Goal: Task Accomplishment & Management: Use online tool/utility

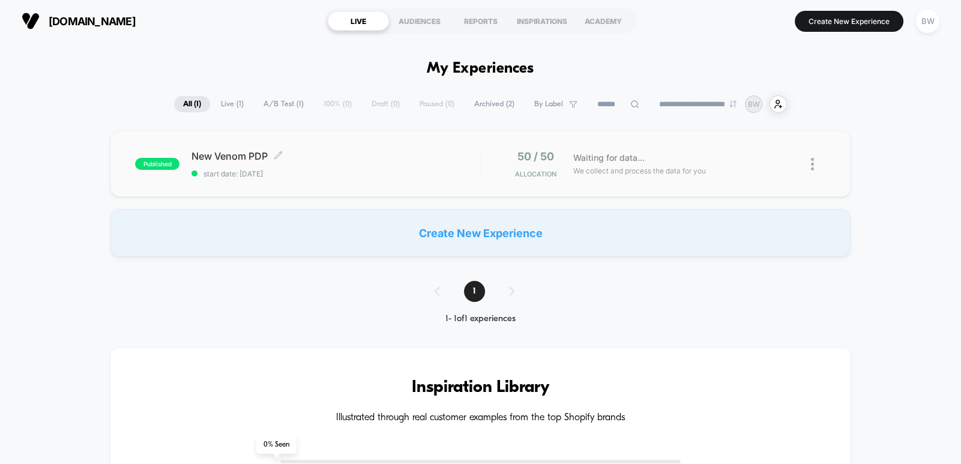
click at [414, 167] on div "New Venom PDP Click to edit experience details Click to edit experience details…" at bounding box center [335, 164] width 289 height 28
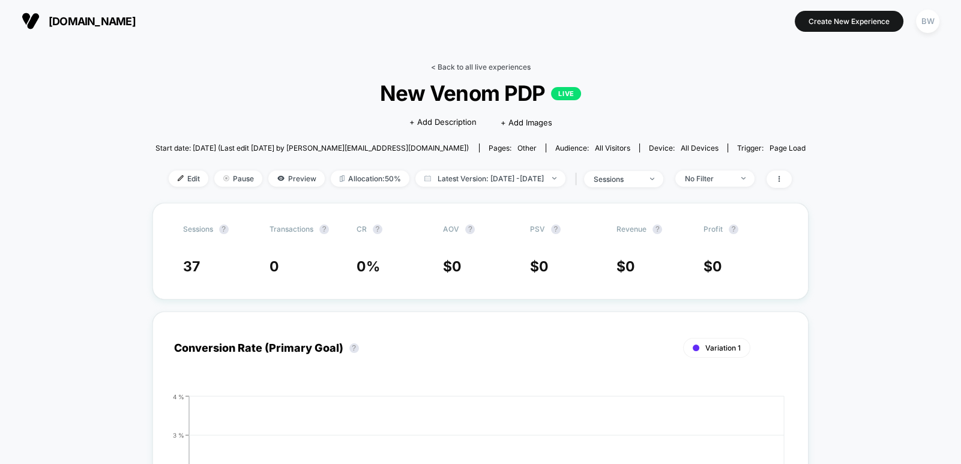
click at [486, 65] on link "< Back to all live experiences" at bounding box center [480, 66] width 100 height 9
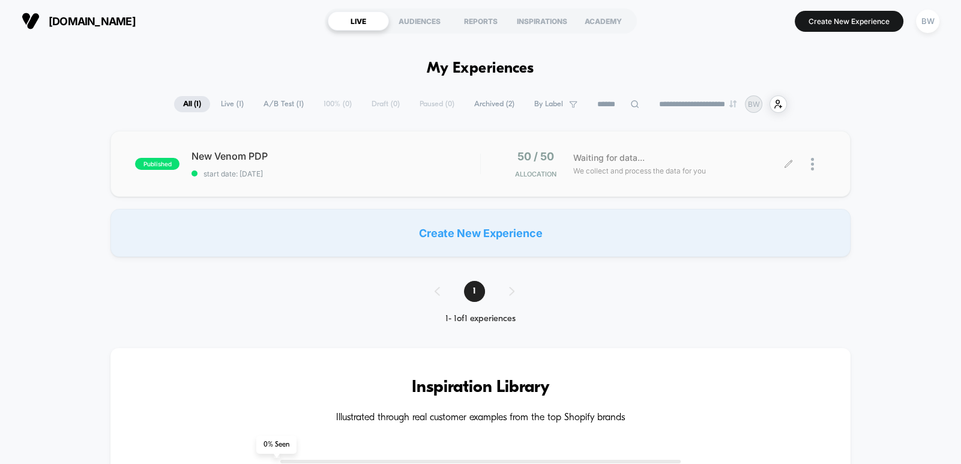
click at [815, 158] on div at bounding box center [818, 164] width 15 height 28
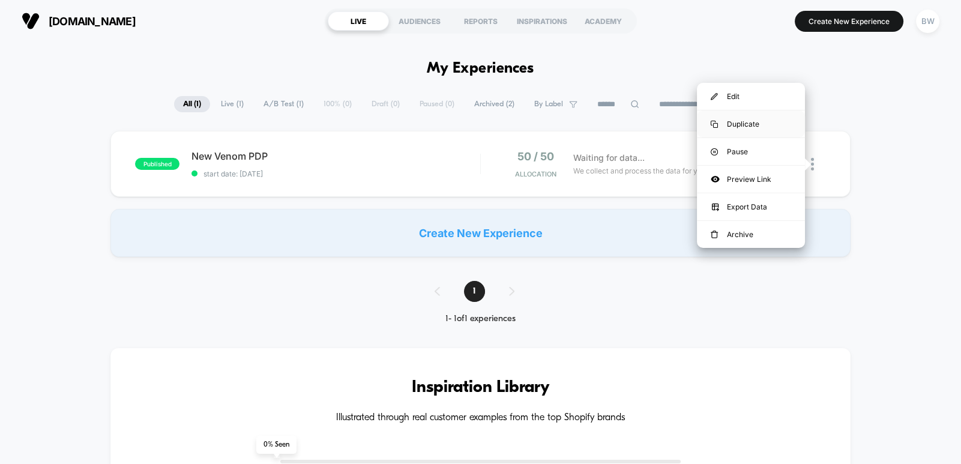
click at [760, 122] on div "Duplicate" at bounding box center [751, 123] width 108 height 27
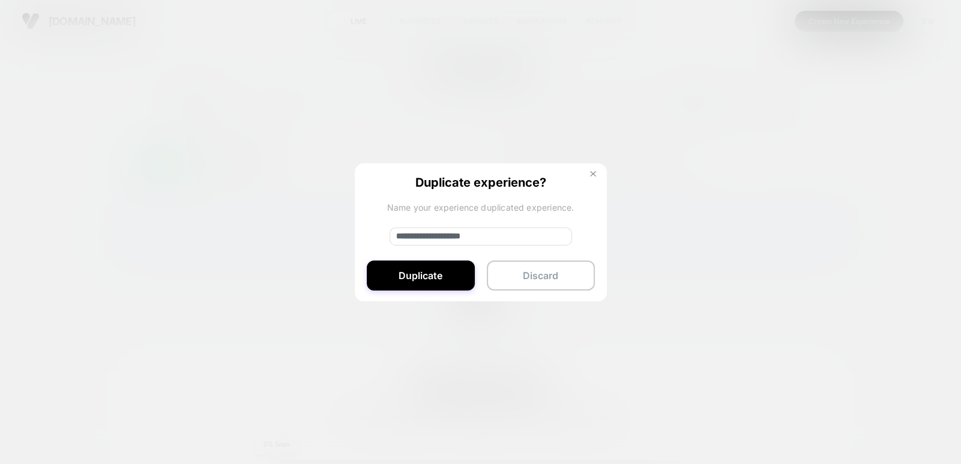
click at [588, 170] on button at bounding box center [592, 175] width 13 height 10
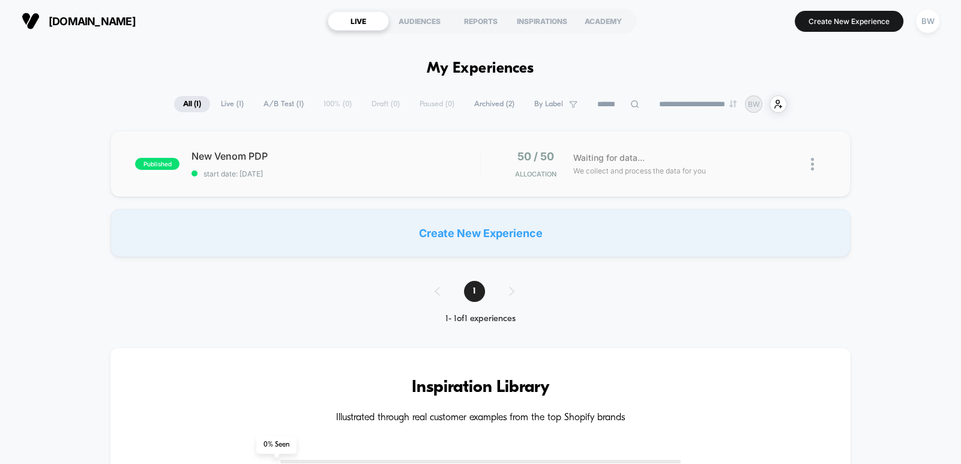
click at [444, 166] on div "New Venom PDP start date: [DATE]" at bounding box center [335, 164] width 289 height 28
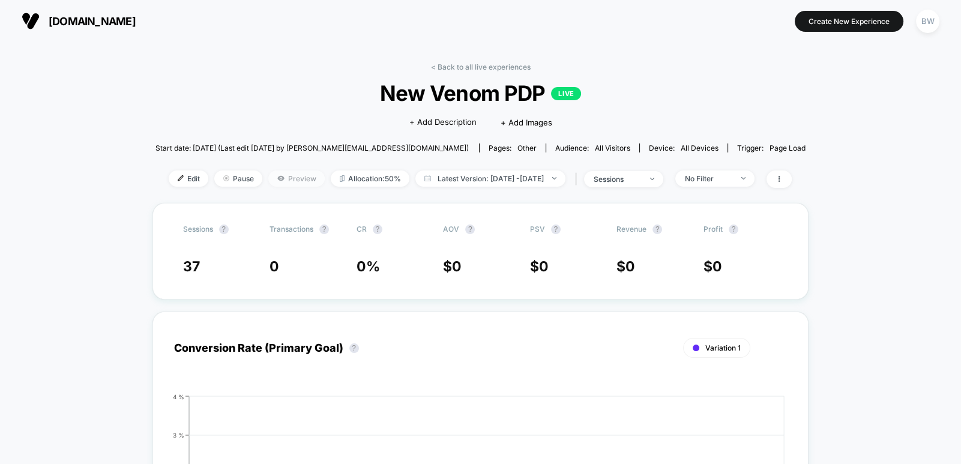
click at [273, 175] on span "Preview" at bounding box center [296, 178] width 56 height 16
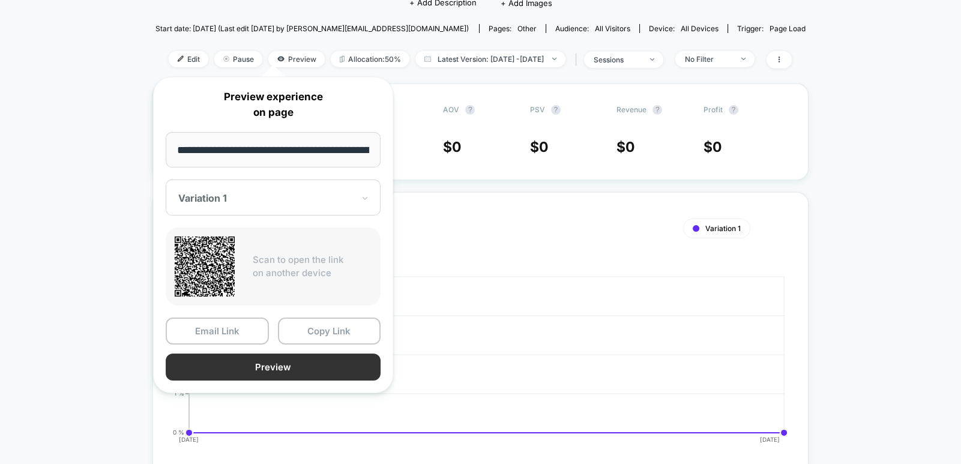
click at [321, 367] on button "Preview" at bounding box center [273, 366] width 215 height 27
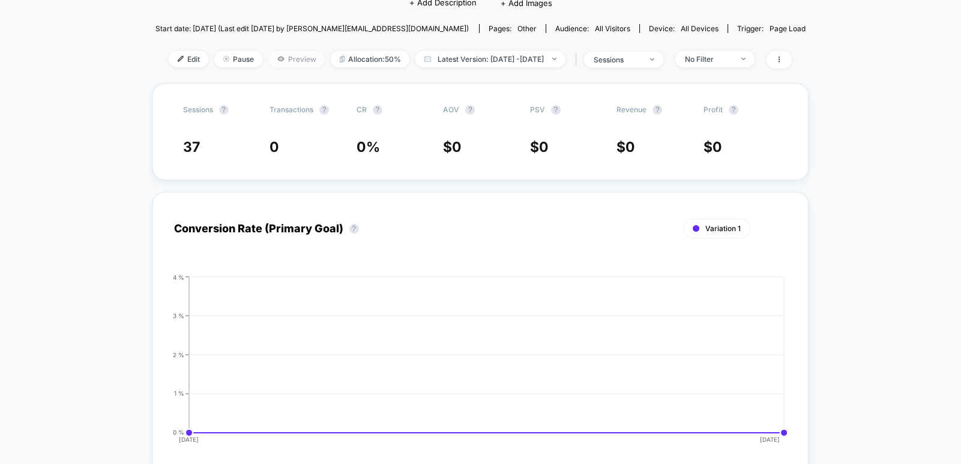
click at [275, 59] on span "Preview" at bounding box center [296, 59] width 56 height 16
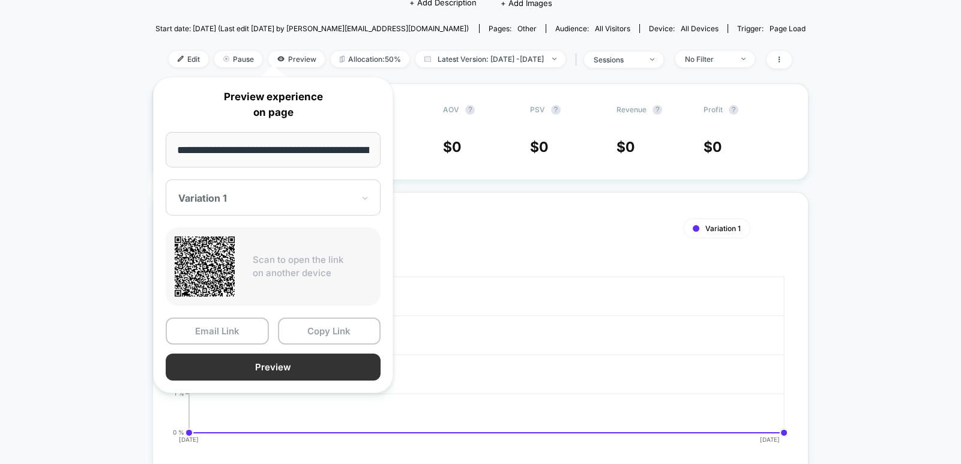
click at [324, 363] on button "Preview" at bounding box center [273, 366] width 215 height 27
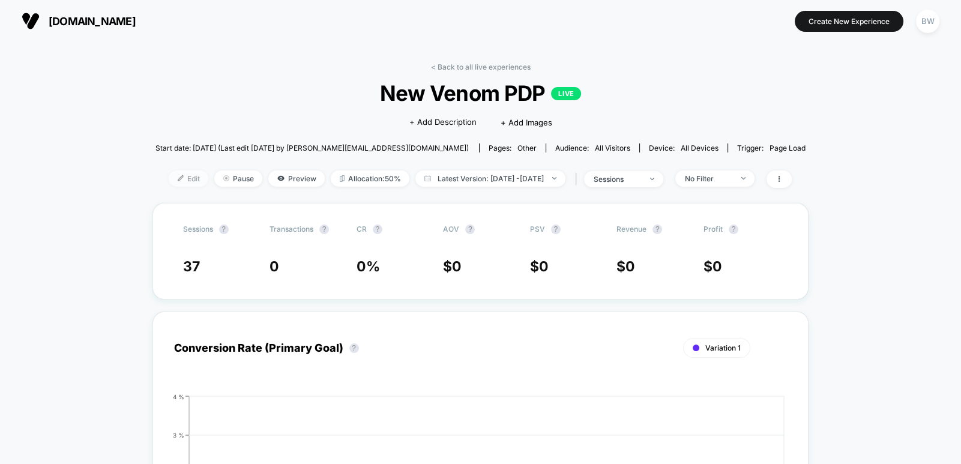
click at [169, 178] on span "Edit" at bounding box center [189, 178] width 40 height 16
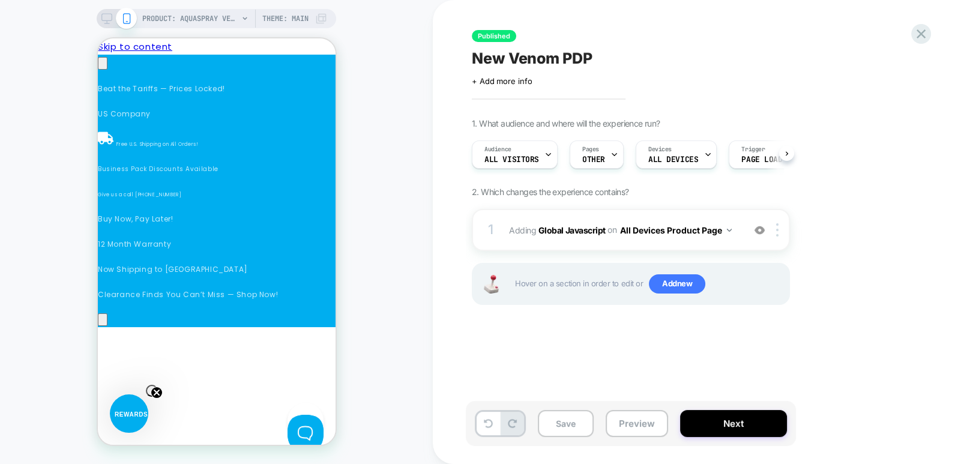
drag, startPoint x: 40, startPoint y: 242, endPoint x: 173, endPoint y: 161, distance: 156.8
click at [40, 242] on div "PRODUCT: AquaSpray Venom Hybrid Carbon Water Fed Window Cleaning Pole – 50% Car…" at bounding box center [216, 232] width 433 height 440
click at [579, 153] on div "Pages OTHER" at bounding box center [593, 154] width 47 height 27
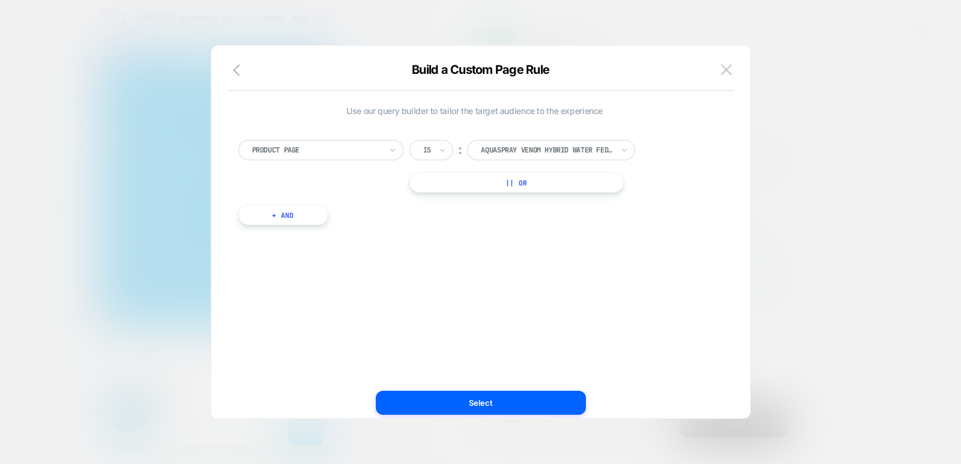
scroll to position [0, 339]
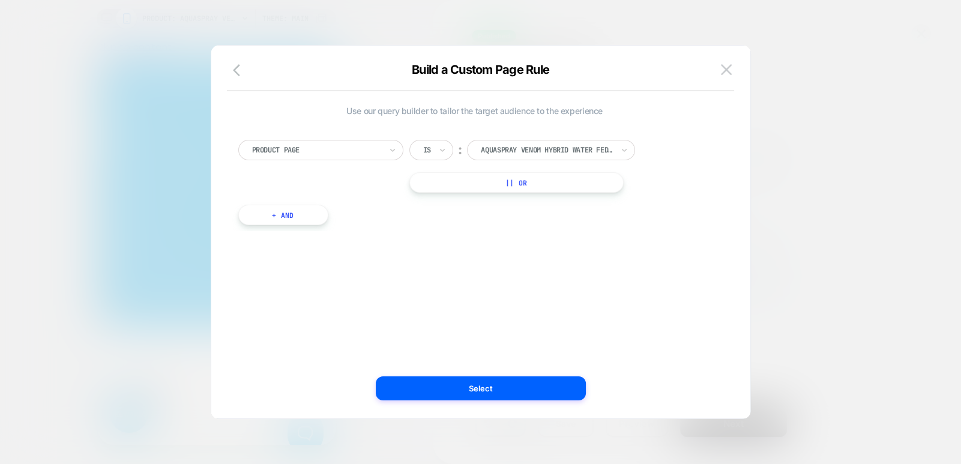
click at [514, 179] on button "|| Or" at bounding box center [516, 182] width 214 height 20
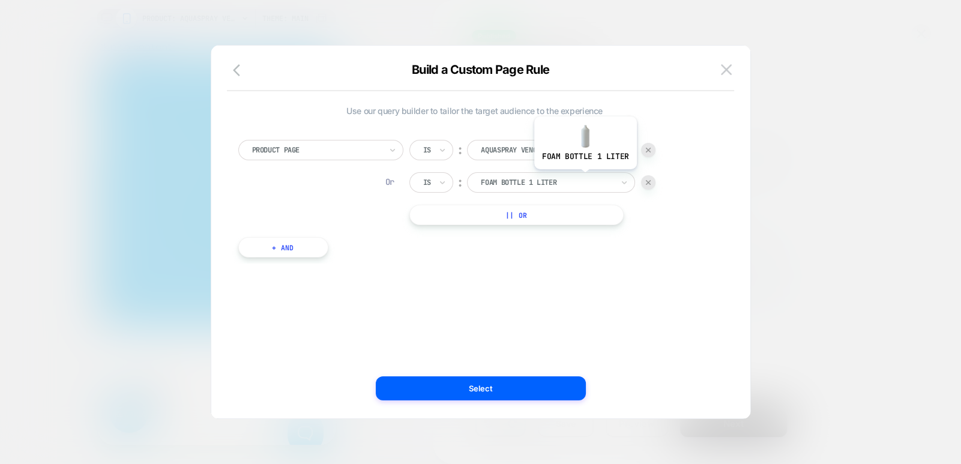
click at [584, 178] on div at bounding box center [547, 182] width 132 height 11
click at [510, 184] on div at bounding box center [547, 182] width 132 height 11
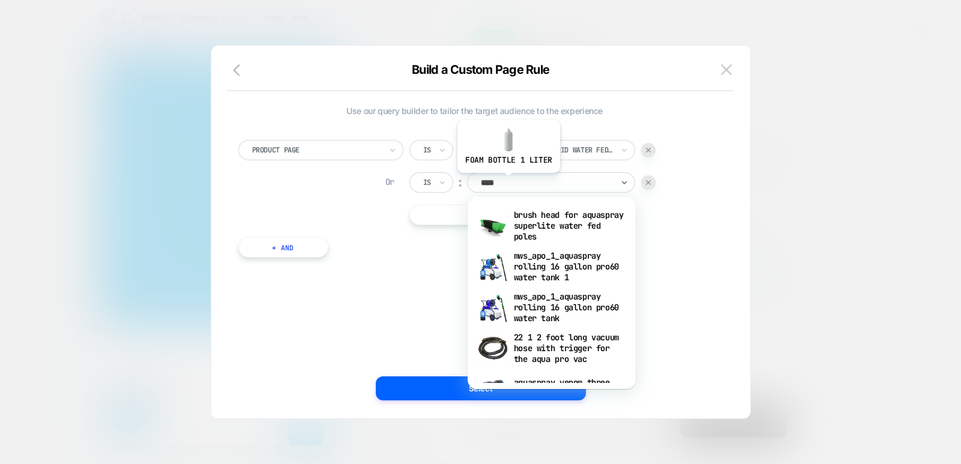
scroll to position [0, 0]
type input "*********"
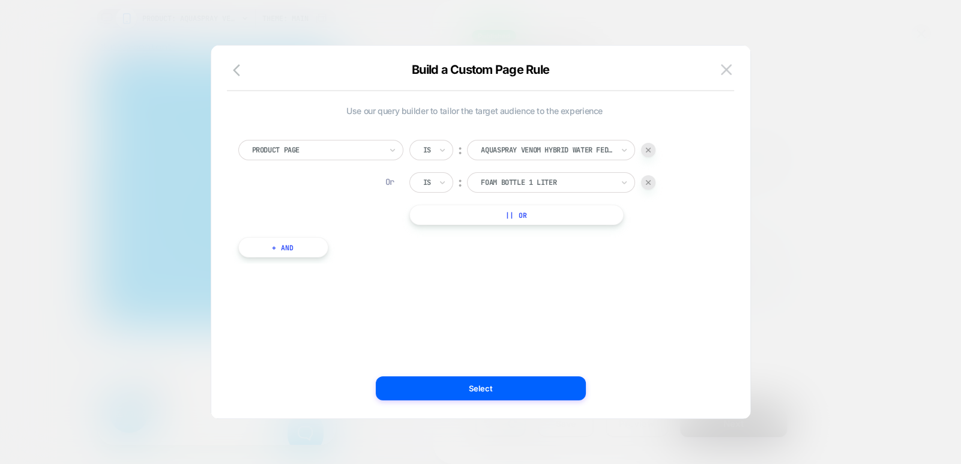
scroll to position [0, 169]
click at [498, 177] on div at bounding box center [547, 182] width 132 height 11
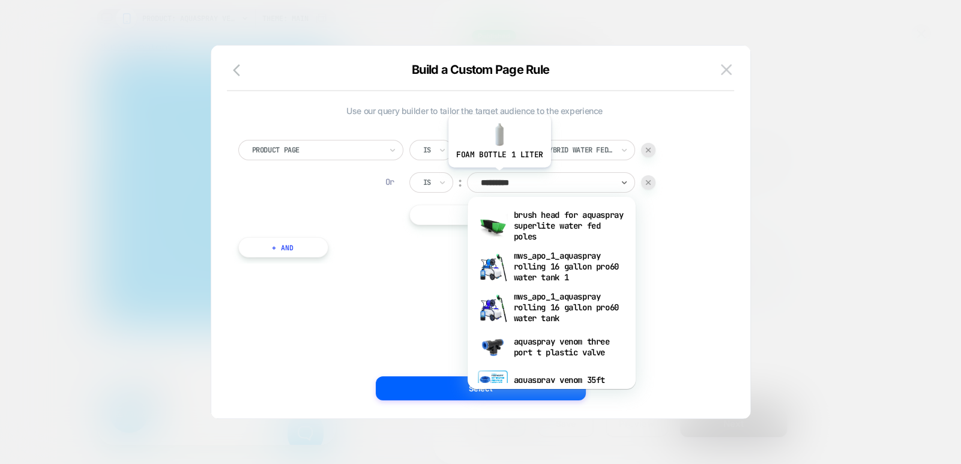
scroll to position [0, 339]
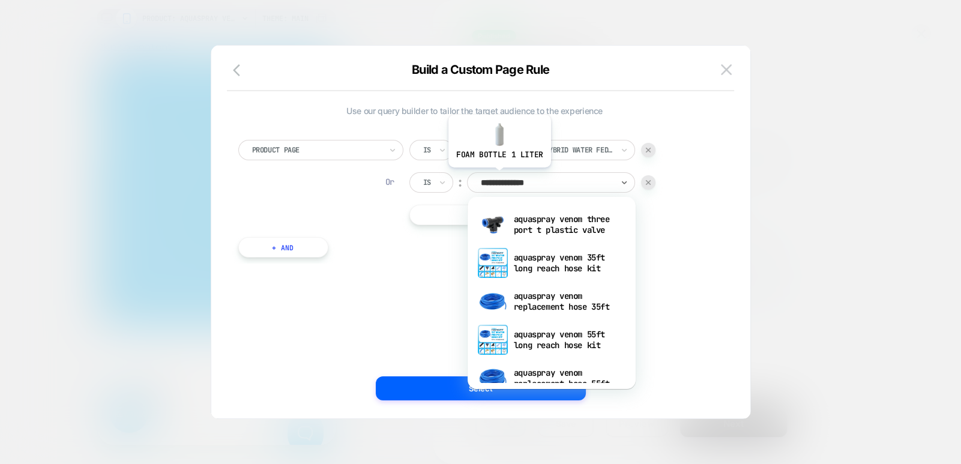
type input "**********"
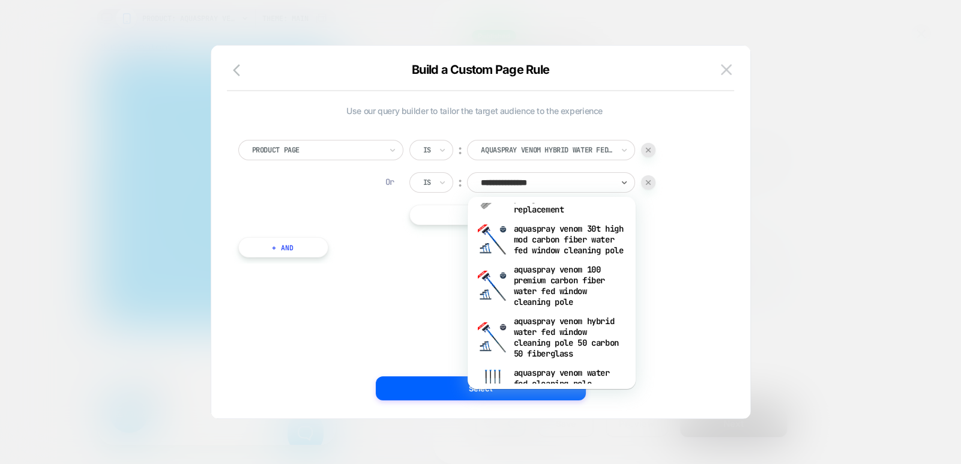
scroll to position [239, 0]
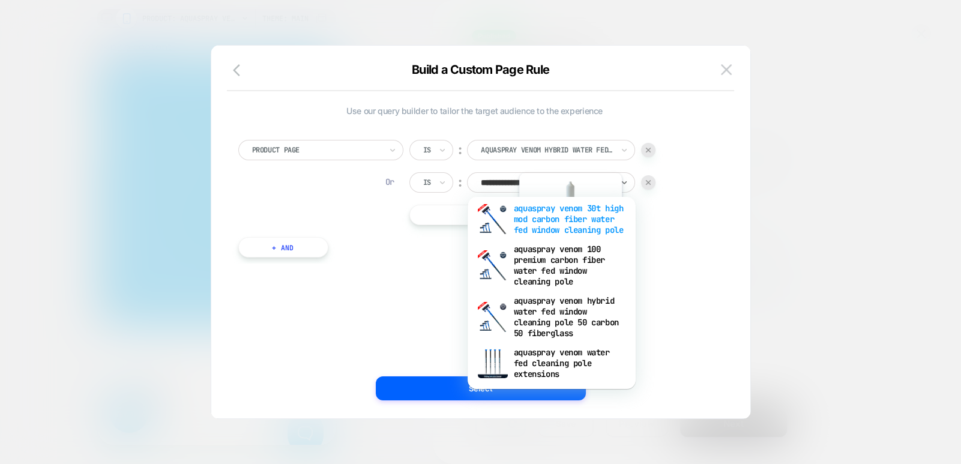
click at [569, 235] on div "aquaspray venom 30t high mod carbon fiber water fed window cleaning pole" at bounding box center [552, 219] width 156 height 41
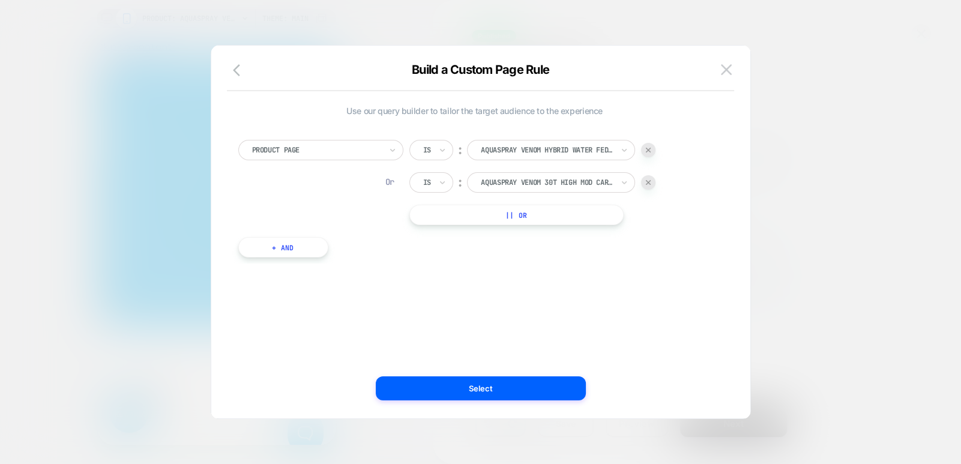
scroll to position [0, 678]
click at [546, 214] on button "|| Or" at bounding box center [516, 215] width 214 height 20
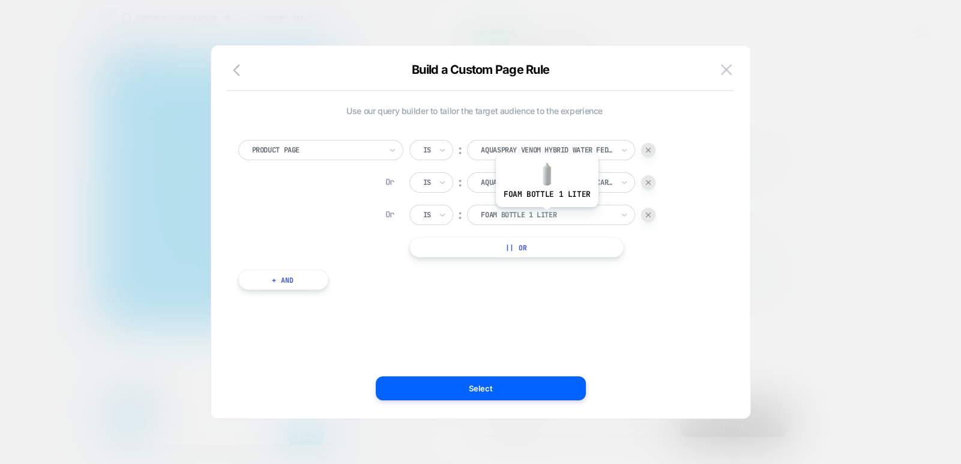
click at [546, 216] on div at bounding box center [547, 214] width 132 height 11
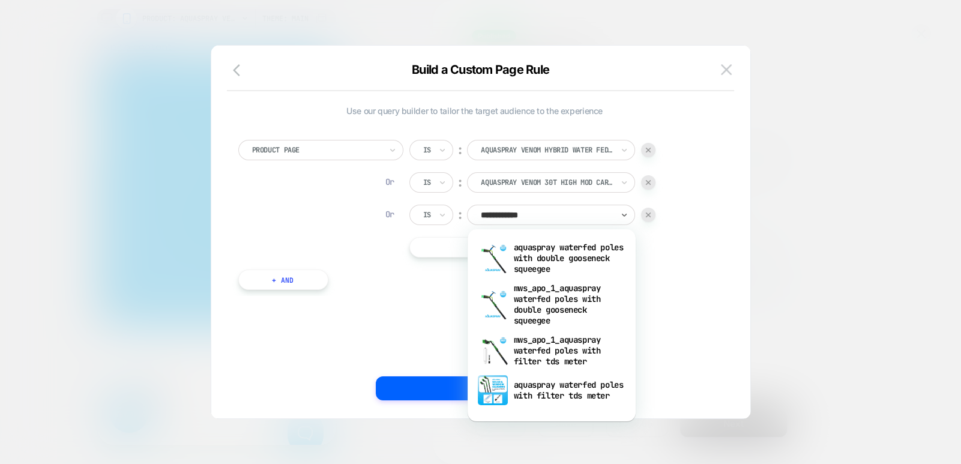
scroll to position [0, 1017]
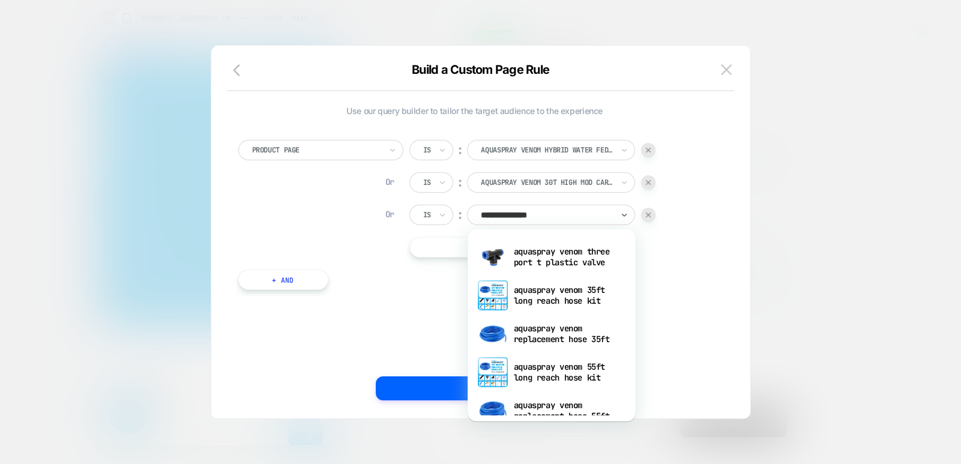
type input "**********"
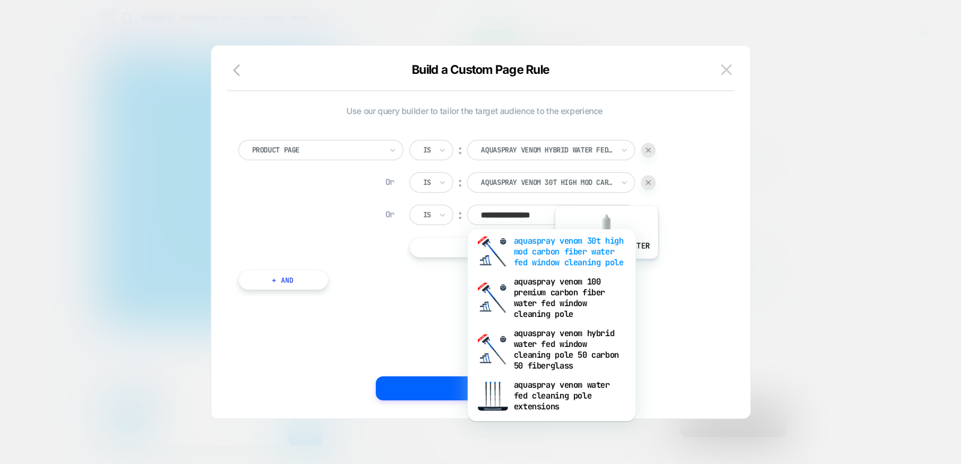
scroll to position [0, 1187]
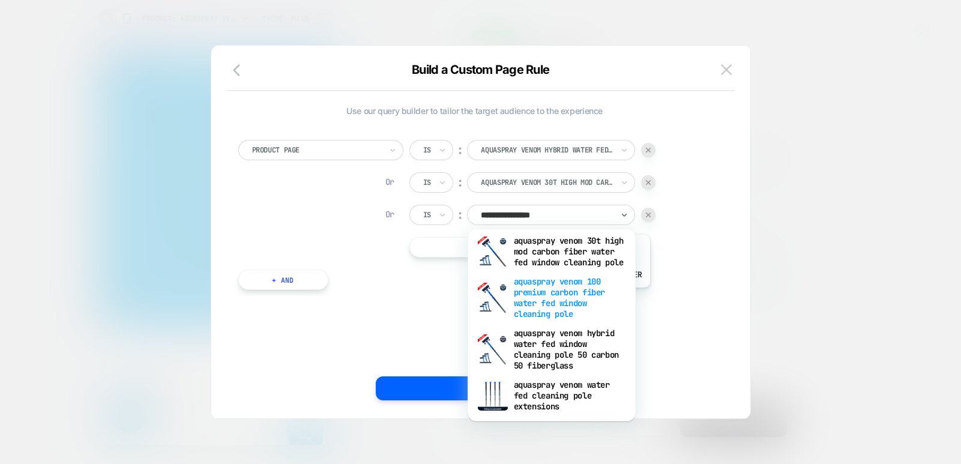
click at [597, 296] on div "aquaspray venom 100 premium carbon fiber water fed window cleaning pole" at bounding box center [552, 298] width 156 height 52
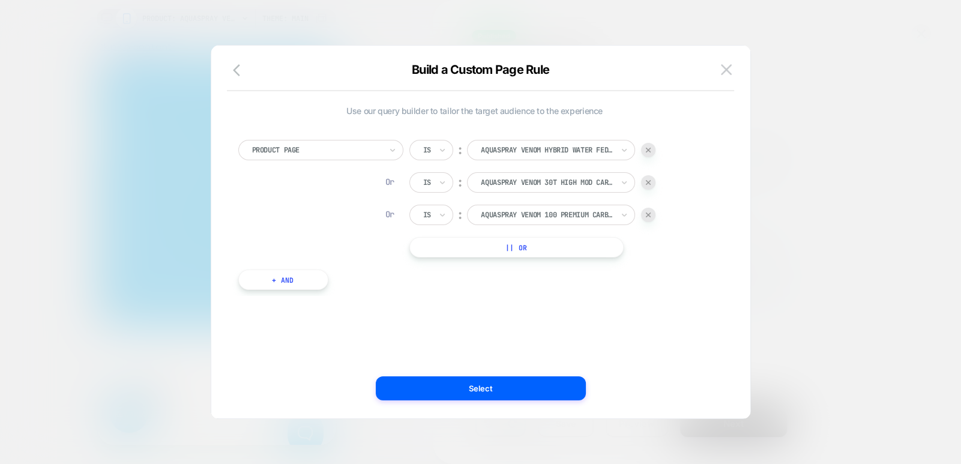
scroll to position [0, 339]
click at [549, 241] on button "|| Or" at bounding box center [516, 247] width 214 height 20
click at [546, 250] on div at bounding box center [547, 247] width 132 height 11
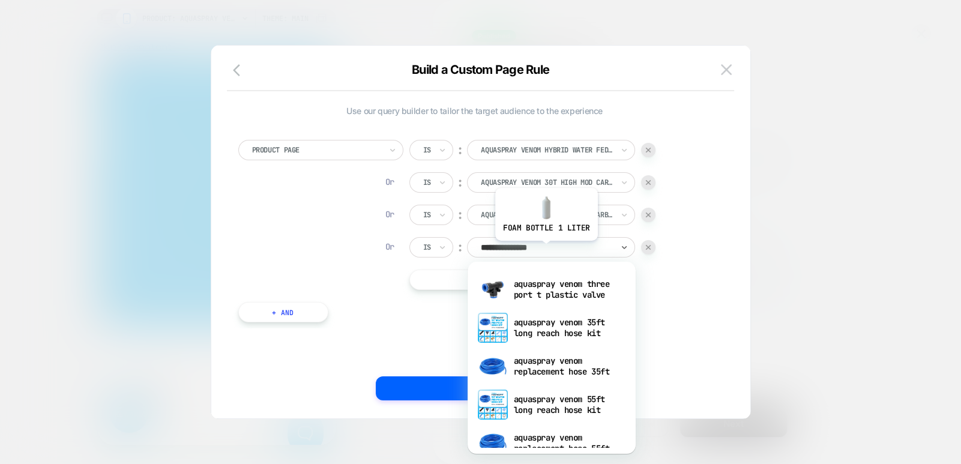
scroll to position [0, 678]
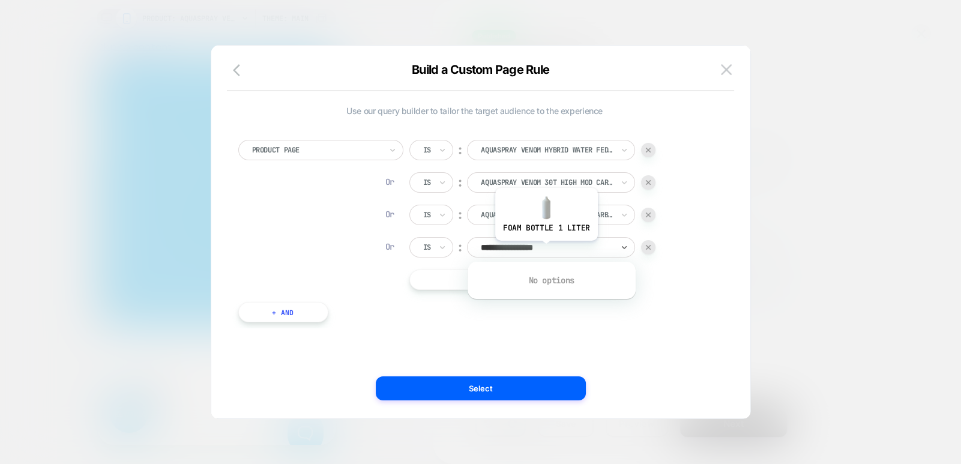
type input "**********"
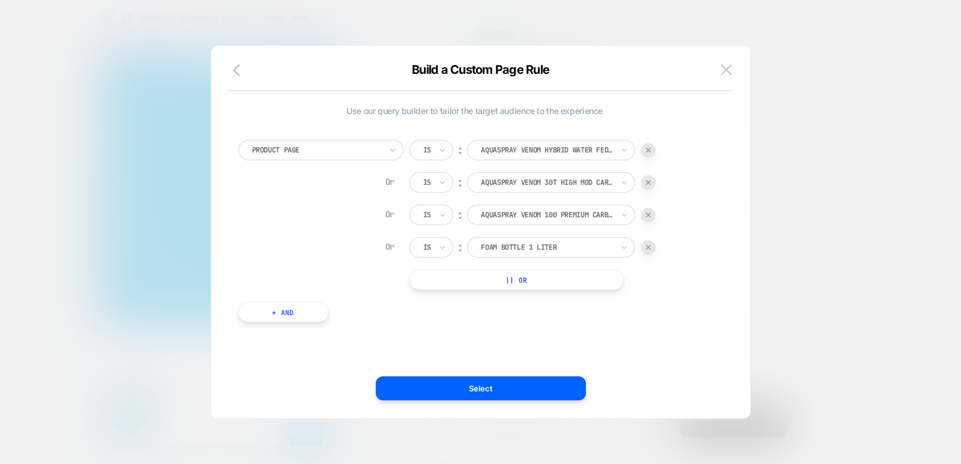
scroll to position [0, 1357]
click at [549, 248] on div at bounding box center [547, 247] width 132 height 11
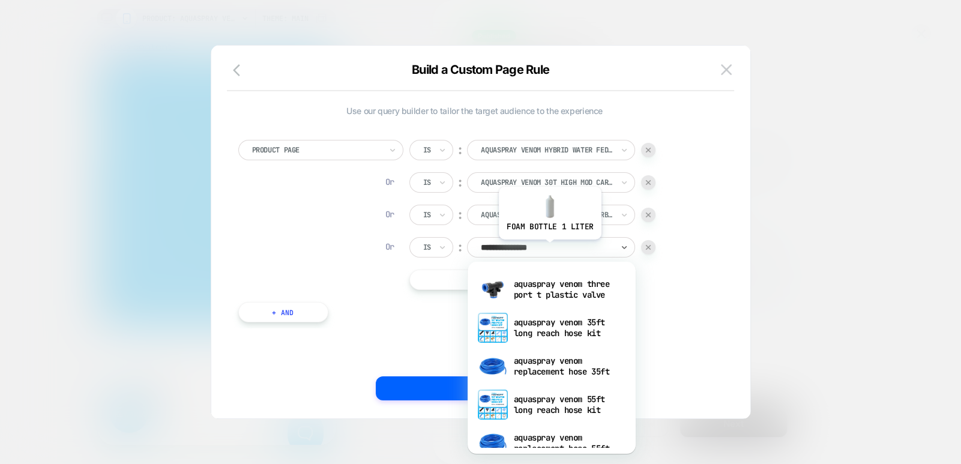
scroll to position [0, 0]
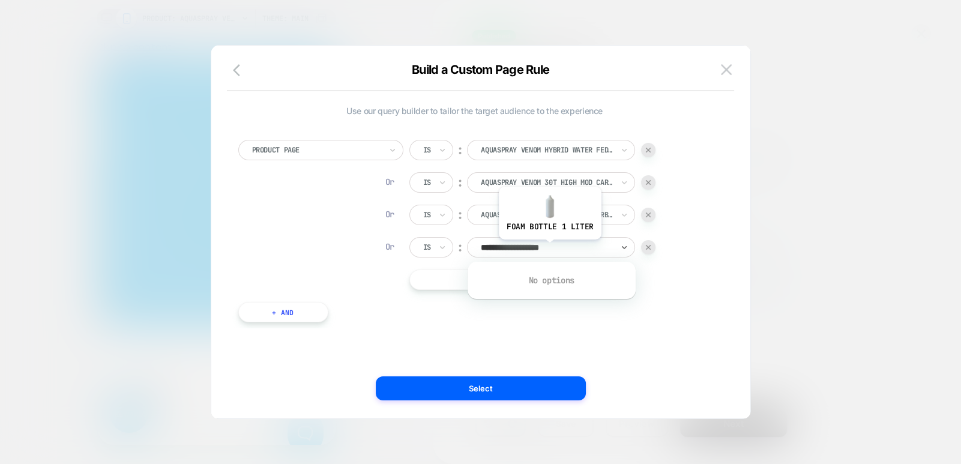
type input "**********"
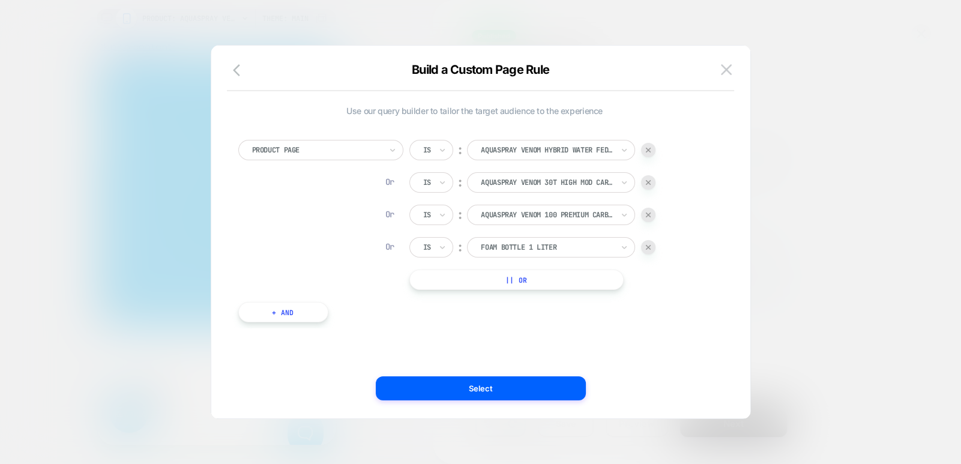
scroll to position [0, 169]
click at [544, 241] on div "foam bottle 1 liter" at bounding box center [547, 247] width 134 height 13
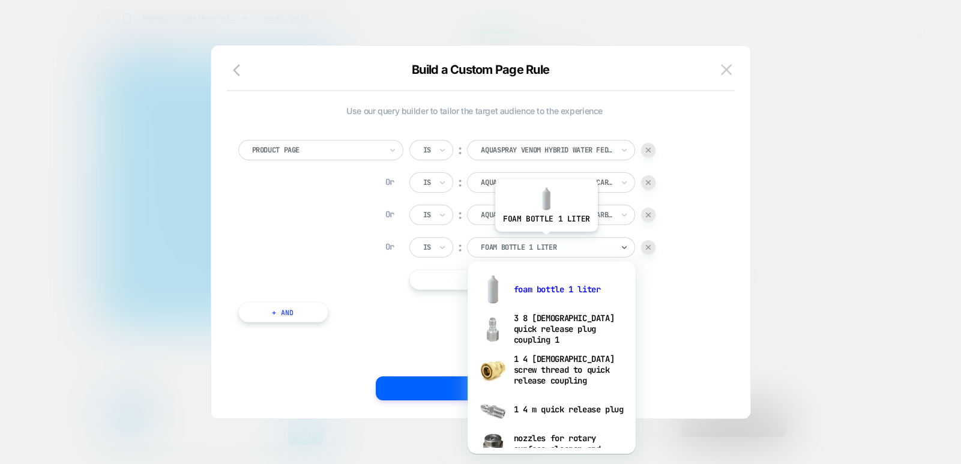
type input "*"
click at [711, 233] on div "Product Page Is ︰ aquaspray venom hybrid water fed window cleaning pole 50 carb…" at bounding box center [474, 225] width 485 height 206
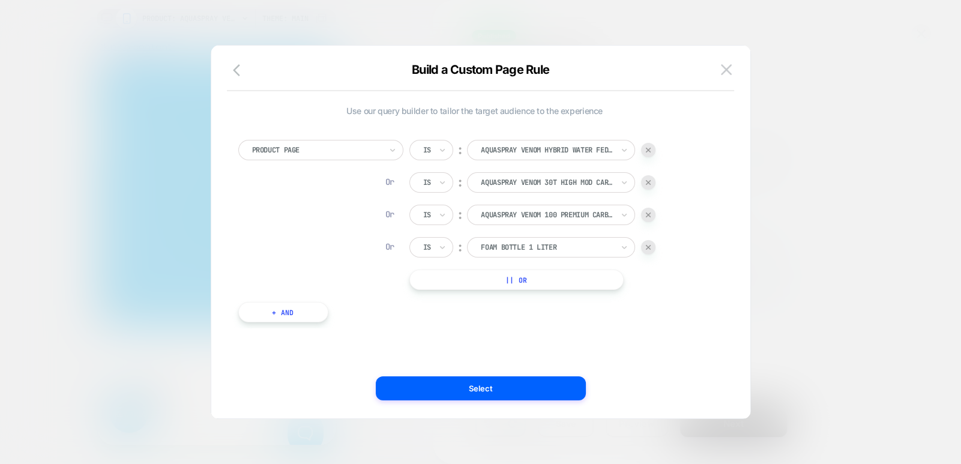
scroll to position [0, 339]
click at [649, 245] on img at bounding box center [648, 247] width 5 height 5
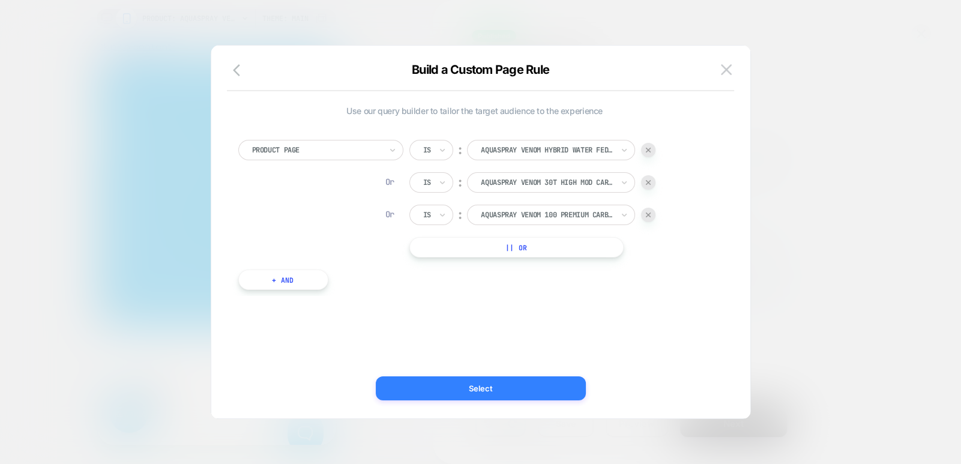
click at [495, 388] on button "Select" at bounding box center [481, 388] width 210 height 24
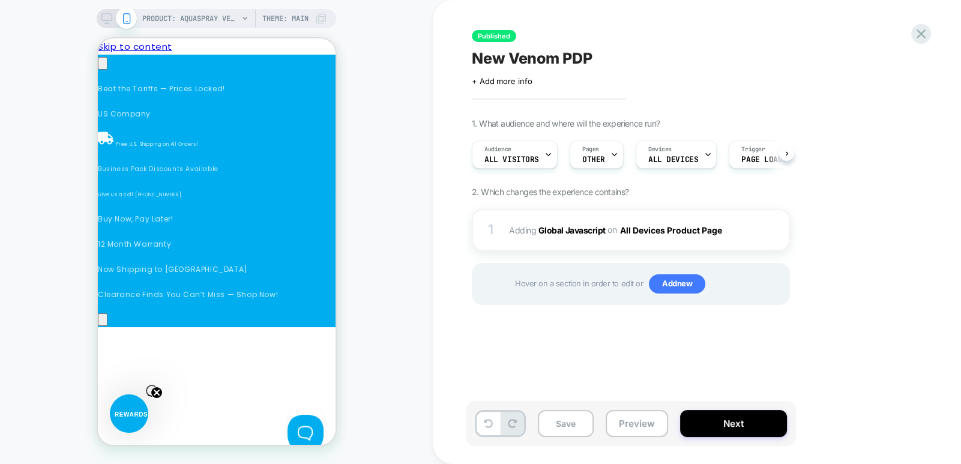
scroll to position [0, 1]
click at [733, 425] on button "Next" at bounding box center [733, 423] width 107 height 27
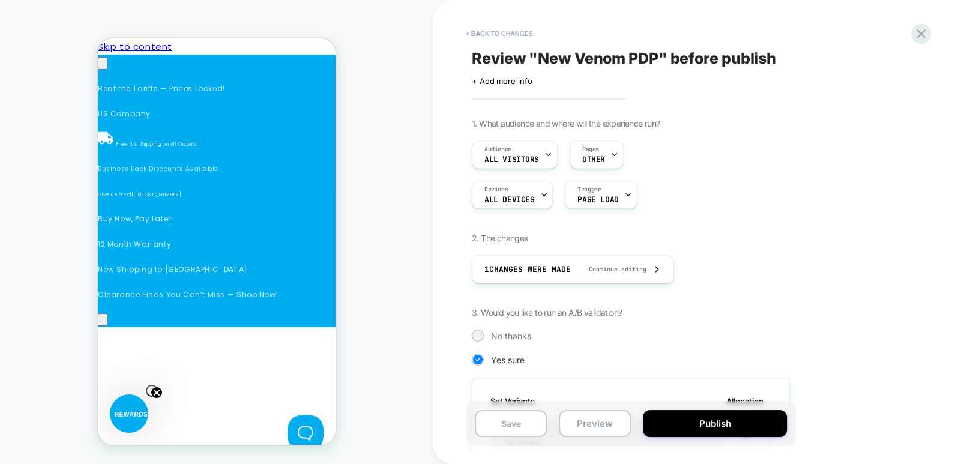
click at [733, 425] on button "Publish" at bounding box center [715, 423] width 144 height 27
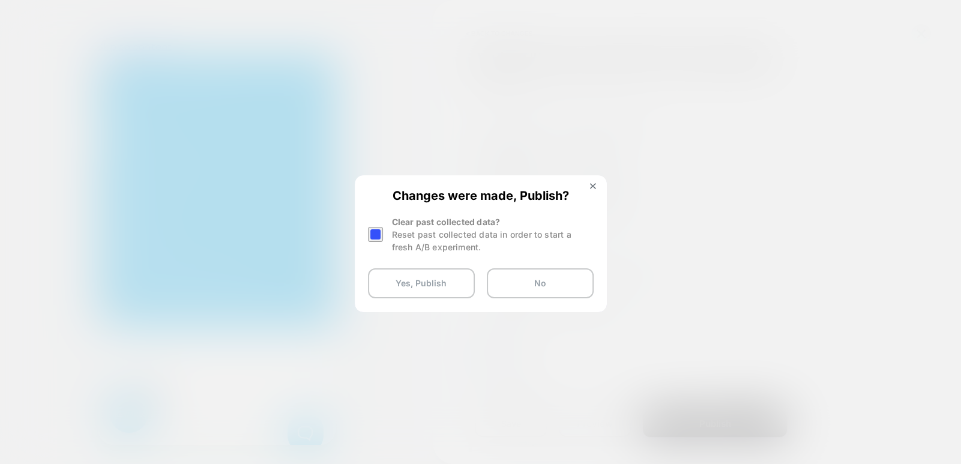
click at [377, 231] on div at bounding box center [375, 234] width 15 height 15
click at [423, 277] on button "Yes, Publish" at bounding box center [421, 283] width 107 height 30
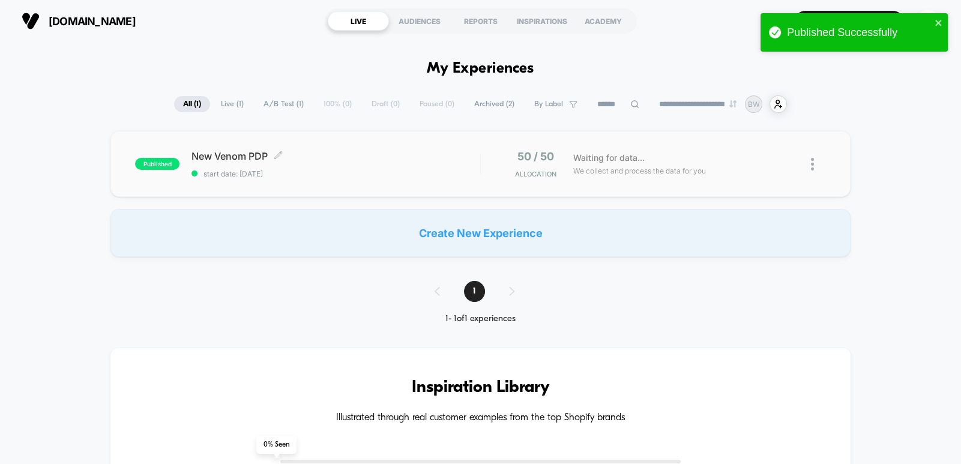
click at [431, 167] on div "New Venom PDP Click to edit experience details Click to edit experience details…" at bounding box center [335, 164] width 289 height 28
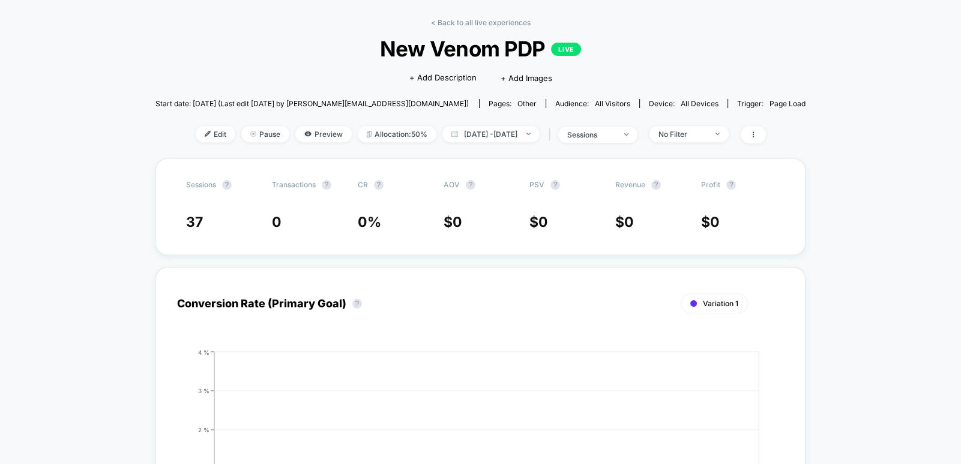
scroll to position [37, 0]
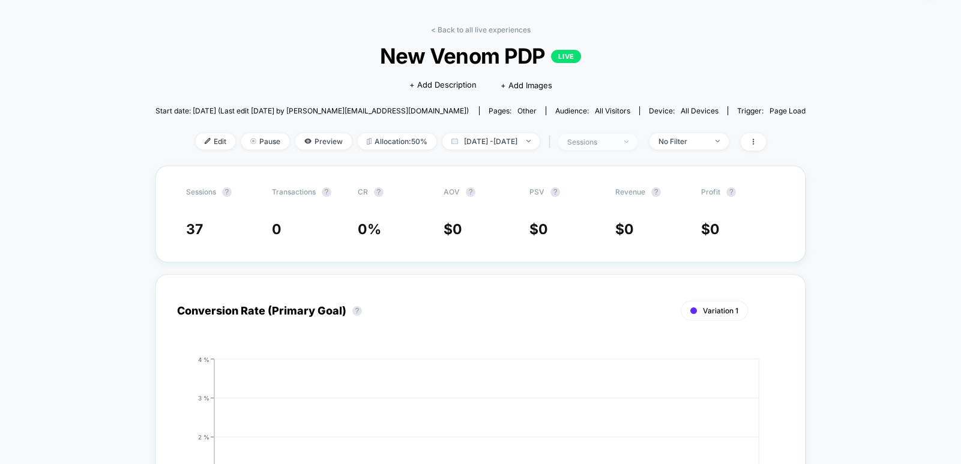
click at [637, 139] on span "sessions" at bounding box center [597, 142] width 79 height 16
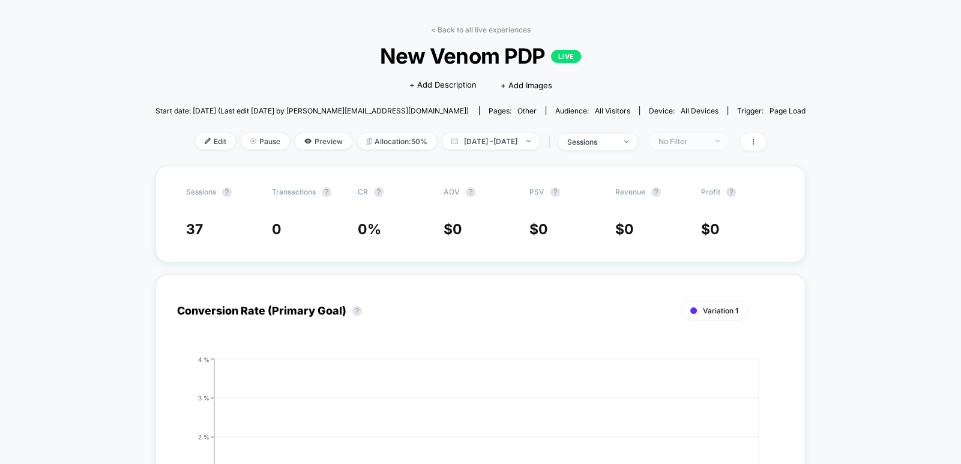
click at [729, 137] on span "No Filter" at bounding box center [688, 141] width 79 height 16
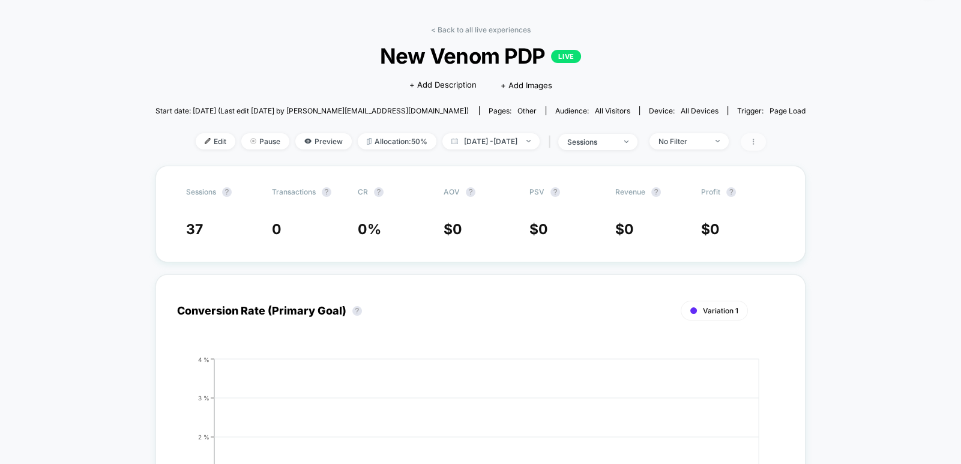
click at [766, 137] on span at bounding box center [753, 141] width 25 height 17
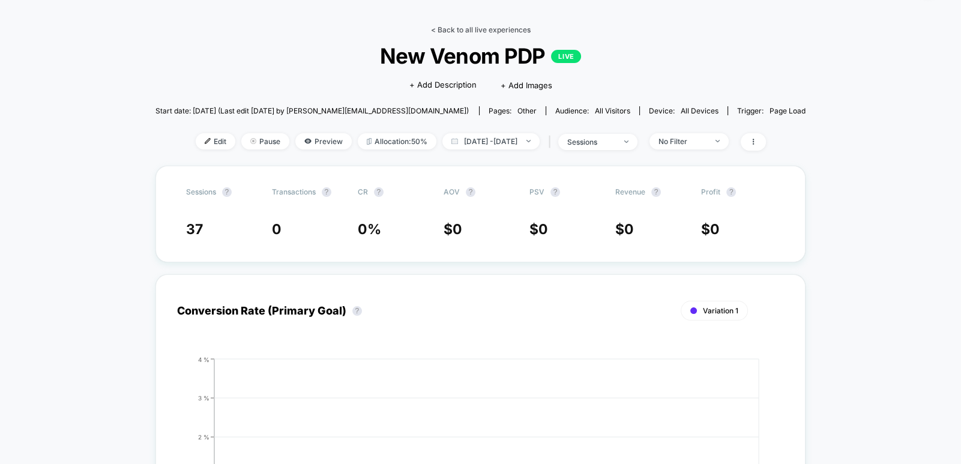
click at [510, 26] on link "< Back to all live experiences" at bounding box center [481, 29] width 100 height 9
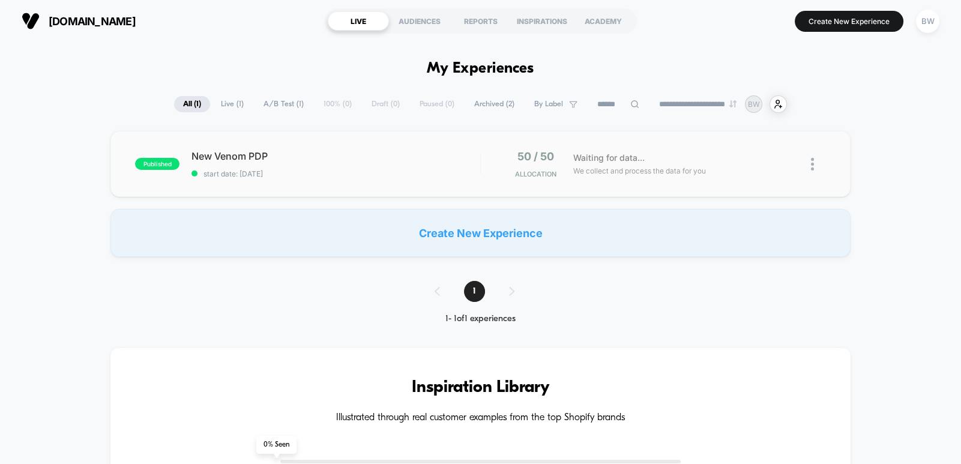
click at [811, 169] on img at bounding box center [812, 164] width 3 height 13
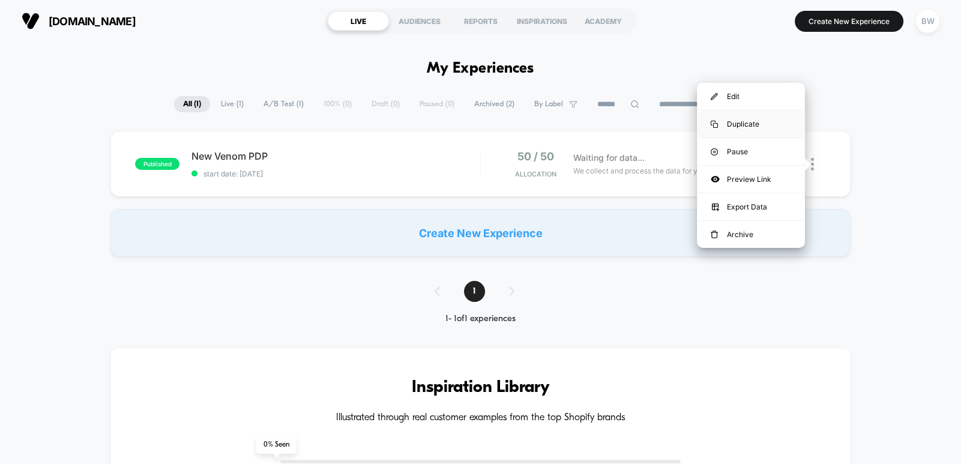
click at [747, 118] on div "Duplicate" at bounding box center [751, 123] width 108 height 27
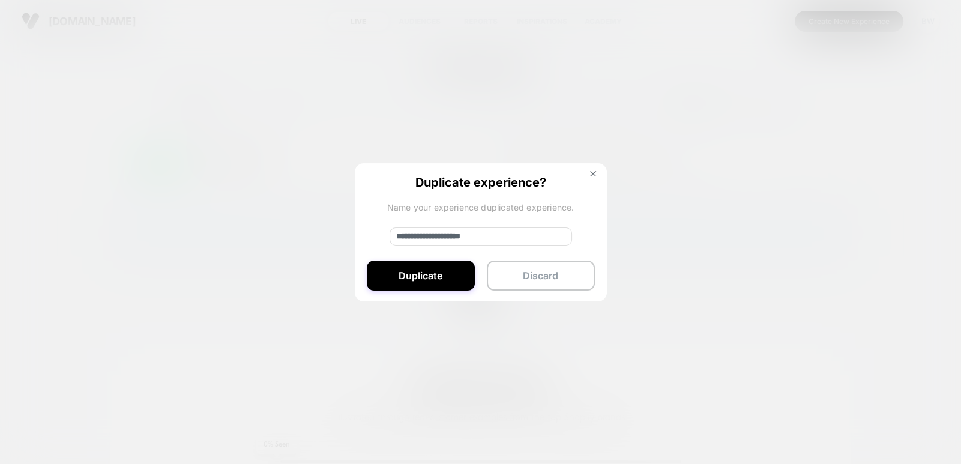
drag, startPoint x: 517, startPoint y: 236, endPoint x: 361, endPoint y: 238, distance: 156.0
click at [361, 238] on div "**********" at bounding box center [481, 232] width 252 height 139
click at [435, 234] on input "**********" at bounding box center [480, 236] width 182 height 18
drag, startPoint x: 435, startPoint y: 235, endPoint x: 368, endPoint y: 238, distance: 67.3
click at [368, 238] on div "**********" at bounding box center [481, 232] width 252 height 139
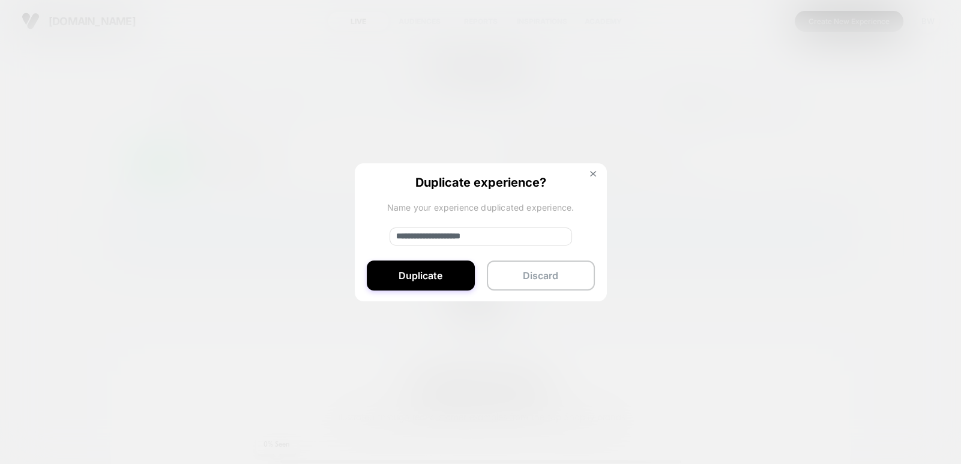
click at [414, 238] on input "**********" at bounding box center [480, 236] width 182 height 18
drag, startPoint x: 436, startPoint y: 236, endPoint x: 375, endPoint y: 238, distance: 61.2
click at [375, 238] on div "**********" at bounding box center [481, 232] width 252 height 139
type input "**********"
click at [439, 269] on button "Duplicate" at bounding box center [421, 275] width 108 height 30
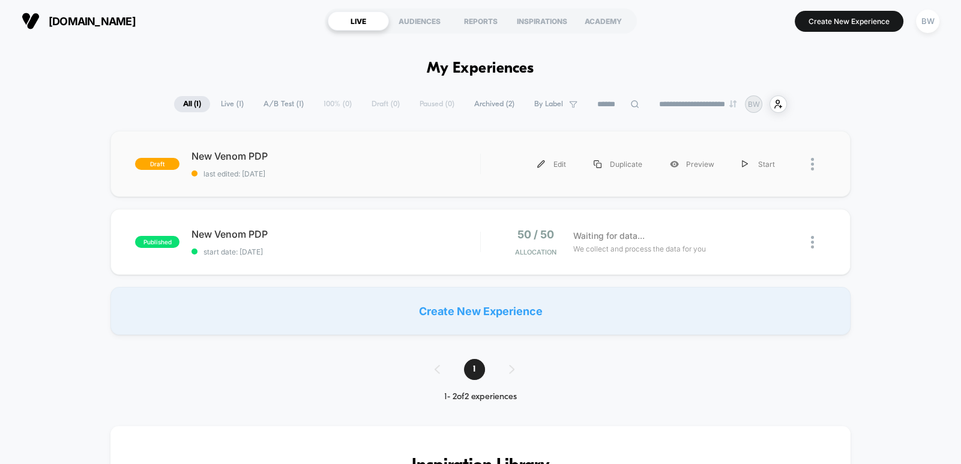
click at [809, 162] on div at bounding box center [807, 164] width 37 height 27
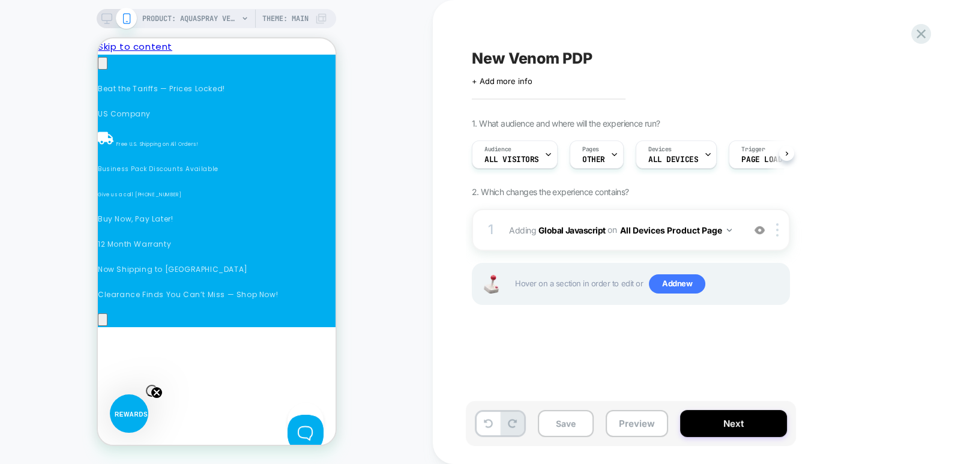
click at [550, 56] on span "New Venom PDP" at bounding box center [532, 58] width 121 height 18
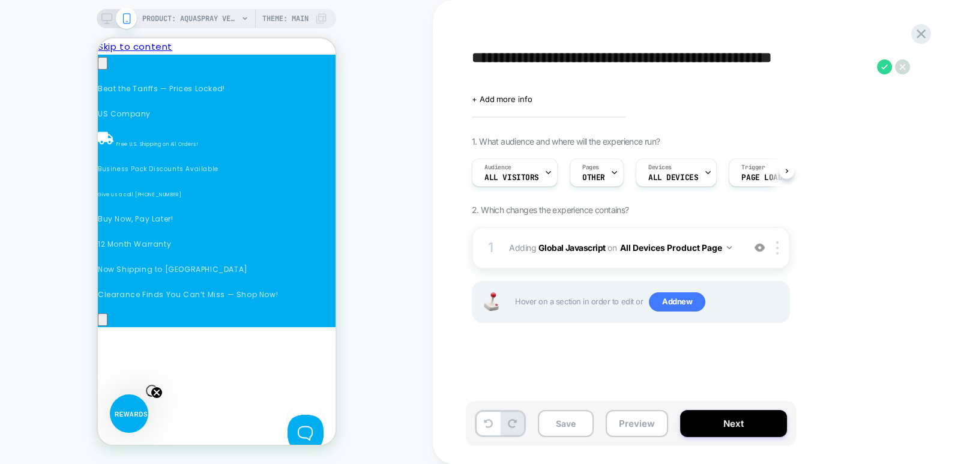
scroll to position [0, 848]
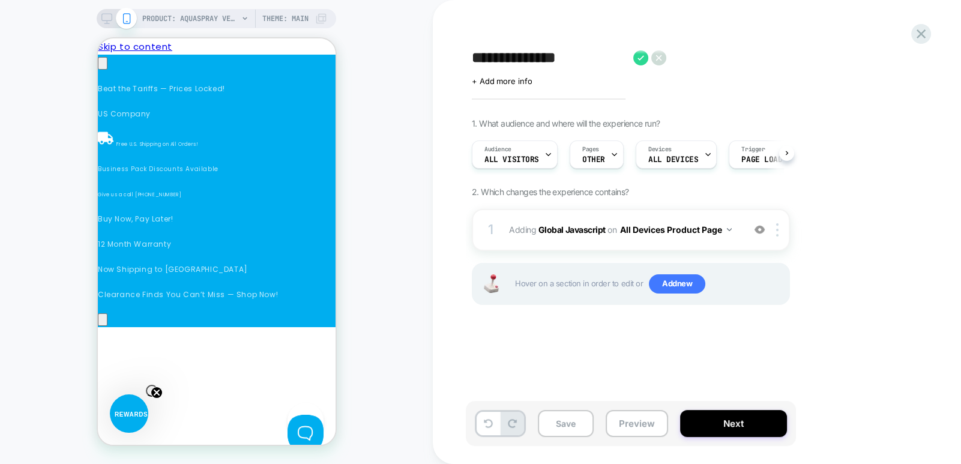
type textarea "**********"
click at [528, 80] on span "+ Add more info" at bounding box center [502, 81] width 60 height 10
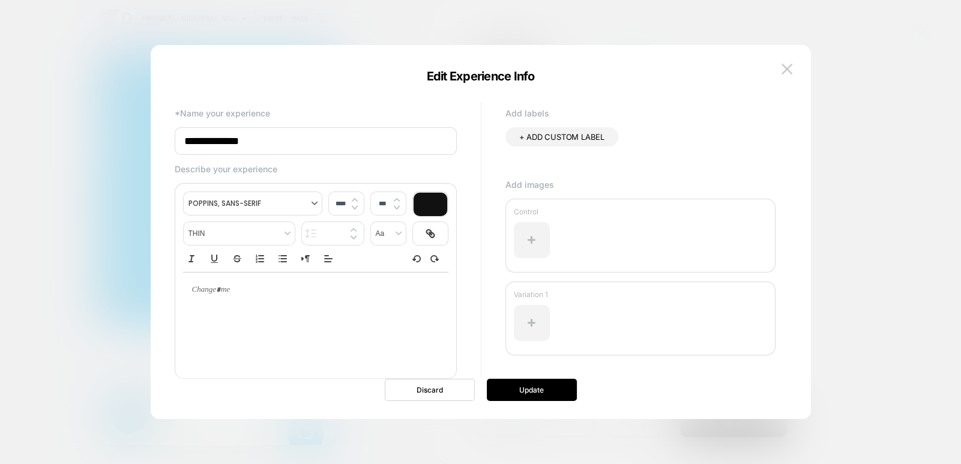
scroll to position [0, 1017]
click at [243, 323] on div at bounding box center [315, 320] width 265 height 96
type input "****"
click at [260, 289] on p at bounding box center [311, 289] width 232 height 11
type input "****"
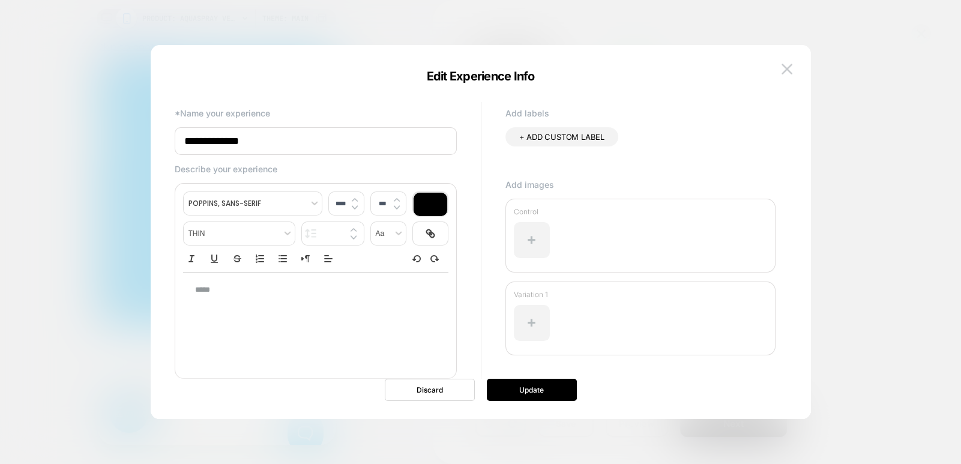
type input "*****"
type input "****"
type input "***"
click at [542, 393] on button "Update" at bounding box center [532, 390] width 90 height 22
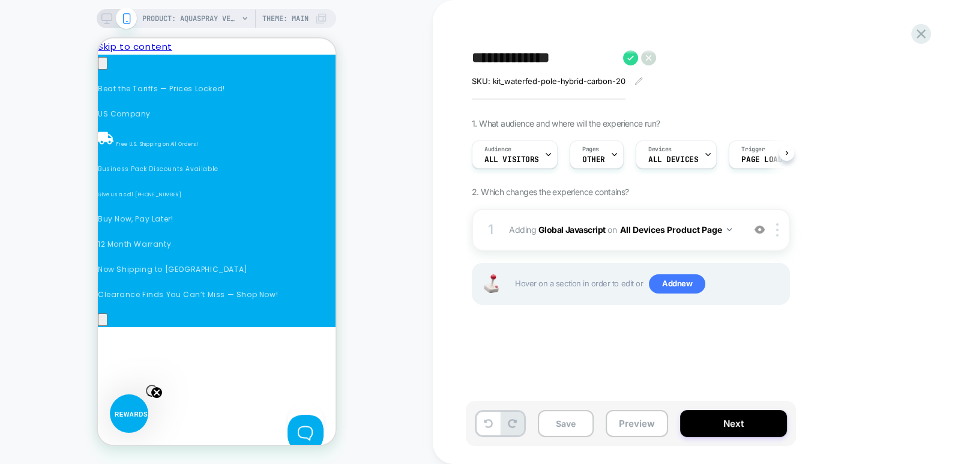
scroll to position [0, 1357]
click at [597, 155] on span "OTHER" at bounding box center [593, 159] width 23 height 8
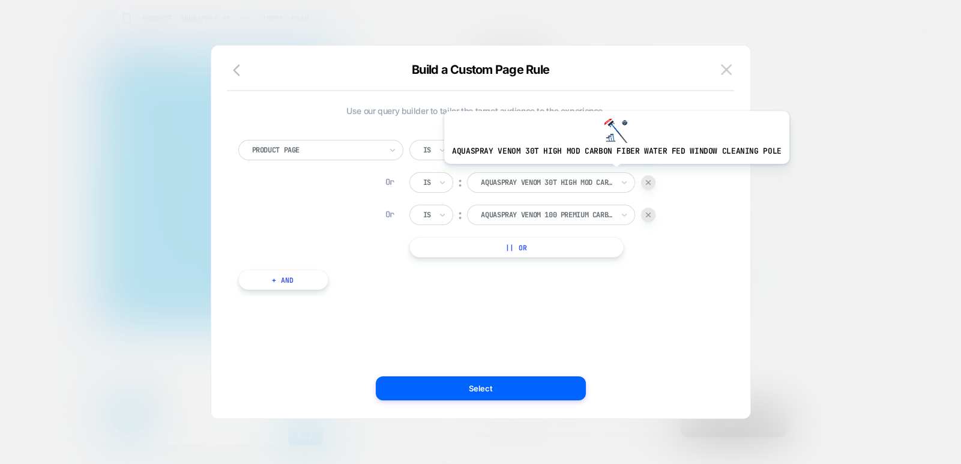
scroll to position [0, 0]
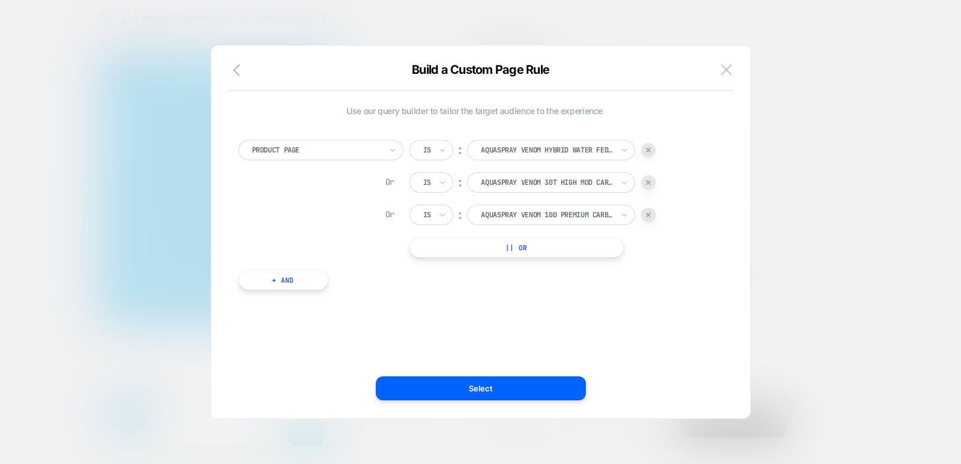
click at [646, 182] on img at bounding box center [648, 182] width 5 height 5
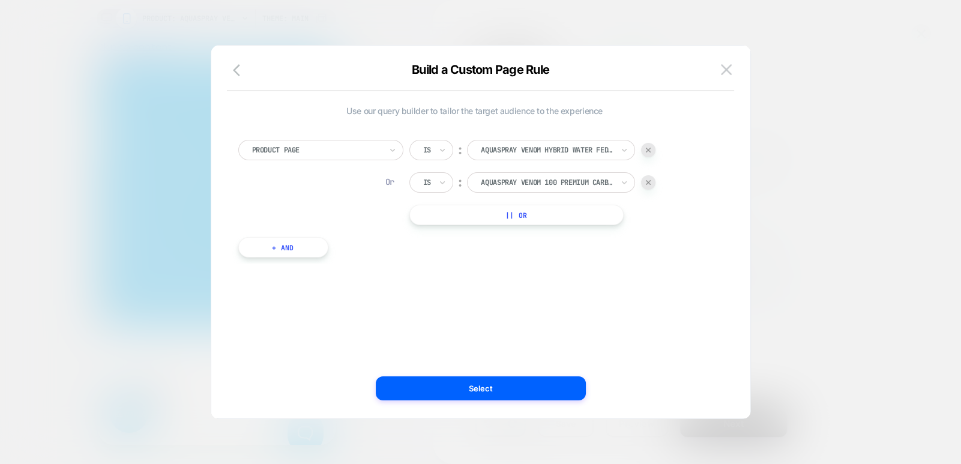
click at [646, 182] on img at bounding box center [648, 182] width 5 height 5
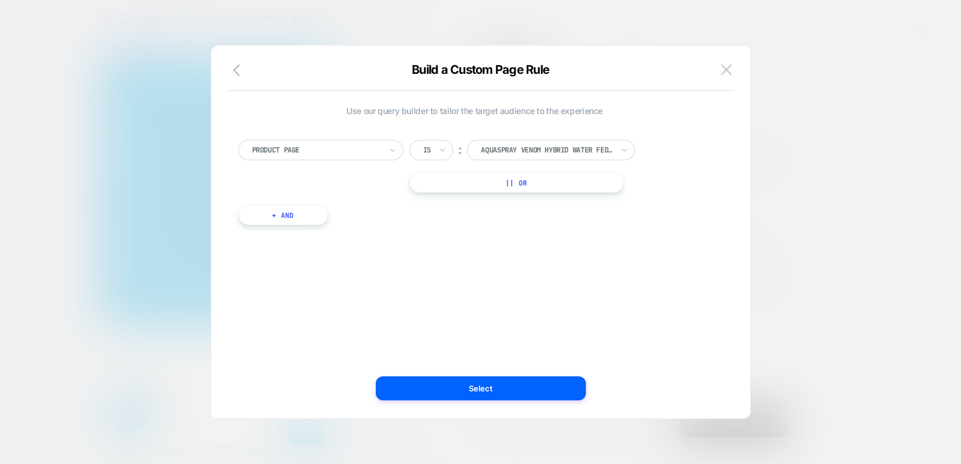
scroll to position [0, 169]
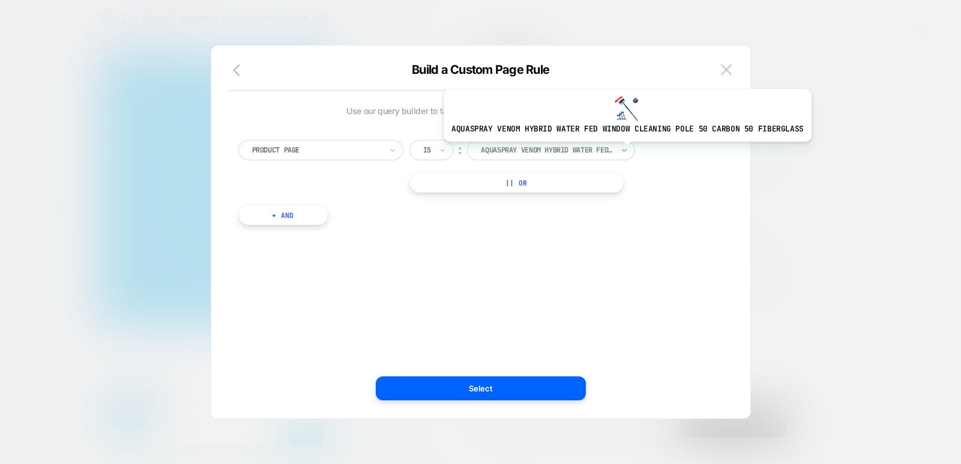
click at [622, 151] on icon at bounding box center [624, 150] width 8 height 12
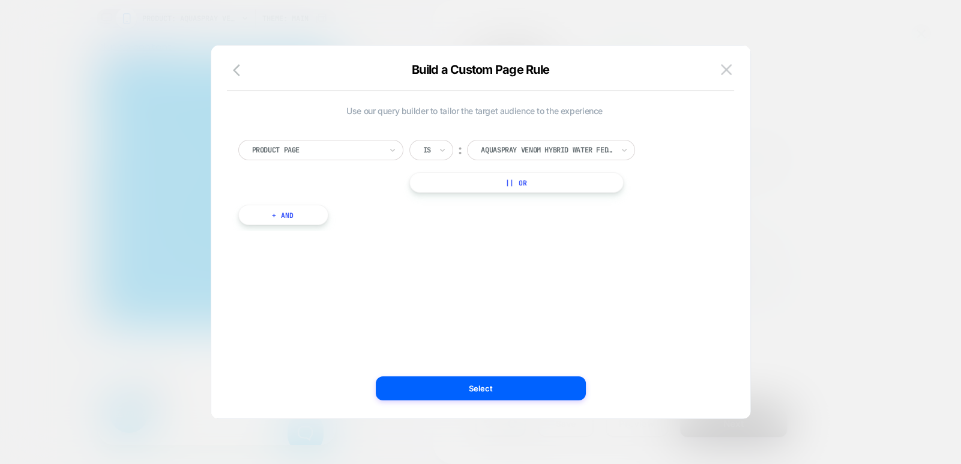
scroll to position [0, 339]
click at [40, 257] on div at bounding box center [480, 232] width 961 height 464
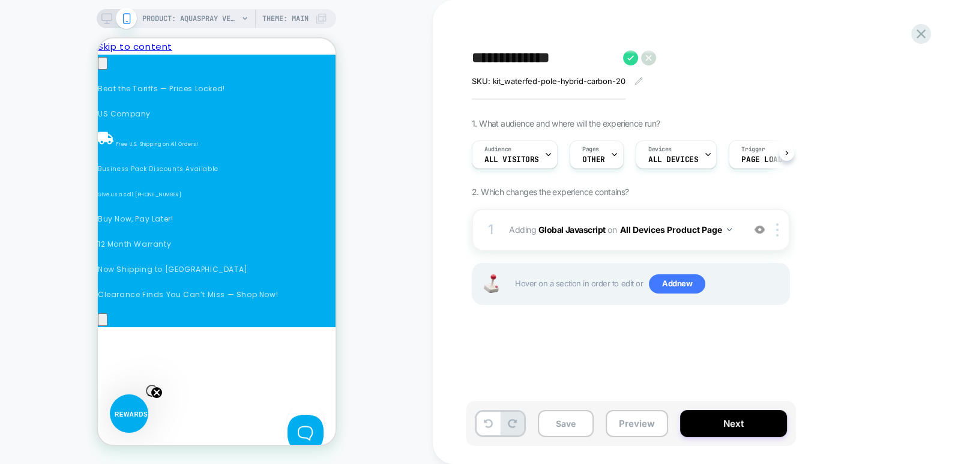
scroll to position [0, 509]
click at [610, 158] on div at bounding box center [614, 154] width 8 height 27
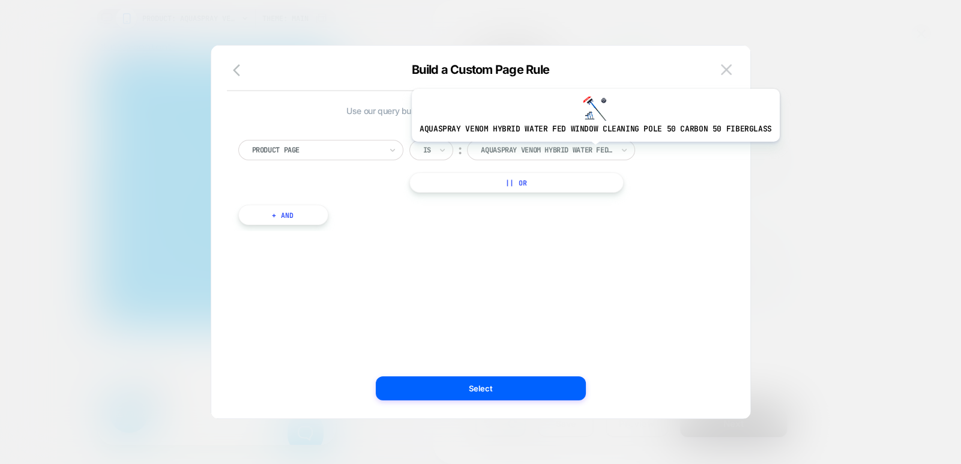
click at [591, 151] on div at bounding box center [547, 150] width 132 height 11
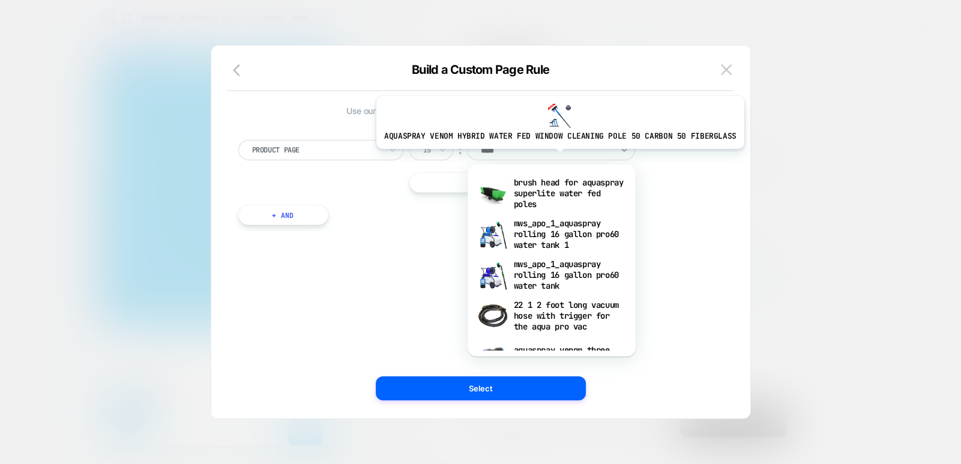
scroll to position [0, 678]
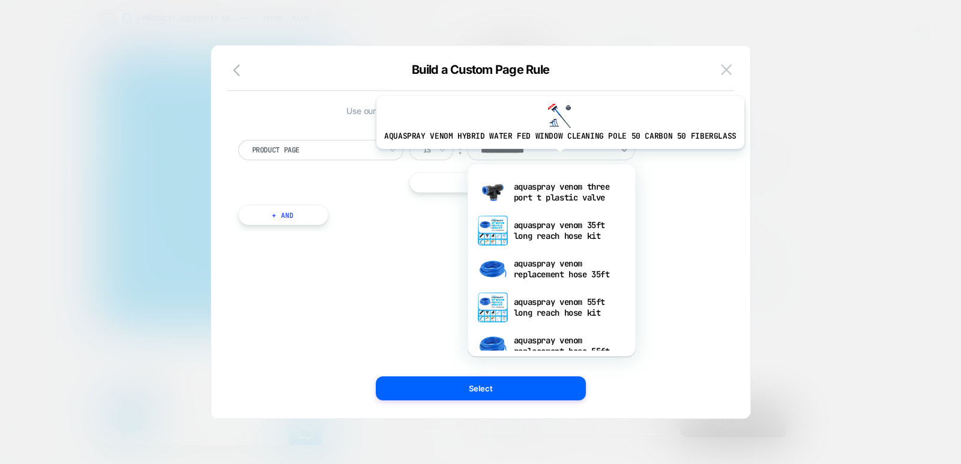
type input "**********"
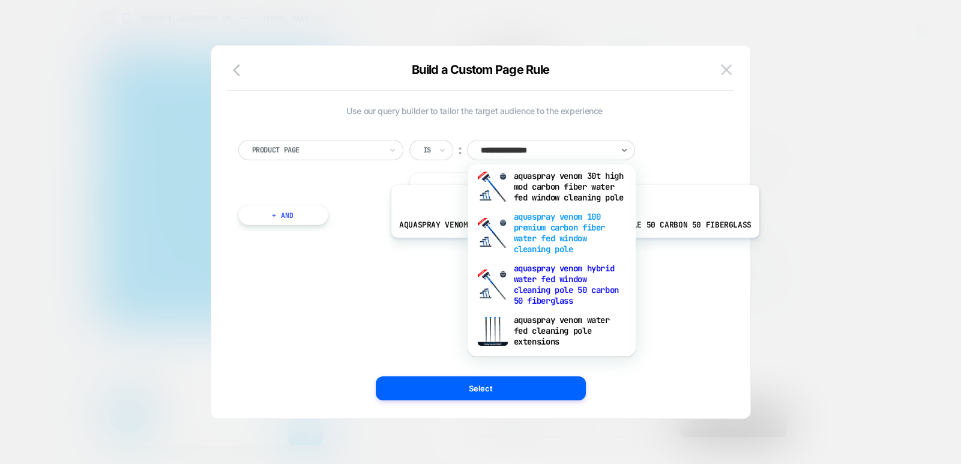
scroll to position [180, 0]
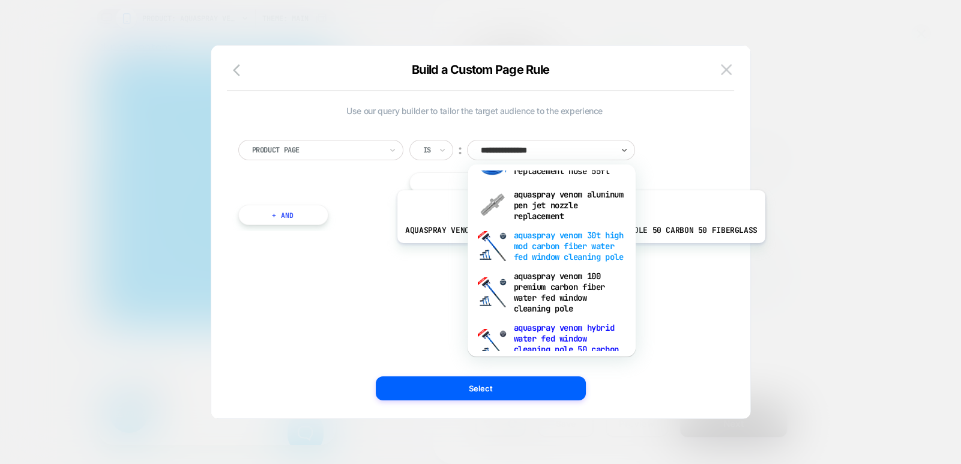
click at [576, 252] on div "aquaspray venom 30t high mod carbon fiber water fed window cleaning pole" at bounding box center [552, 246] width 156 height 41
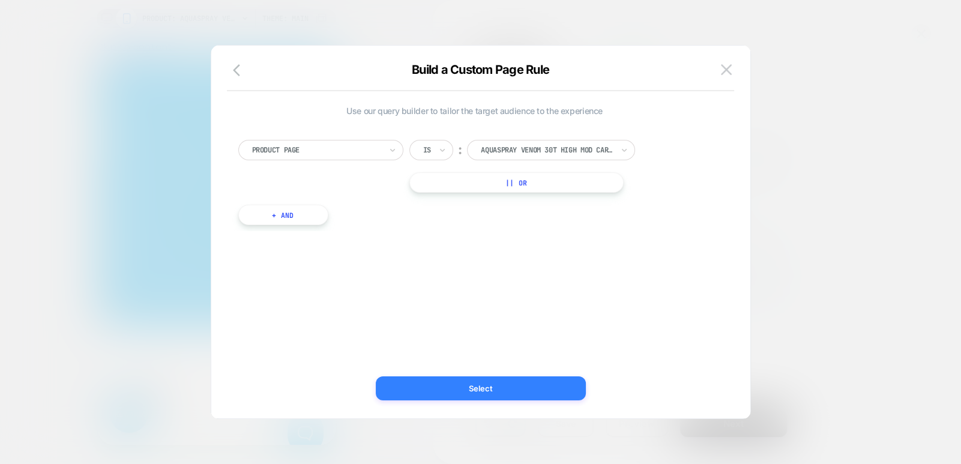
click at [529, 388] on button "Select" at bounding box center [481, 388] width 210 height 24
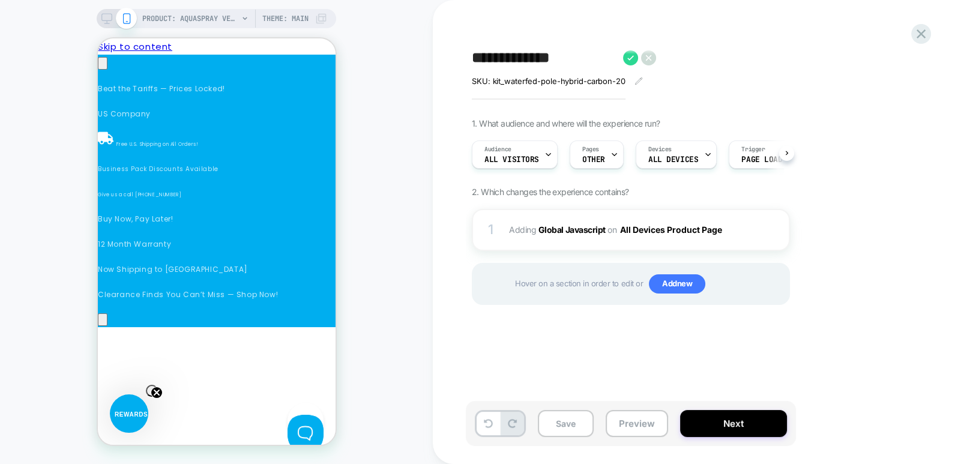
scroll to position [0, 1]
click at [638, 79] on icon at bounding box center [638, 81] width 8 height 8
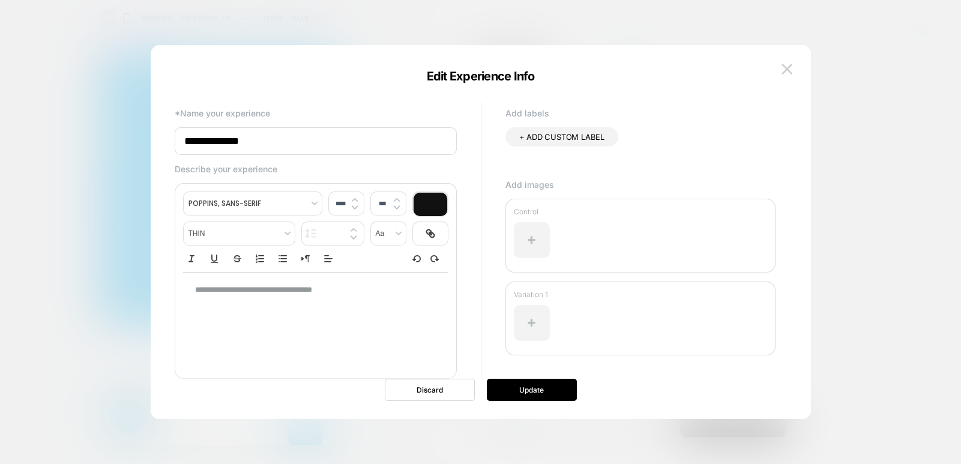
type input "****"
click at [359, 292] on p "**********" at bounding box center [311, 289] width 232 height 11
click at [531, 388] on button "Update" at bounding box center [532, 390] width 90 height 22
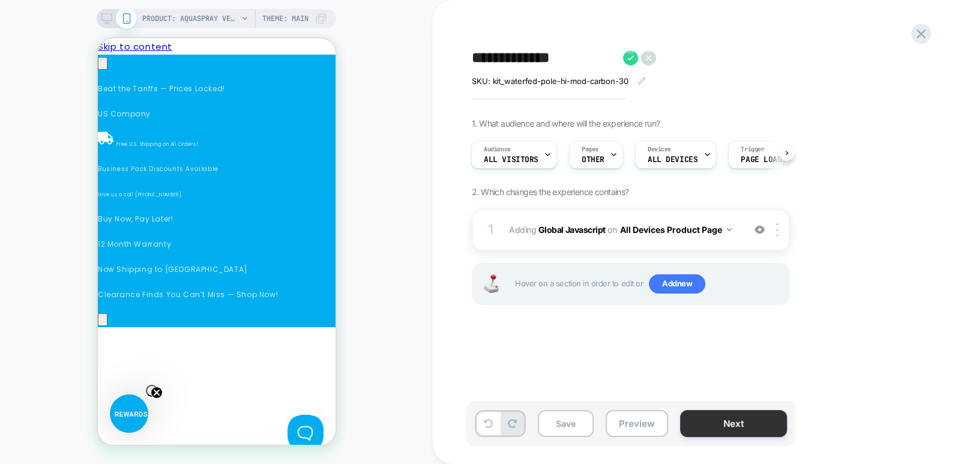
click at [754, 428] on button "Next" at bounding box center [733, 423] width 107 height 27
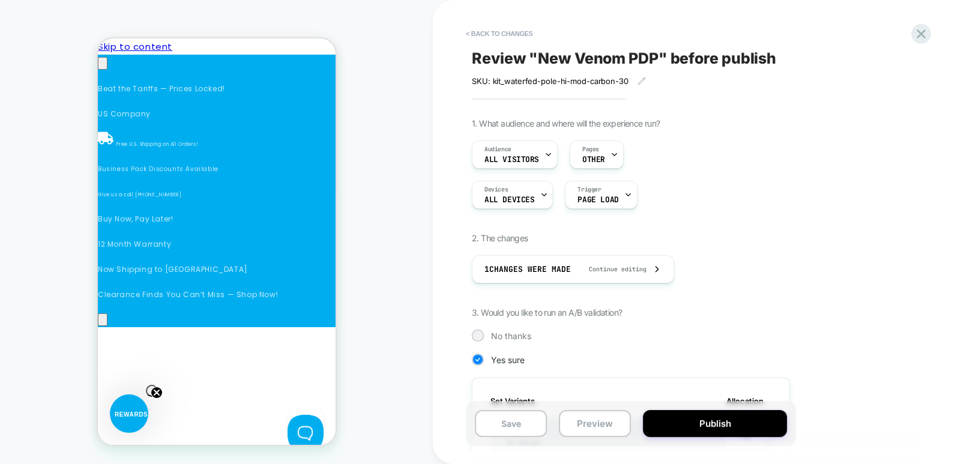
click at [754, 428] on button "Publish" at bounding box center [715, 423] width 144 height 27
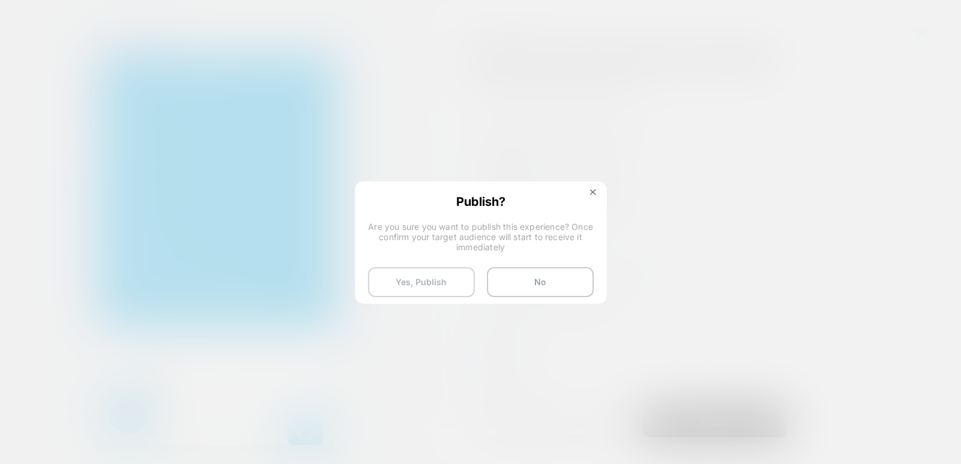
click at [435, 281] on button "Yes, Publish" at bounding box center [421, 282] width 107 height 30
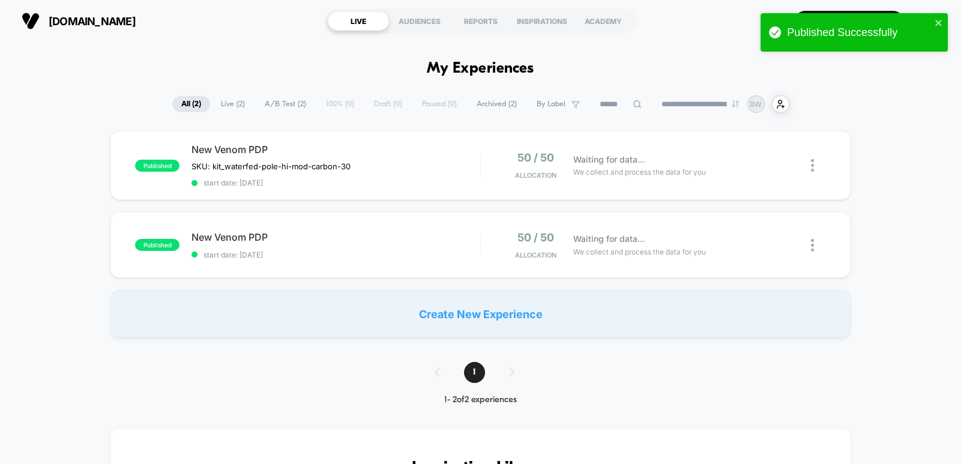
drag, startPoint x: 435, startPoint y: 250, endPoint x: 346, endPoint y: 306, distance: 105.2
click at [346, 306] on div "published New Venom PDP SKU: kit_waterfed-pole-hi-mod-carbon-30 Click to edit e…" at bounding box center [480, 234] width 961 height 207
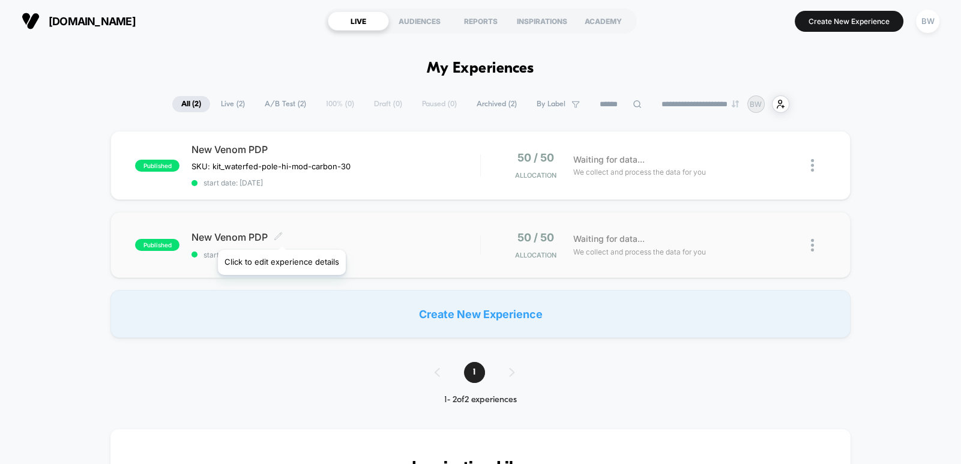
click at [281, 235] on icon at bounding box center [278, 235] width 7 height 7
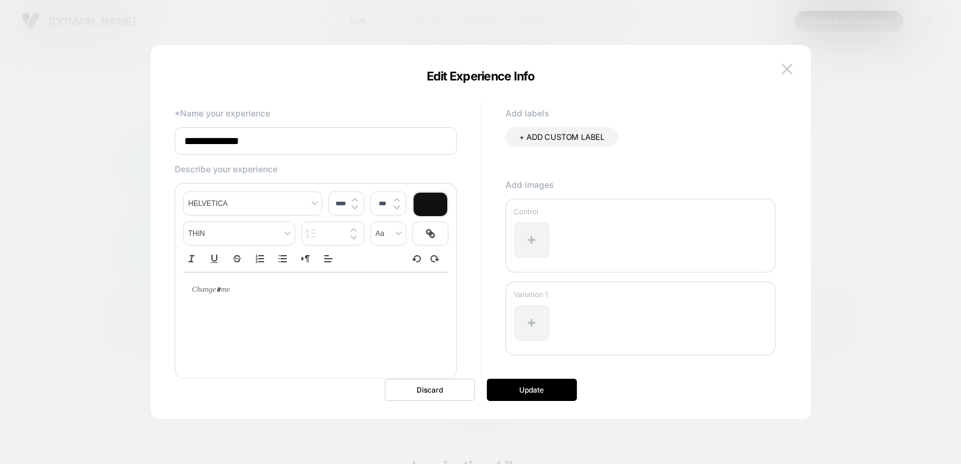
type input "****"
click at [318, 294] on p at bounding box center [311, 289] width 232 height 11
click at [316, 308] on div at bounding box center [315, 320] width 265 height 96
click at [234, 290] on p at bounding box center [311, 289] width 232 height 11
click at [528, 387] on button "Update" at bounding box center [532, 390] width 90 height 22
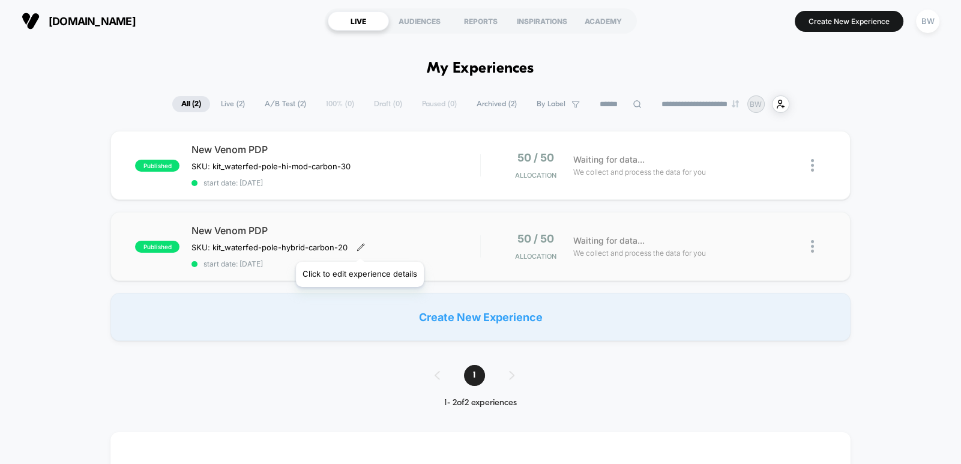
click at [359, 247] on icon at bounding box center [360, 247] width 8 height 8
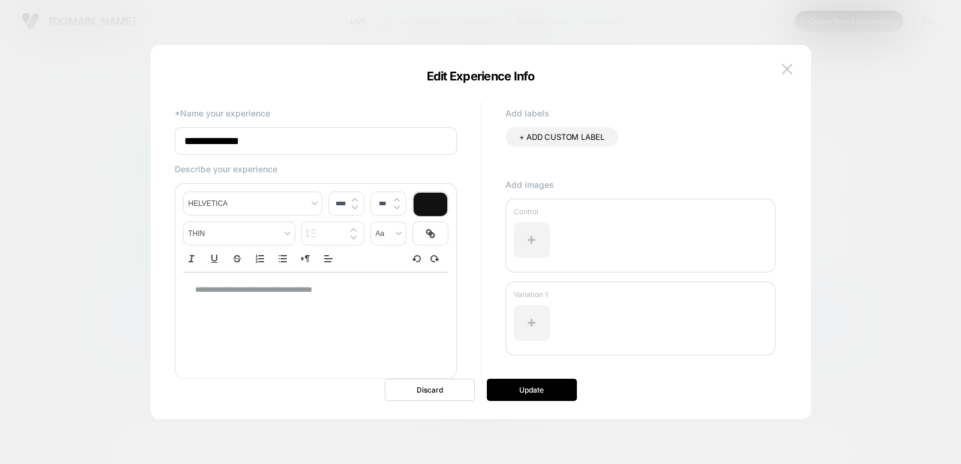
scroll to position [26, 0]
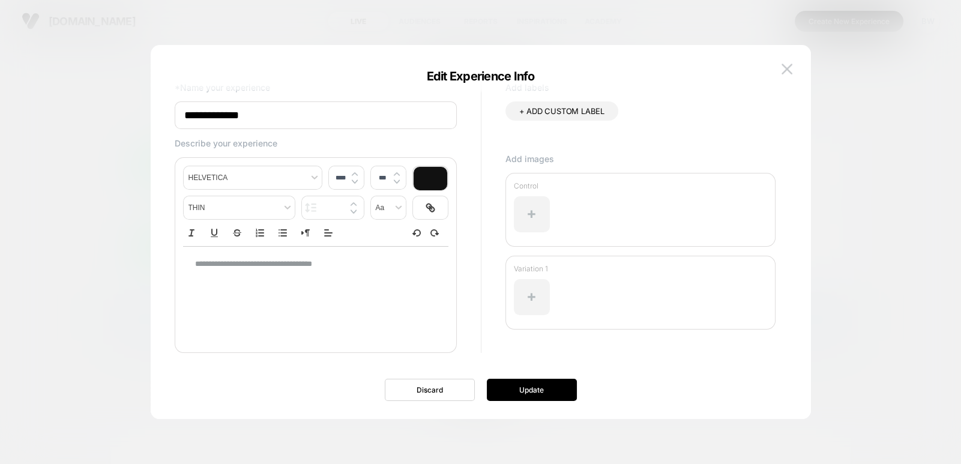
click at [795, 70] on button at bounding box center [787, 69] width 18 height 18
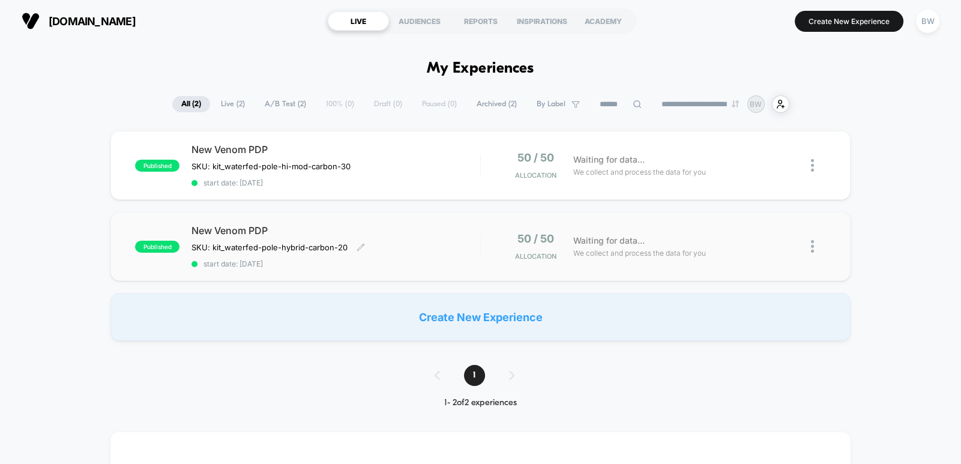
click at [450, 233] on span "New Venom PDP" at bounding box center [335, 230] width 289 height 12
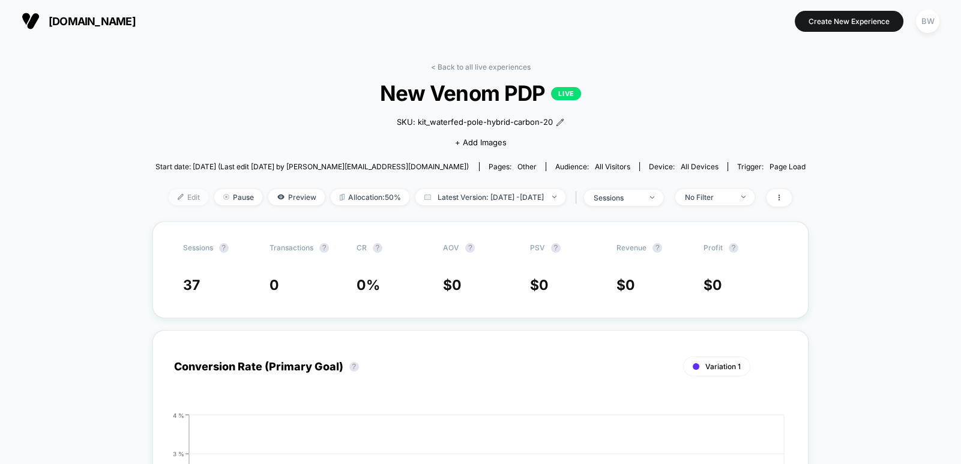
click at [170, 197] on span "Edit" at bounding box center [189, 197] width 40 height 16
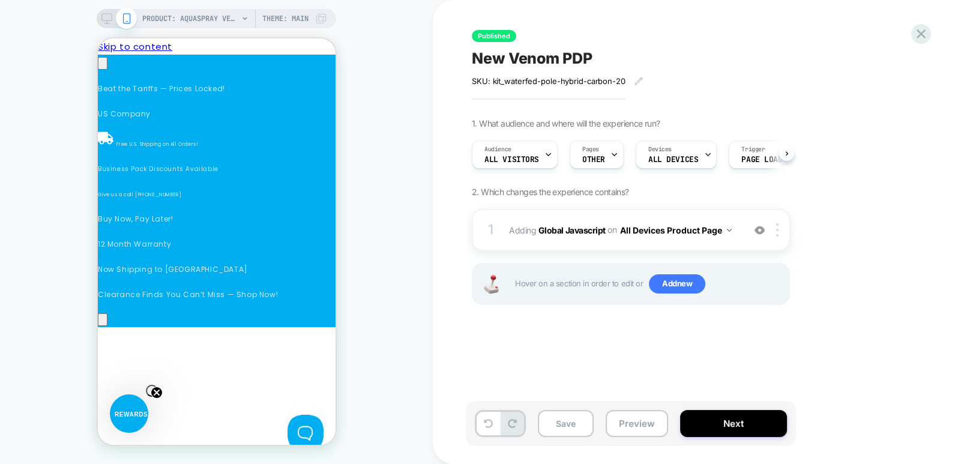
scroll to position [0, 339]
click at [936, 202] on div "Published New Venom PDP SKU: kit_waterfed-pole-hybrid-carbon-20 Click to edit e…" at bounding box center [697, 232] width 528 height 464
click at [598, 154] on div "Pages OTHER" at bounding box center [593, 154] width 47 height 27
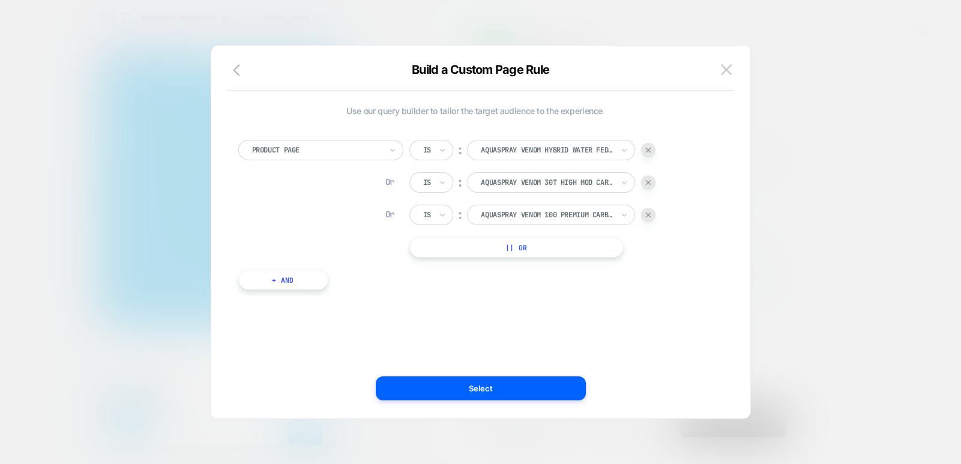
click at [654, 179] on div at bounding box center [648, 182] width 14 height 14
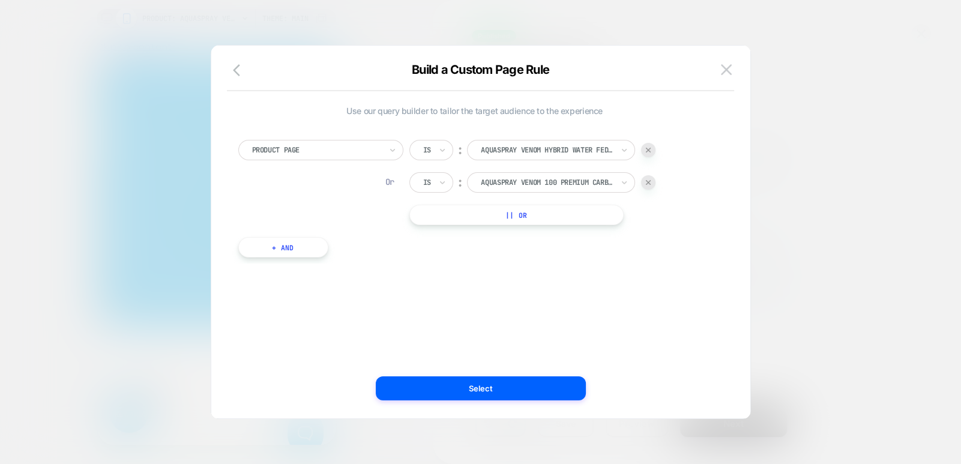
click at [654, 179] on div at bounding box center [648, 182] width 14 height 14
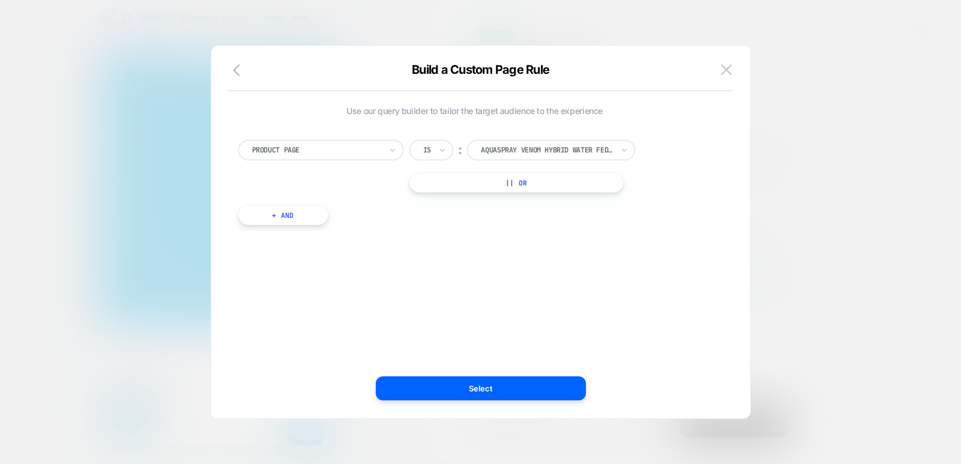
scroll to position [0, 509]
click at [531, 382] on button "Select" at bounding box center [481, 388] width 210 height 24
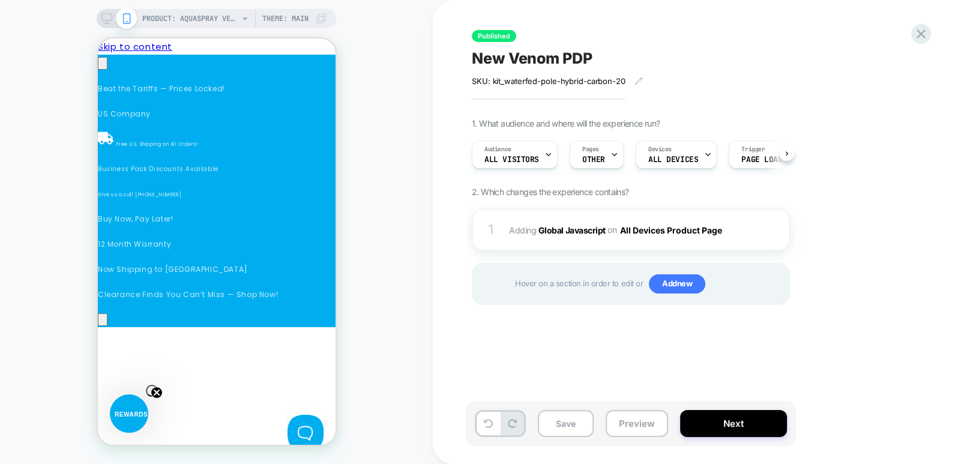
scroll to position [0, 1]
click at [726, 427] on button "Next" at bounding box center [733, 423] width 107 height 27
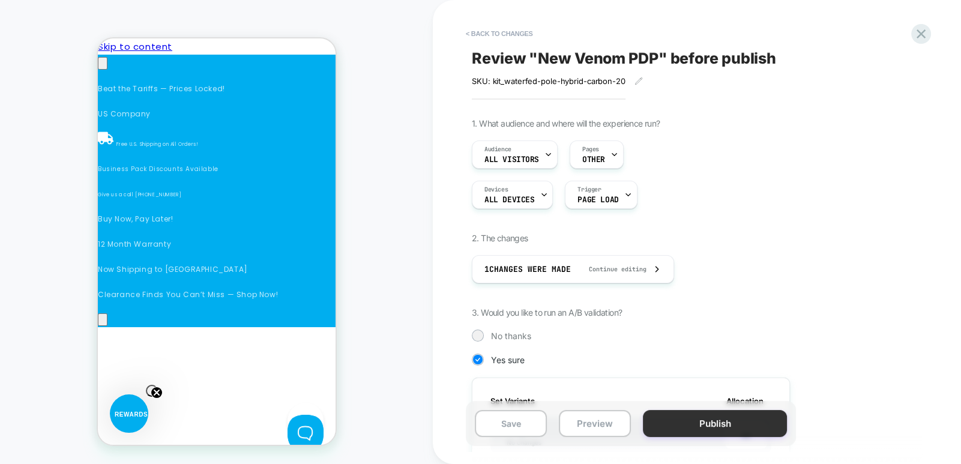
click at [720, 423] on button "Publish" at bounding box center [715, 423] width 144 height 27
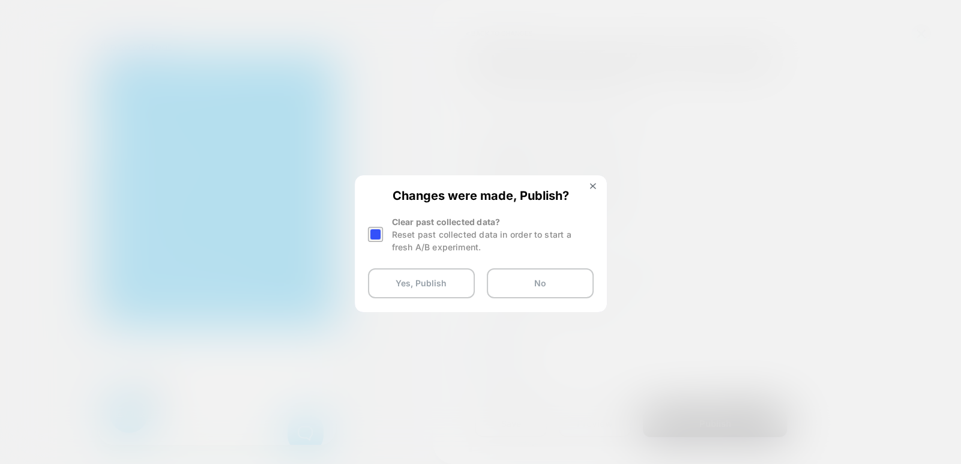
click at [390, 236] on div "Clear past collected data? Reset past collected data in order to start a fresh …" at bounding box center [481, 234] width 226 height 38
click at [377, 234] on div at bounding box center [375, 234] width 15 height 15
click at [408, 275] on button "Yes, Publish" at bounding box center [421, 283] width 107 height 30
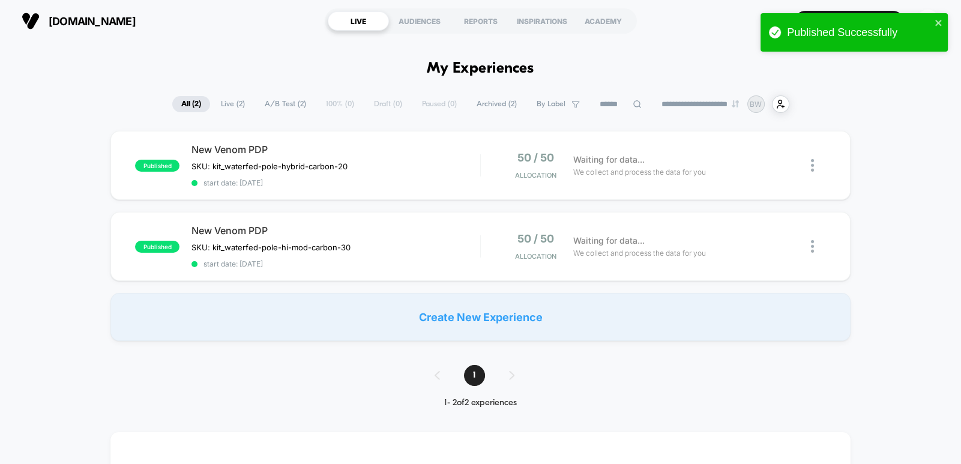
click at [900, 211] on div "published New Venom PDP SKU: kit_waterfed-pole-hybrid-carbon-20 Click to edit e…" at bounding box center [480, 236] width 961 height 210
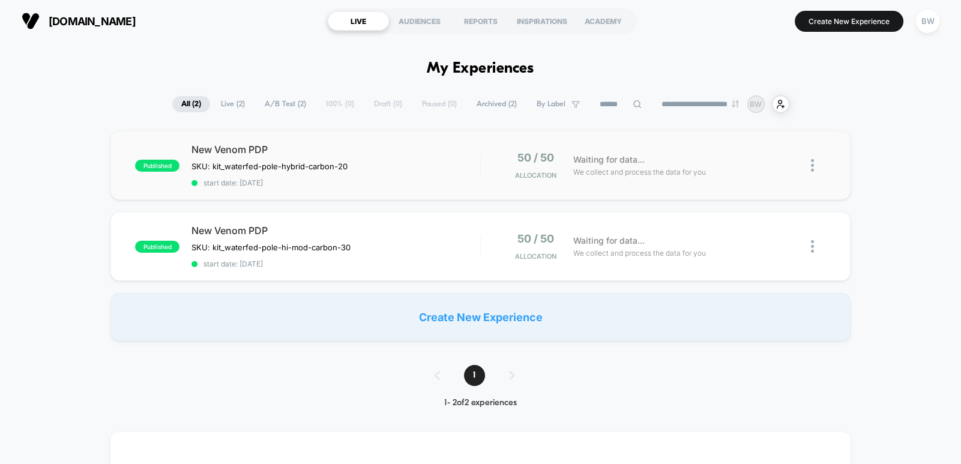
click at [813, 164] on img at bounding box center [812, 165] width 3 height 13
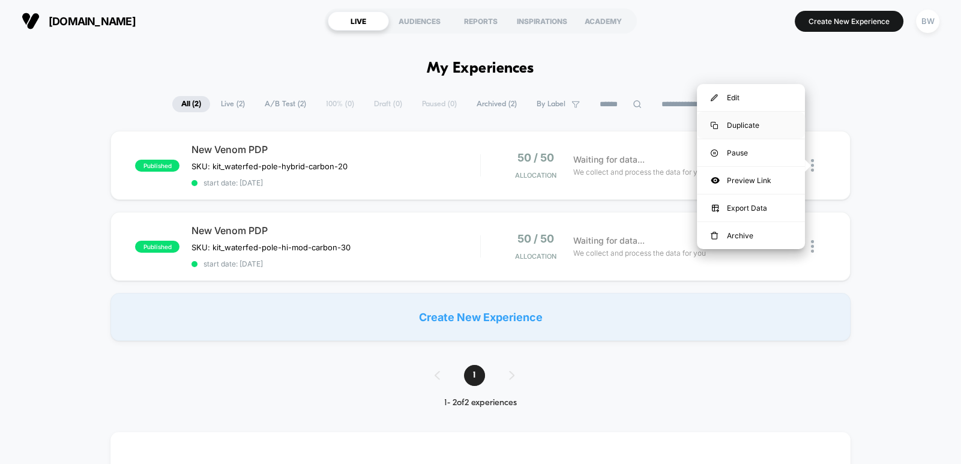
click at [753, 128] on div "Duplicate" at bounding box center [751, 125] width 108 height 27
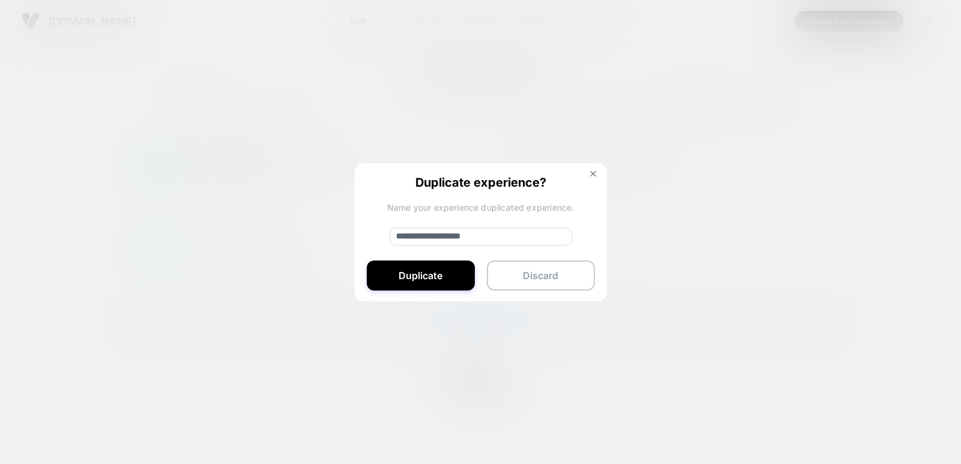
drag, startPoint x: 436, startPoint y: 236, endPoint x: 387, endPoint y: 236, distance: 48.6
click at [387, 236] on div "**********" at bounding box center [481, 232] width 252 height 139
type input "**********"
click at [436, 271] on button "Duplicate" at bounding box center [421, 275] width 108 height 30
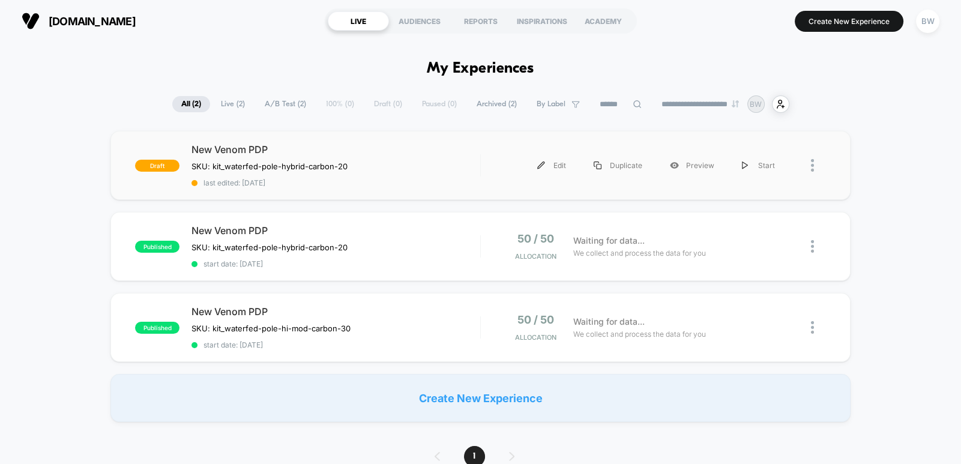
click at [480, 176] on div at bounding box center [480, 165] width 1 height 22
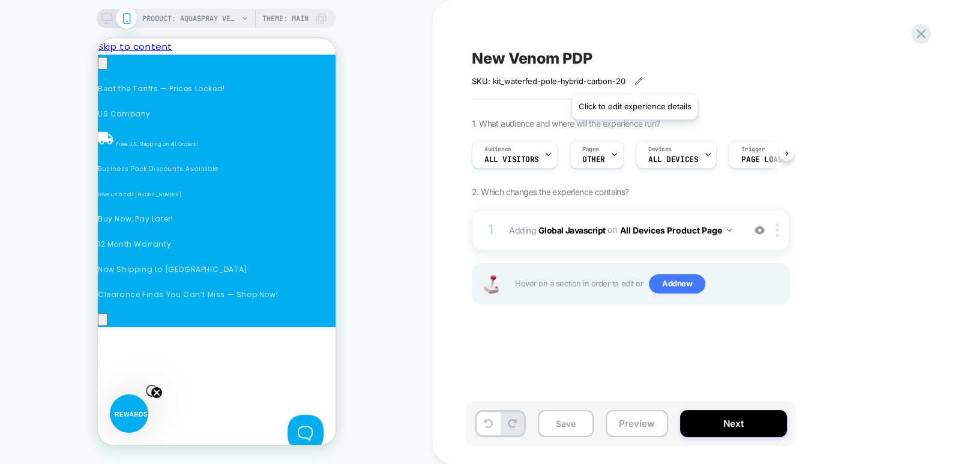
click at [634, 79] on icon at bounding box center [638, 81] width 8 height 8
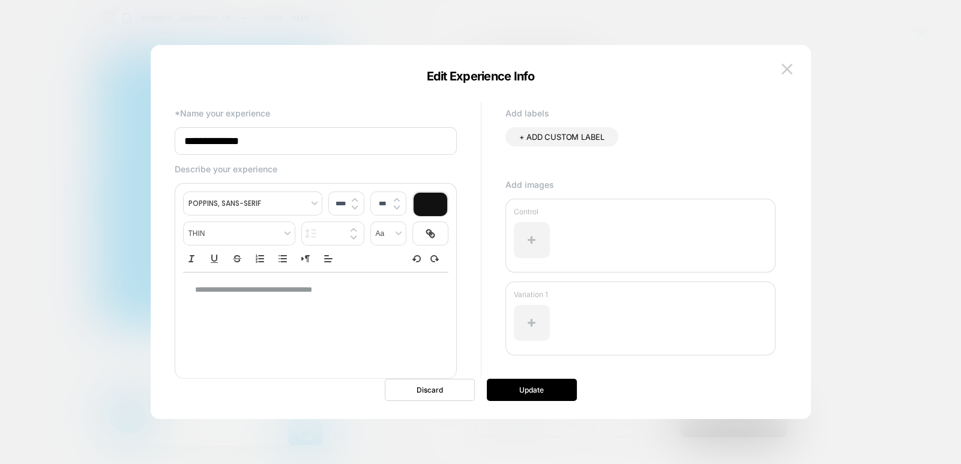
type input "****"
click at [340, 290] on p "**********" at bounding box center [311, 289] width 232 height 11
click at [534, 391] on button "Update" at bounding box center [532, 390] width 90 height 22
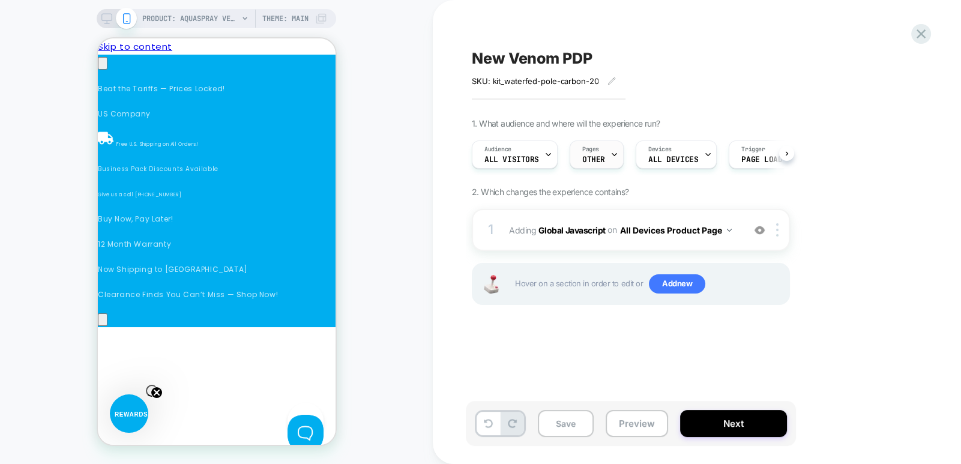
scroll to position [0, 678]
click at [582, 152] on span "Pages" at bounding box center [590, 149] width 17 height 8
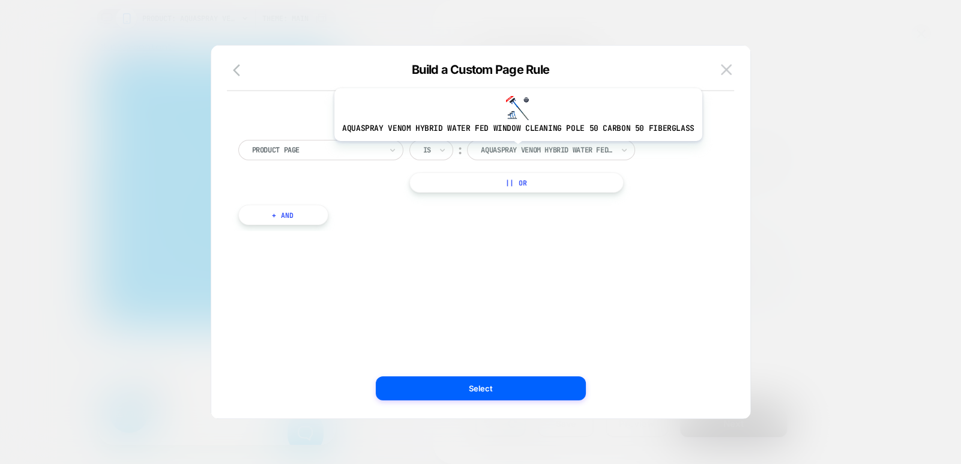
click at [513, 150] on div at bounding box center [547, 150] width 132 height 11
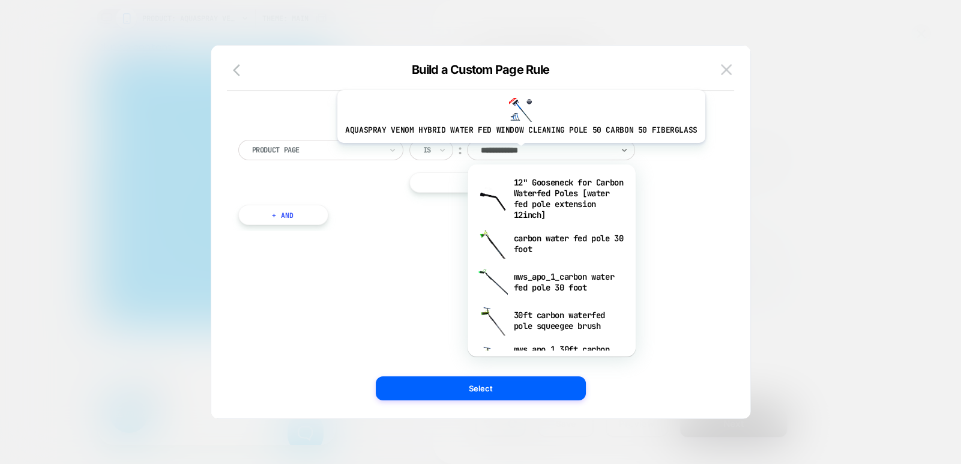
scroll to position [0, 1017]
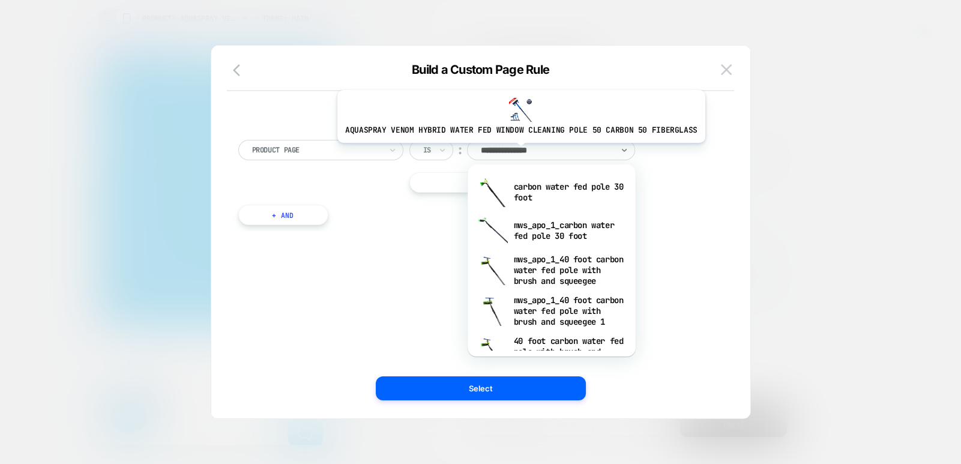
type input "**********"
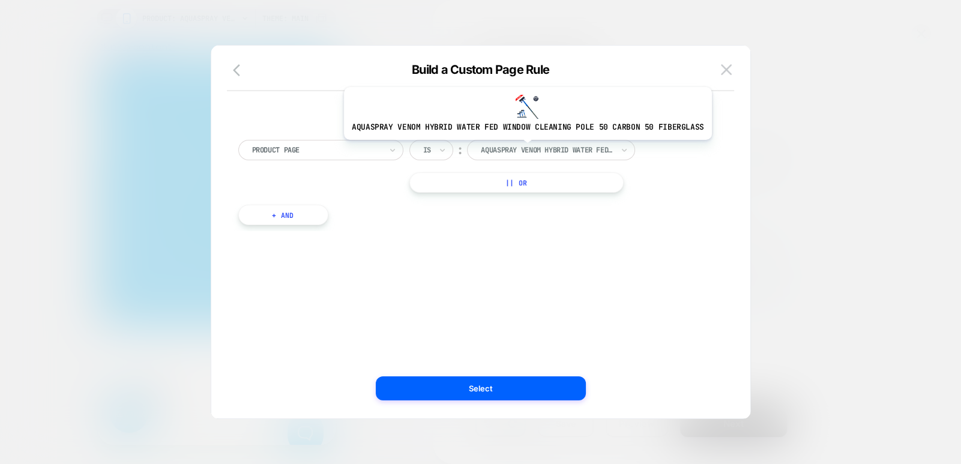
scroll to position [0, 0]
click at [523, 149] on div at bounding box center [547, 150] width 132 height 11
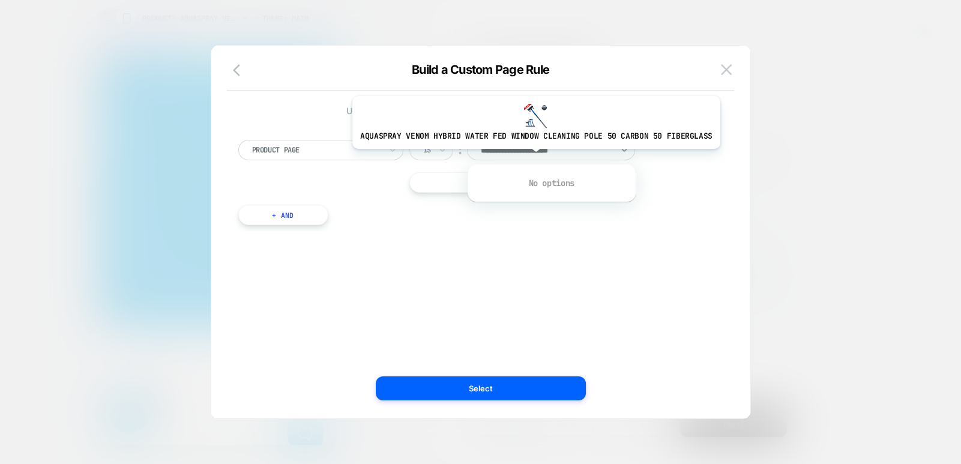
scroll to position [0, 339]
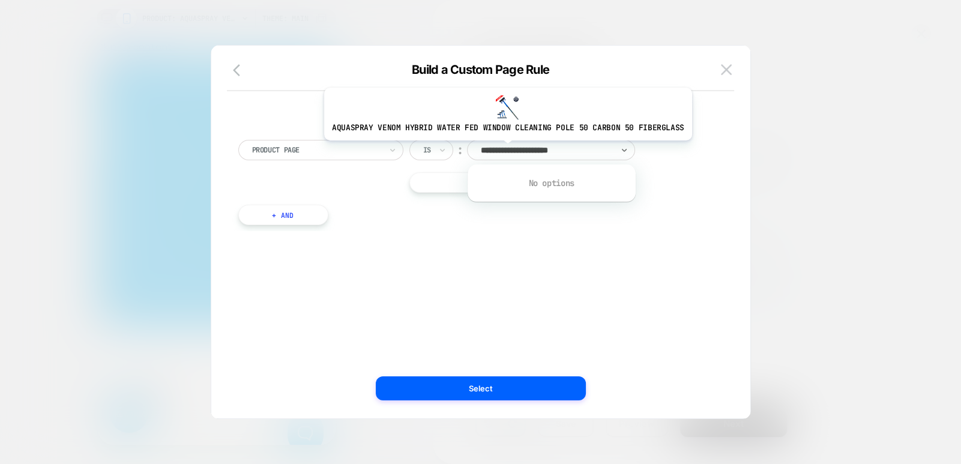
click at [503, 149] on input "**********" at bounding box center [533, 150] width 105 height 11
click at [481, 149] on input "**********" at bounding box center [533, 150] width 105 height 11
click at [531, 149] on input "**********" at bounding box center [533, 150] width 105 height 11
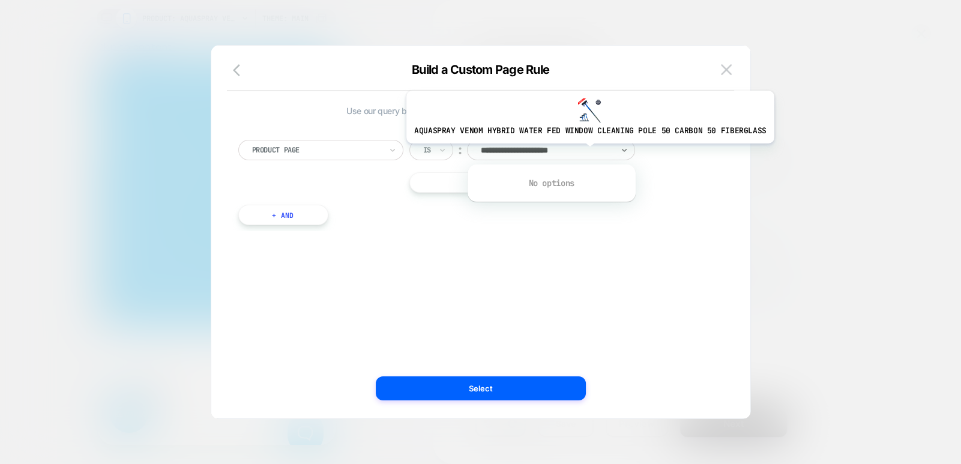
scroll to position [0, 0]
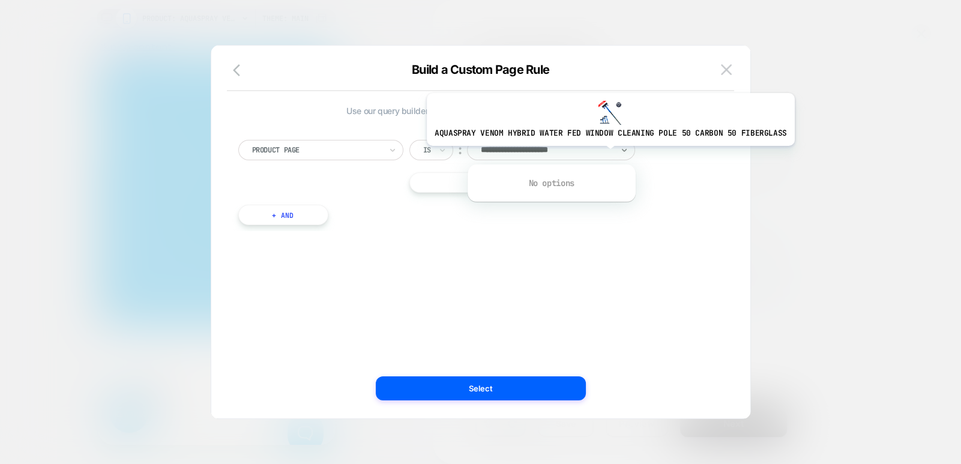
drag, startPoint x: 559, startPoint y: 150, endPoint x: 606, endPoint y: 155, distance: 46.5
click at [606, 155] on div "**********" at bounding box center [547, 150] width 132 height 11
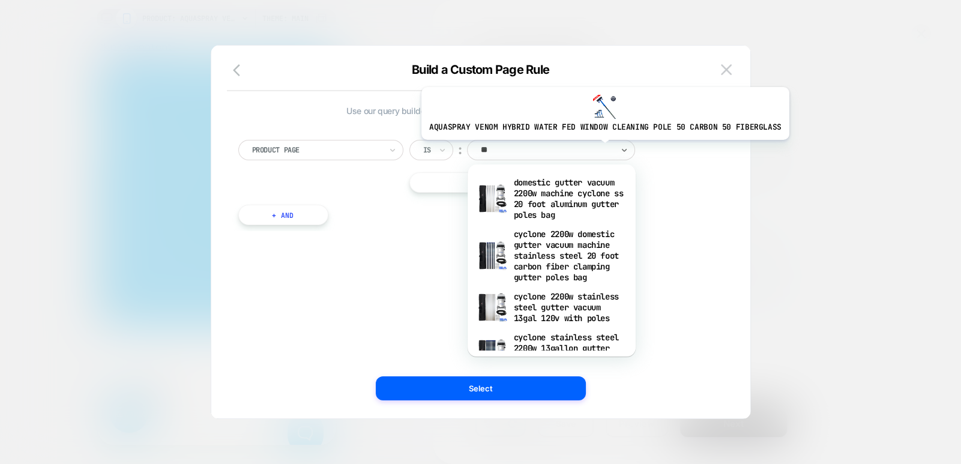
scroll to position [0, 1357]
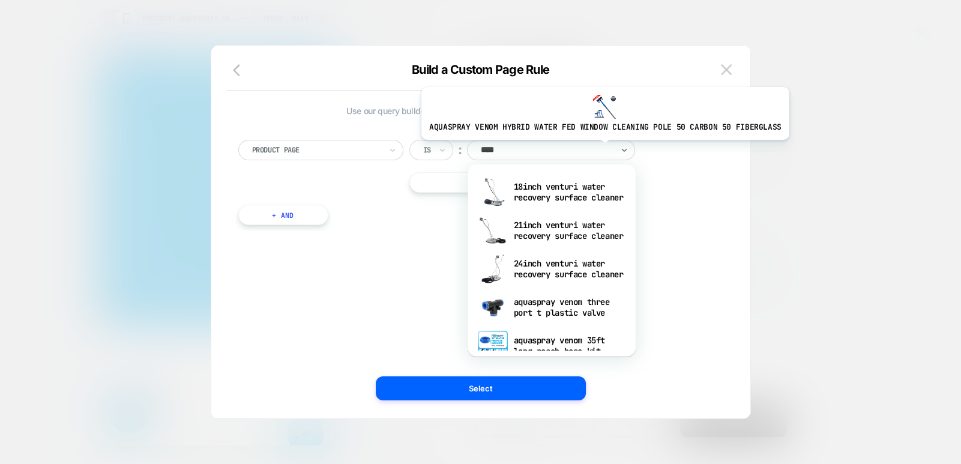
type input "*****"
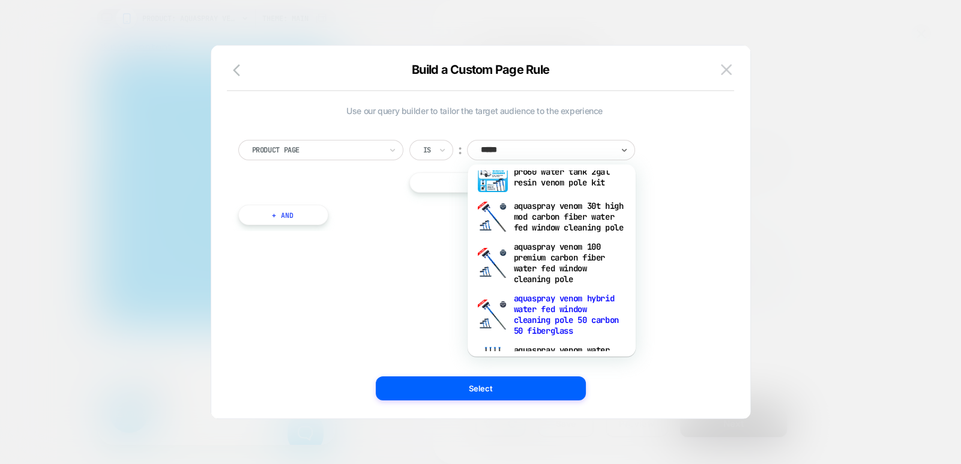
scroll to position [0, 339]
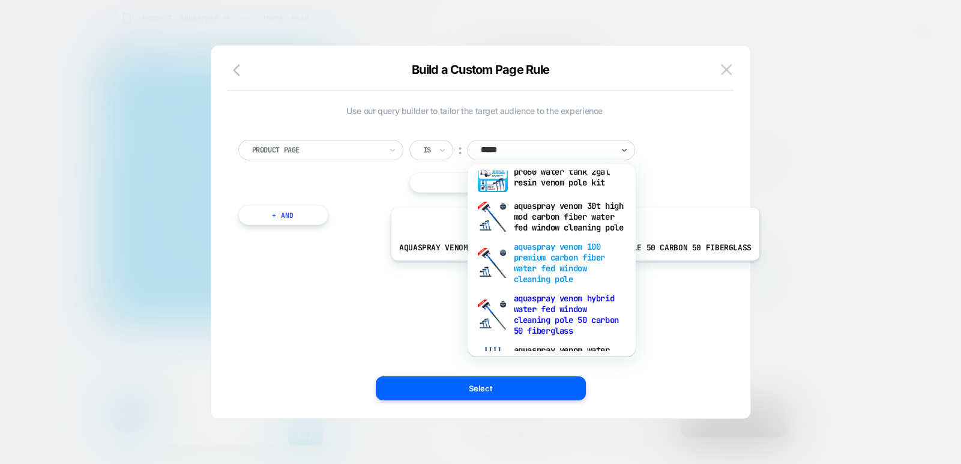
click at [570, 269] on div "aquaspray venom 100 premium carbon fiber water fed window cleaning pole" at bounding box center [552, 263] width 156 height 52
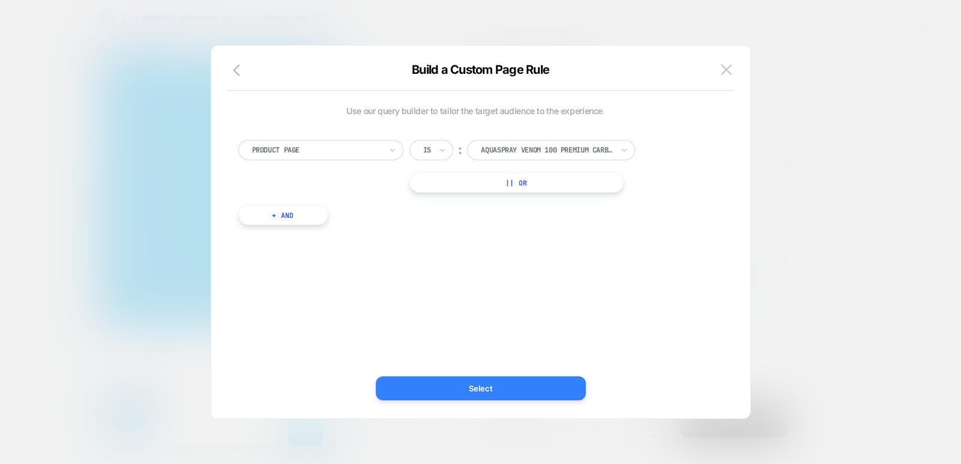
scroll to position [0, 509]
click at [513, 387] on button "Select" at bounding box center [481, 388] width 210 height 24
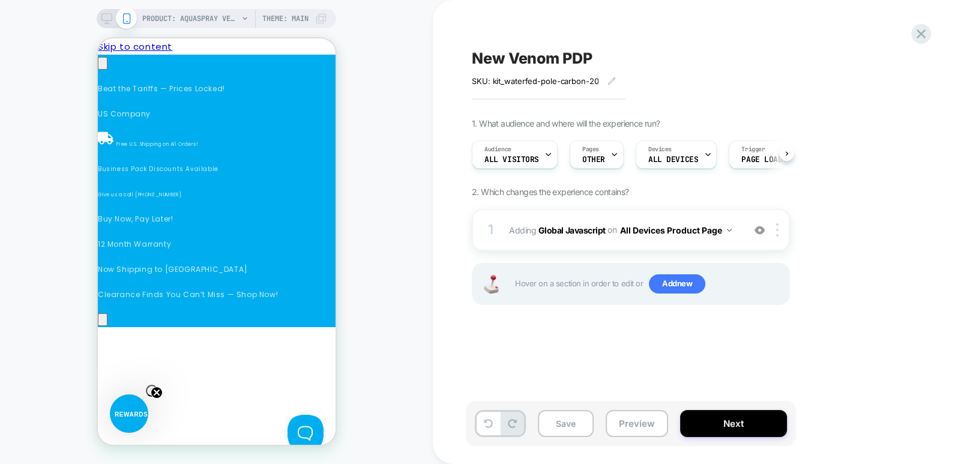
scroll to position [0, 1]
click at [712, 230] on button "All Devices Product Page" at bounding box center [676, 229] width 112 height 17
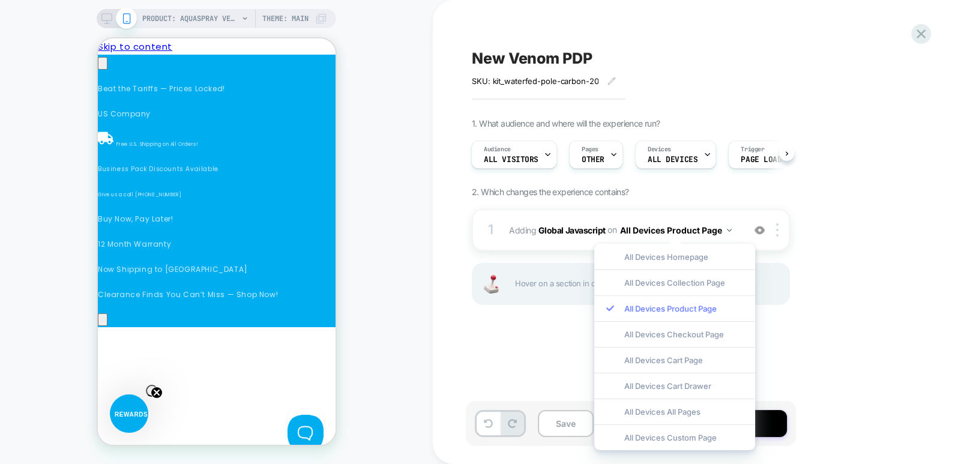
click at [687, 310] on div "All Devices Product Page" at bounding box center [674, 308] width 161 height 26
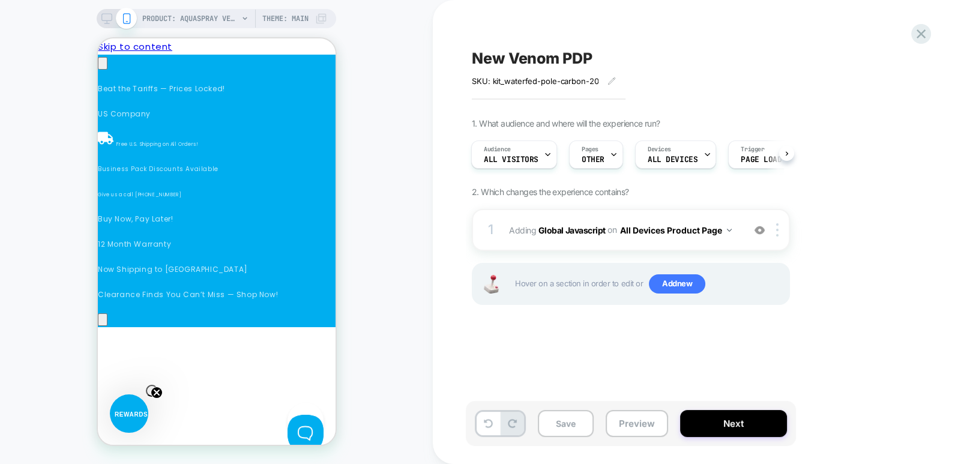
click at [874, 325] on div "1. What audience and where will the experience run? Audience All Visitors Pages…" at bounding box center [691, 226] width 438 height 217
click at [739, 427] on button "Next" at bounding box center [733, 423] width 107 height 27
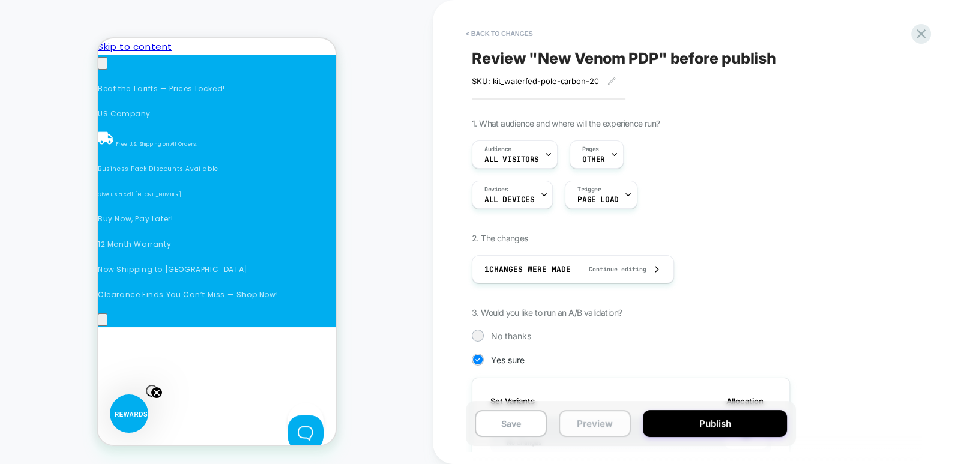
click at [596, 433] on button "Preview" at bounding box center [595, 423] width 72 height 27
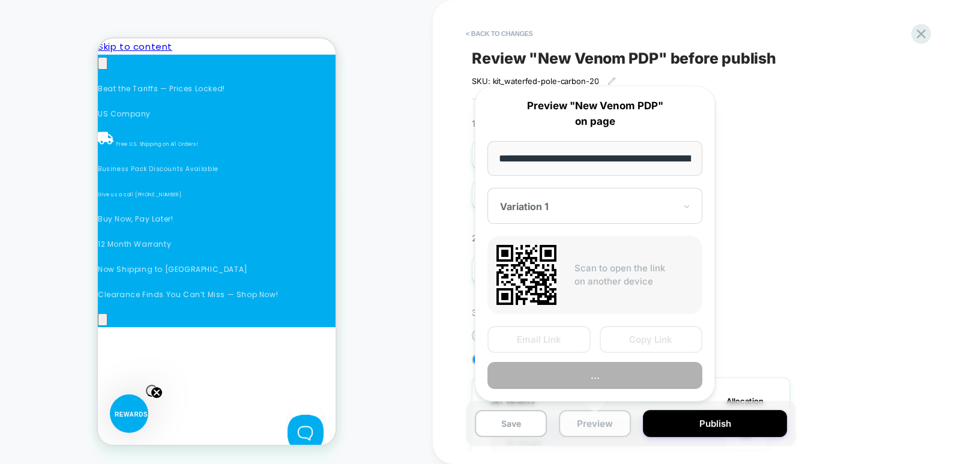
scroll to position [0, 459]
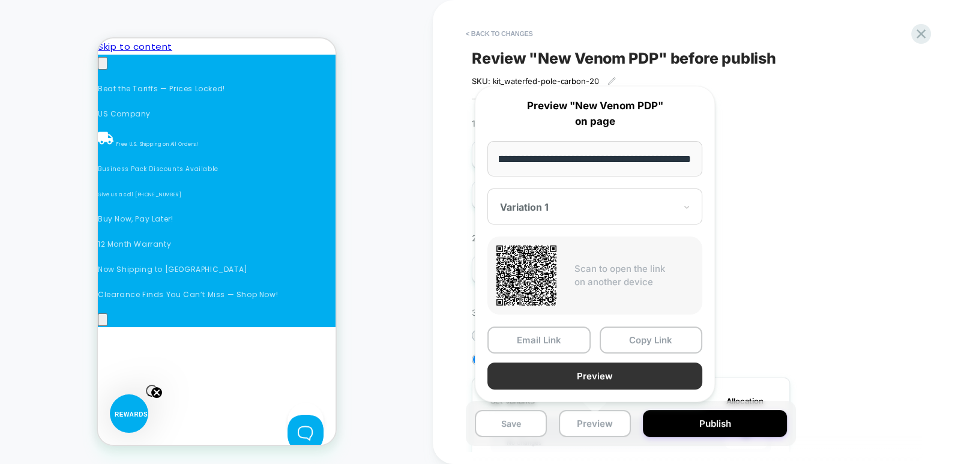
click at [613, 371] on button "Preview" at bounding box center [594, 375] width 215 height 27
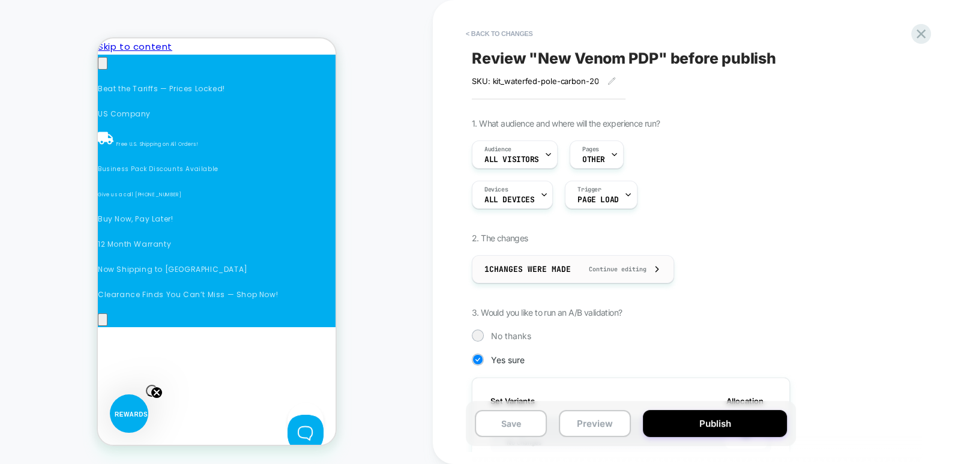
click at [643, 268] on span "Continue editing" at bounding box center [612, 269] width 70 height 8
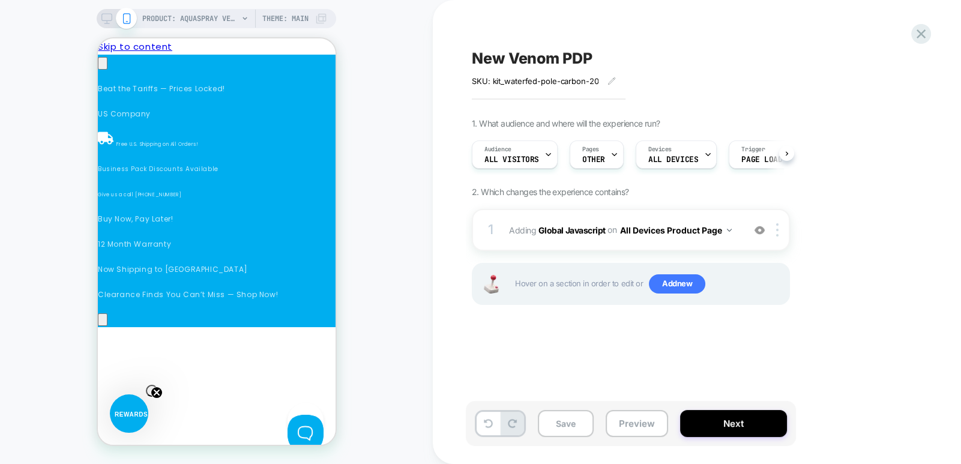
scroll to position [0, 0]
click at [567, 231] on b "Global Javascript" at bounding box center [571, 229] width 67 height 10
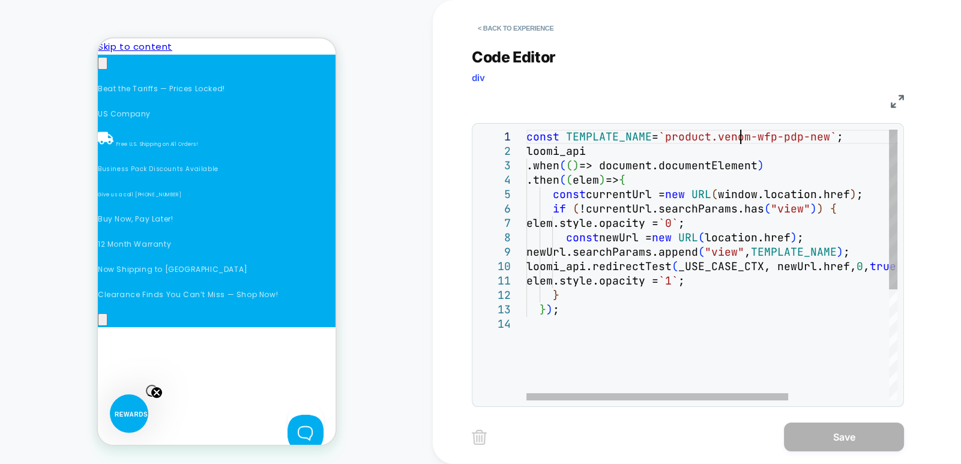
click at [740, 141] on div "const TEMPLATE_NAME = `product.venom-wfp-pdp-new` ; loomi_api .when ( ( ) => do…" at bounding box center [783, 359] width 514 height 458
click at [774, 231] on div "const TEMPLATE_NAME = `product.venom-wfp-pdp-new` ; loomi_api .when ( ( ) => do…" at bounding box center [783, 359] width 514 height 458
click at [792, 264] on div "const TEMPLATE_NAME = `product.venom-wfp-pdp-new` ; loomi_api .when ( ( ) => do…" at bounding box center [783, 359] width 514 height 458
click at [580, 311] on div "const TEMPLATE_NAME = `product.venom-wfp-pdp-new` ; loomi_api .when ( ( ) => do…" at bounding box center [783, 359] width 514 height 458
click at [646, 152] on div "const TEMPLATE_NAME = `product.venom-wfp-pdp-new` ; loomi_api .when ( ( ) => do…" at bounding box center [783, 359] width 514 height 458
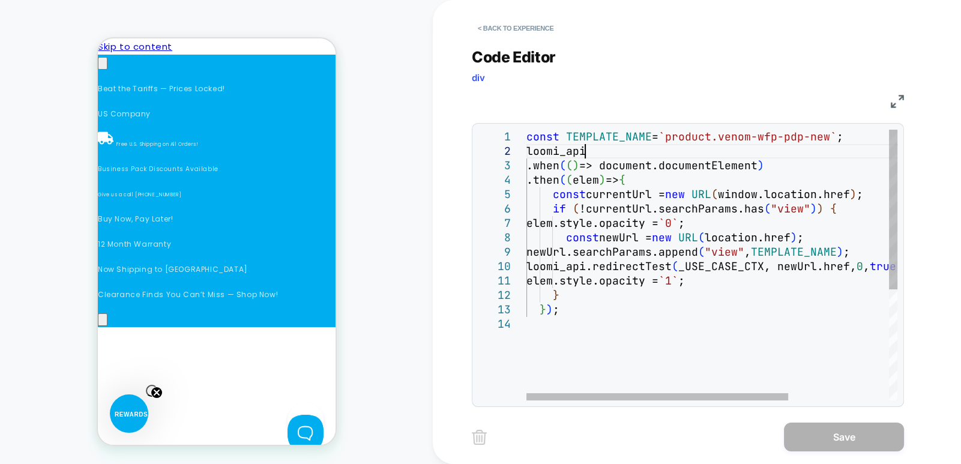
scroll to position [14, 64]
type textarea "**********"
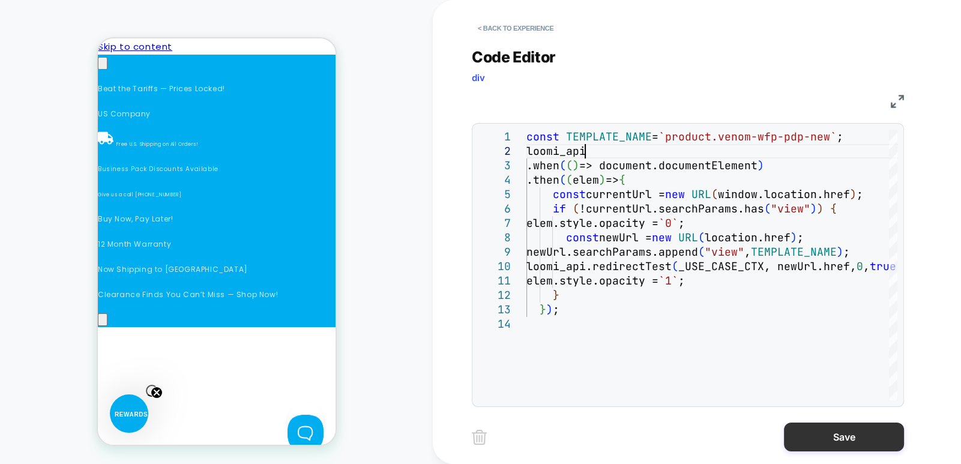
click at [850, 448] on button "Save" at bounding box center [844, 437] width 120 height 29
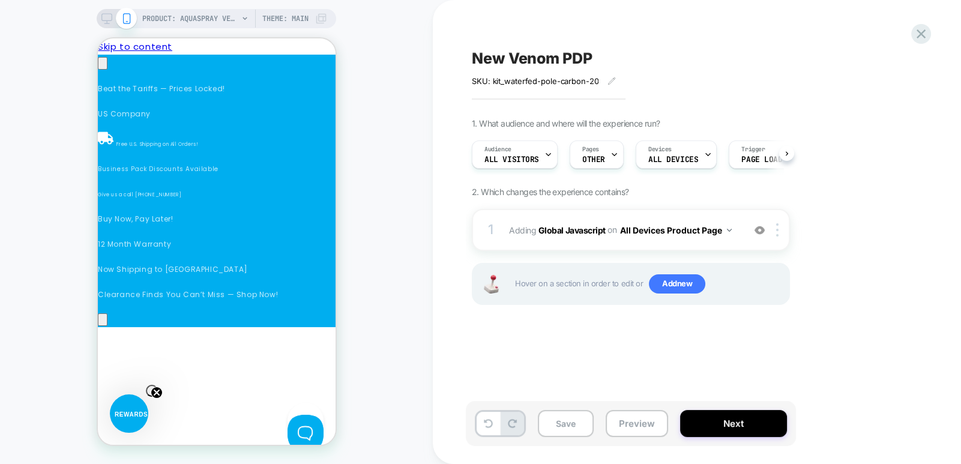
scroll to position [0, 0]
click at [246, 19] on icon at bounding box center [244, 18] width 7 height 7
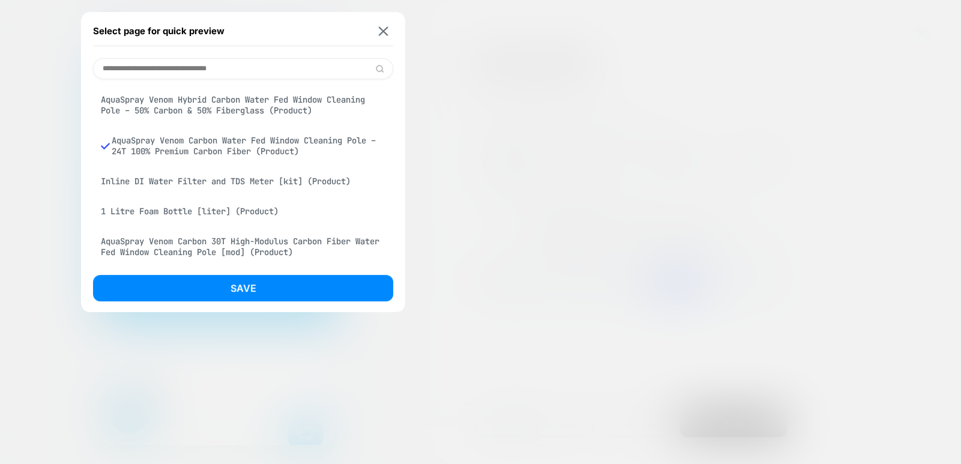
click at [270, 147] on div "AquaSpray Venom Carbon Water Fed Window Cleaning Pole – 24T 100% Premium Carbon…" at bounding box center [243, 146] width 300 height 34
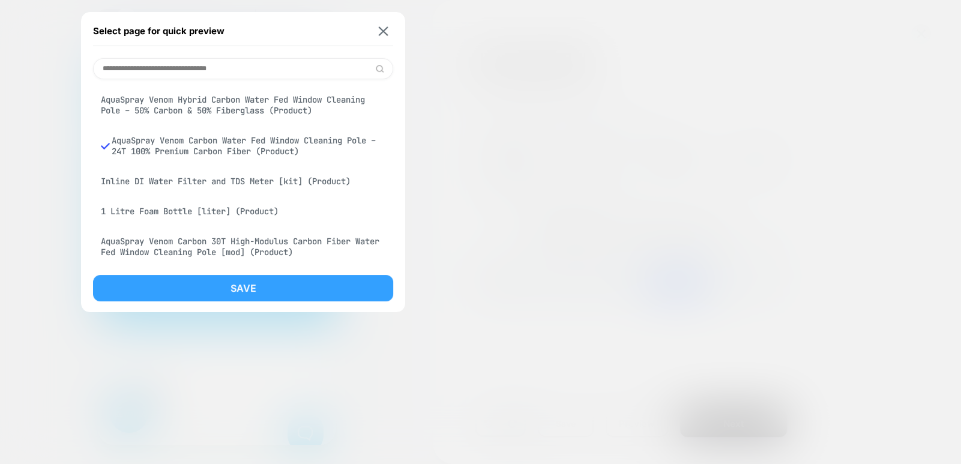
click at [278, 287] on button "Save" at bounding box center [243, 288] width 300 height 26
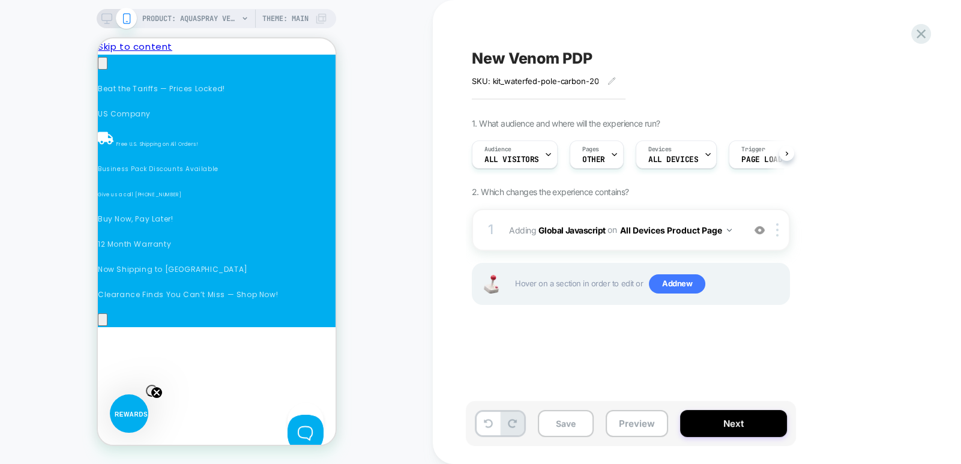
click at [291, 22] on span "Theme: MAIN" at bounding box center [285, 18] width 46 height 19
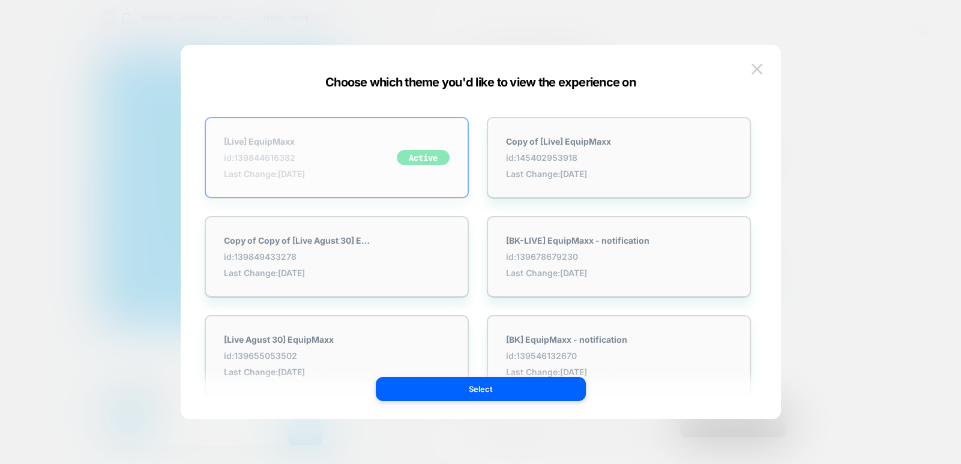
click at [353, 160] on div "[Live] EquipMaxx id: 139844616382 Last Change: [DATE] Active" at bounding box center [337, 157] width 264 height 81
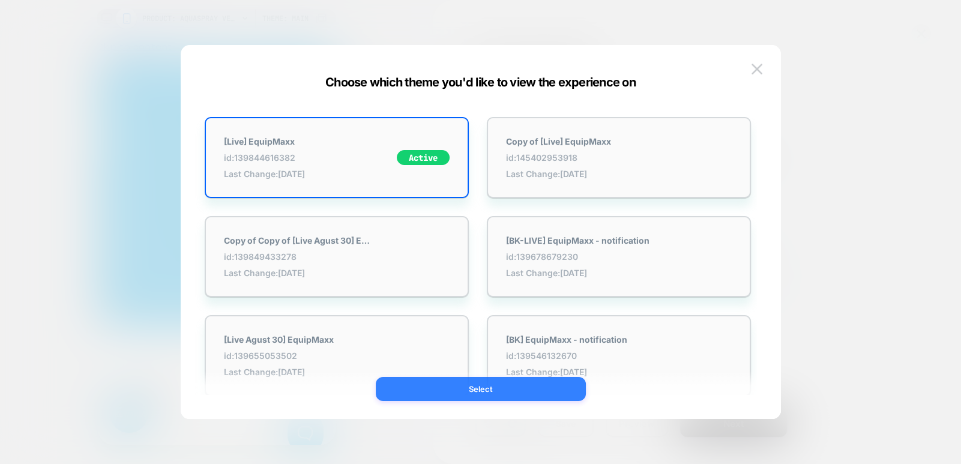
click at [453, 380] on button "Select" at bounding box center [481, 389] width 210 height 24
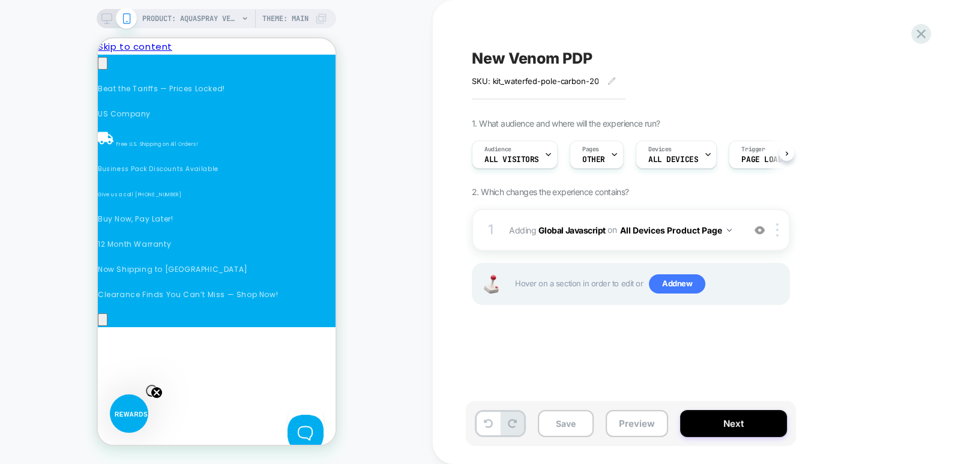
click at [109, 16] on icon at bounding box center [106, 18] width 11 height 11
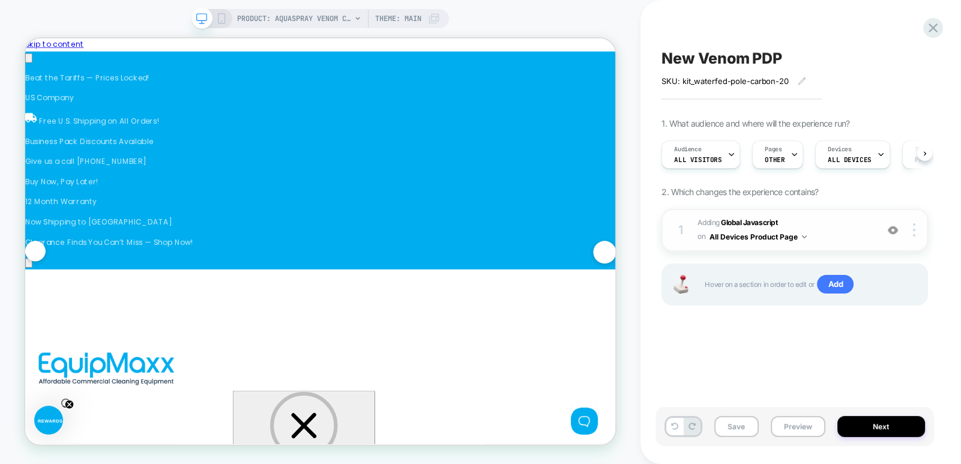
click at [892, 229] on img at bounding box center [893, 230] width 10 height 10
click at [892, 228] on img at bounding box center [893, 230] width 10 height 10
click at [889, 427] on button "Next" at bounding box center [881, 426] width 88 height 21
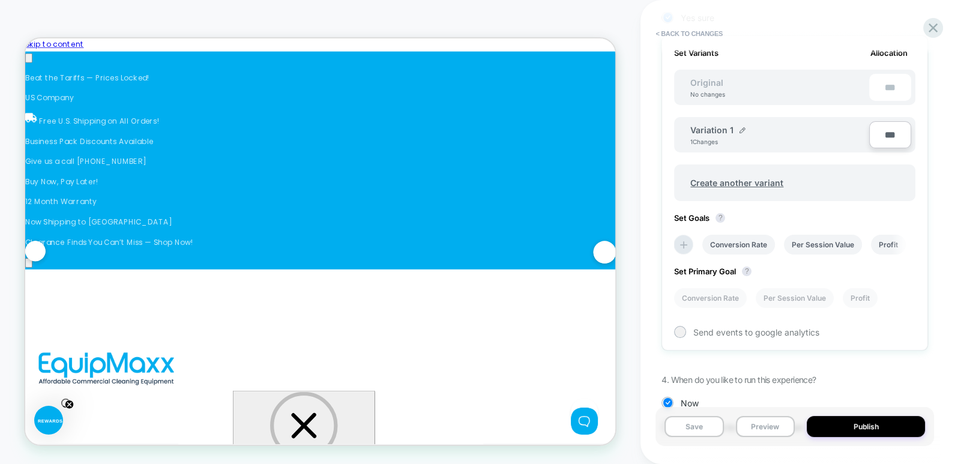
scroll to position [403, 0]
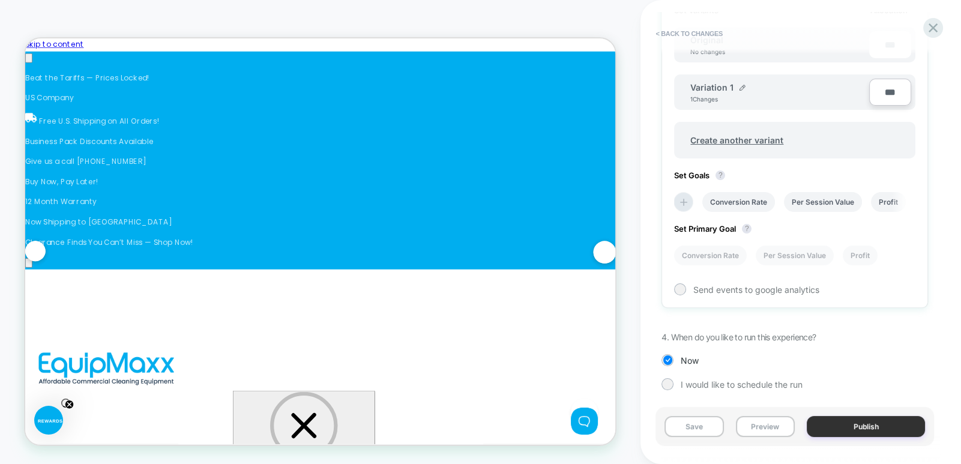
click at [870, 426] on button "Publish" at bounding box center [866, 426] width 118 height 21
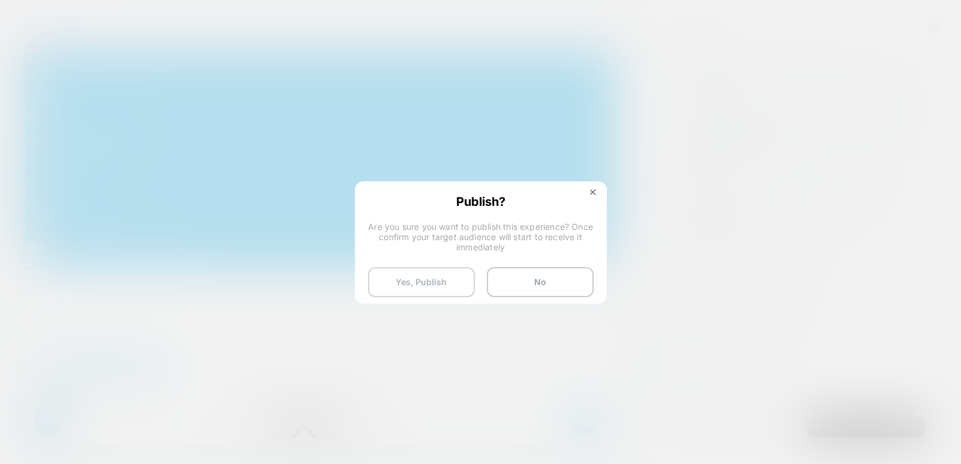
click at [404, 281] on button "Yes, Publish" at bounding box center [421, 282] width 107 height 30
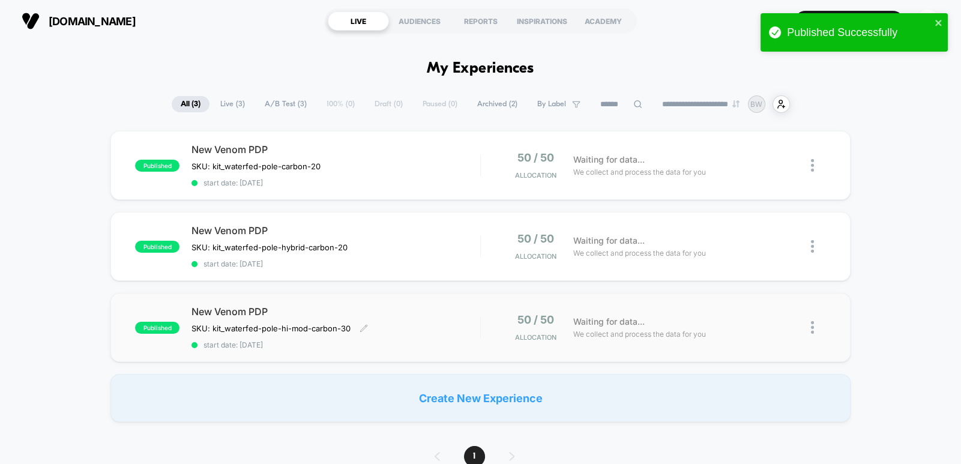
click at [465, 344] on span "start date: [DATE]" at bounding box center [335, 344] width 289 height 9
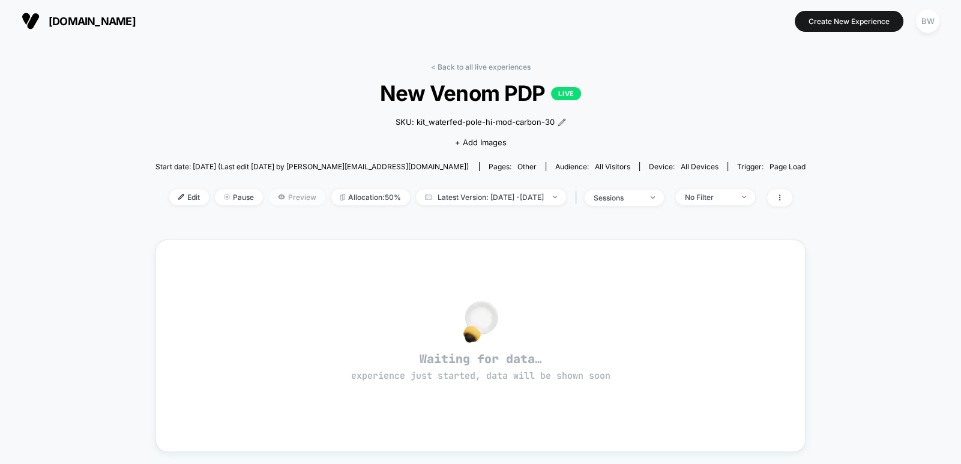
click at [281, 196] on span "Preview" at bounding box center [297, 197] width 56 height 16
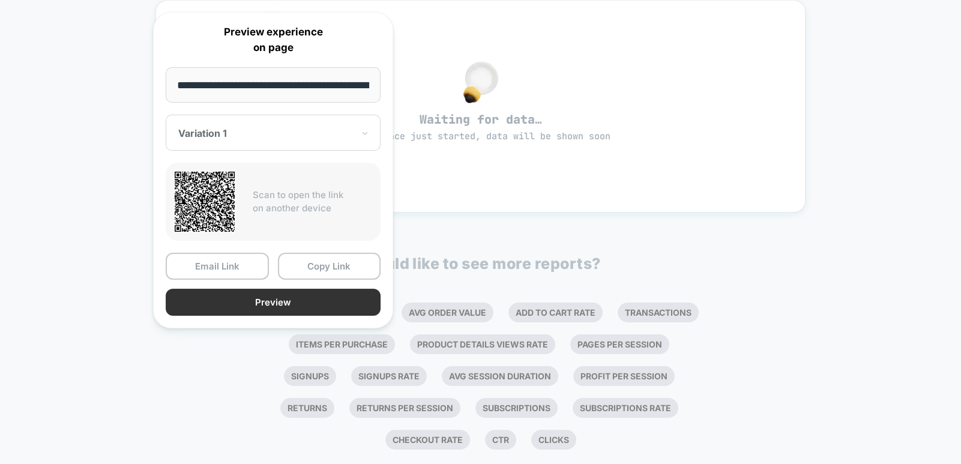
click at [285, 298] on button "Preview" at bounding box center [273, 302] width 215 height 27
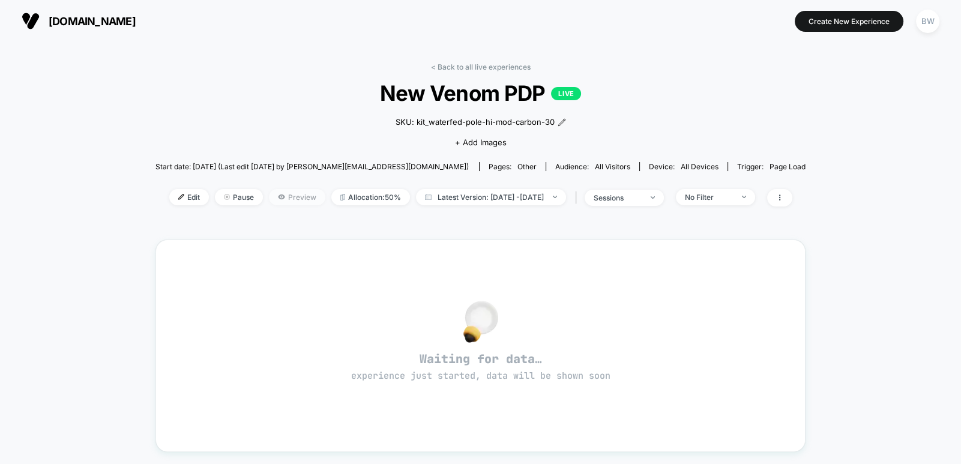
click at [273, 199] on span "Preview" at bounding box center [297, 197] width 56 height 16
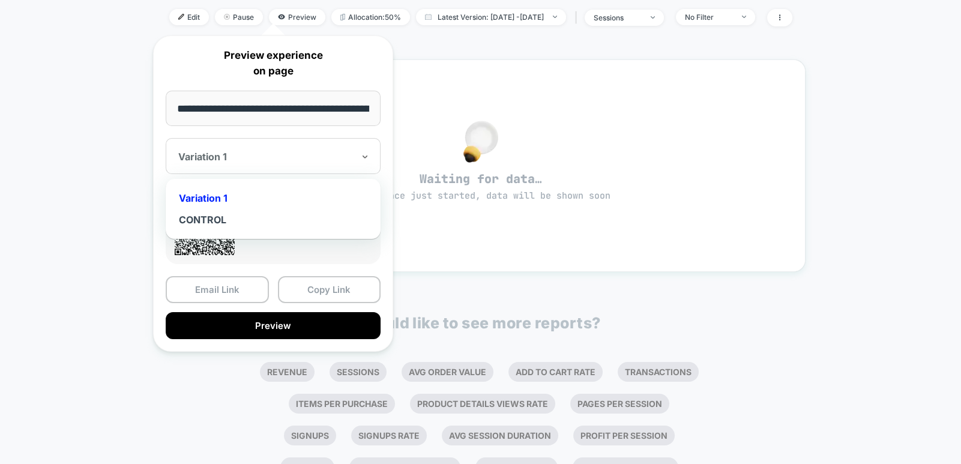
click at [303, 148] on div "Variation 1" at bounding box center [273, 156] width 215 height 36
click at [292, 220] on div "CONTROL" at bounding box center [273, 220] width 203 height 22
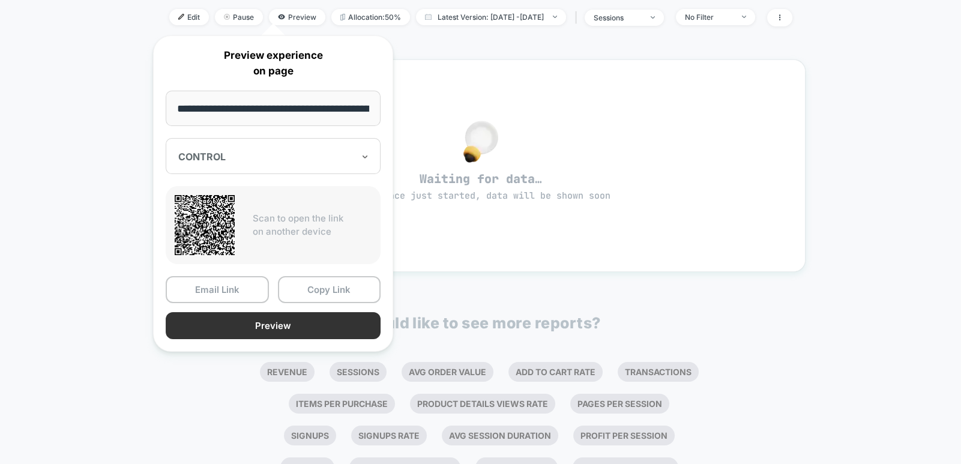
click at [283, 325] on button "Preview" at bounding box center [273, 325] width 215 height 27
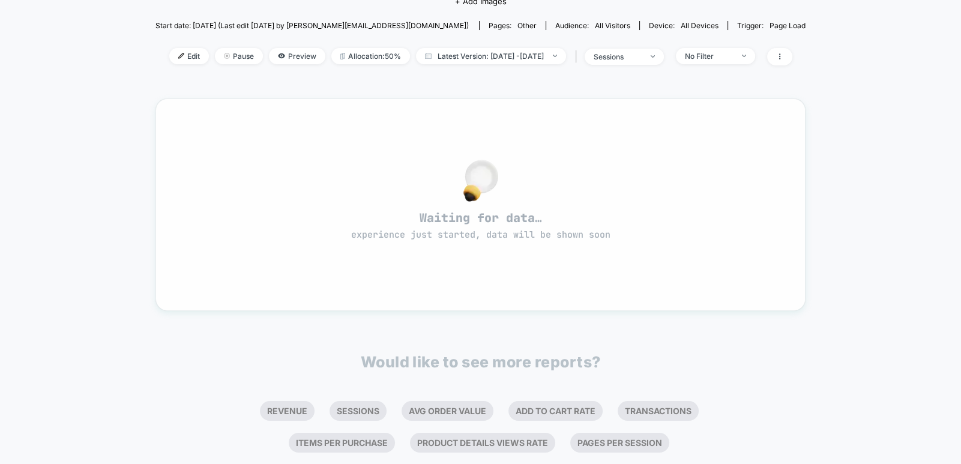
scroll to position [59, 0]
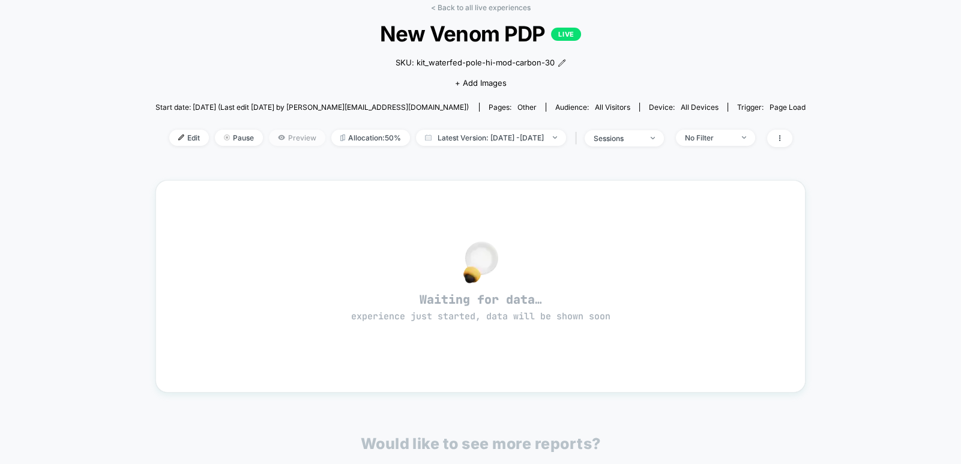
click at [274, 131] on span "Preview" at bounding box center [297, 138] width 56 height 16
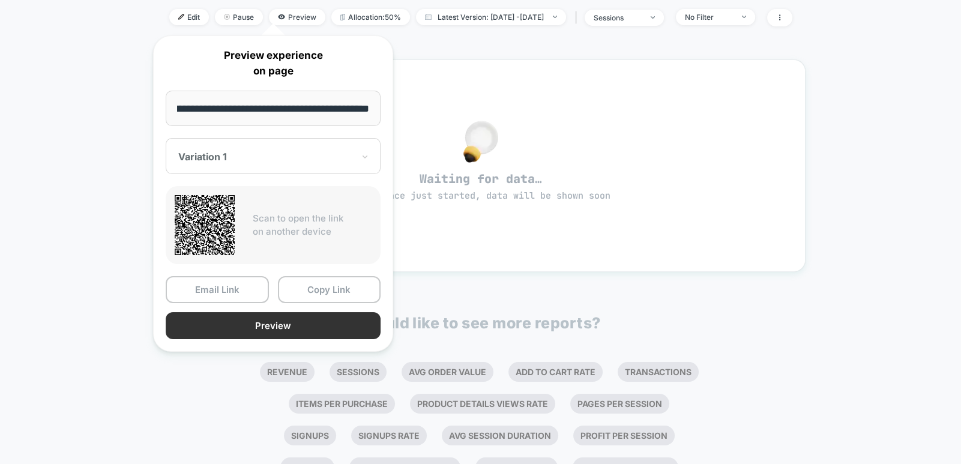
scroll to position [0, 0]
click at [314, 326] on button "Preview" at bounding box center [273, 325] width 215 height 27
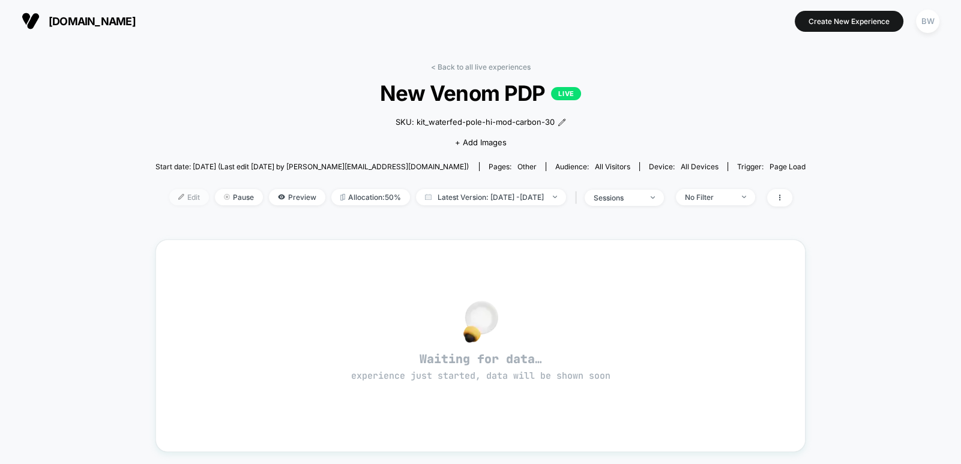
click at [171, 196] on span "Edit" at bounding box center [189, 197] width 40 height 16
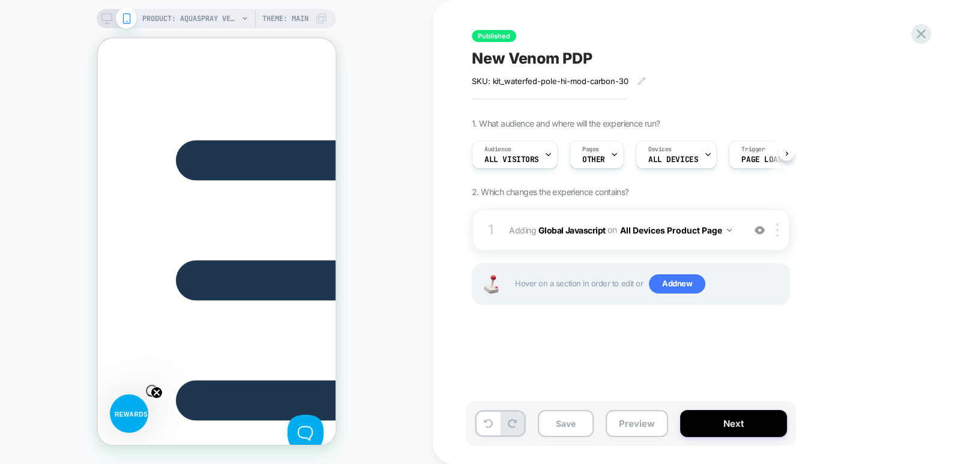
scroll to position [0, 339]
click at [576, 224] on b "Global Javascript" at bounding box center [571, 229] width 67 height 10
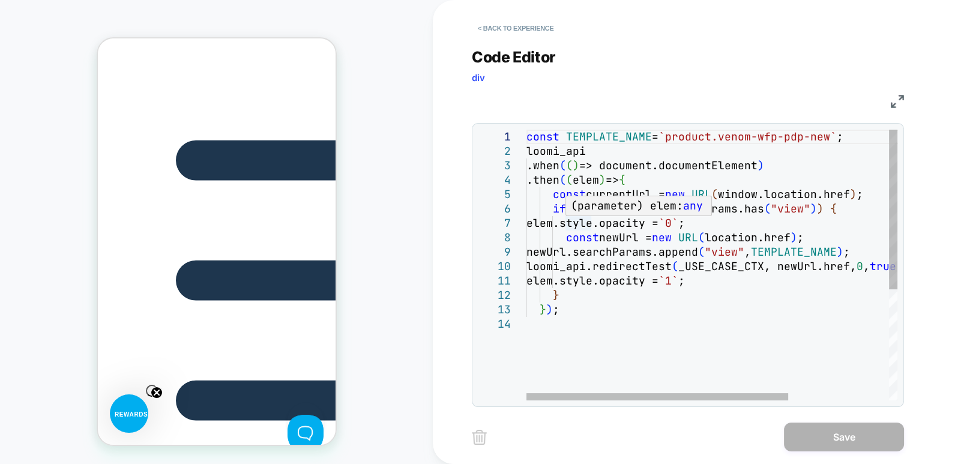
click at [579, 227] on div "const TEMPLATE_NAME = `product.venom-wfp-pdp-new` ; loomi_api .when ( ( ) => do…" at bounding box center [783, 359] width 514 height 458
type textarea "**********"
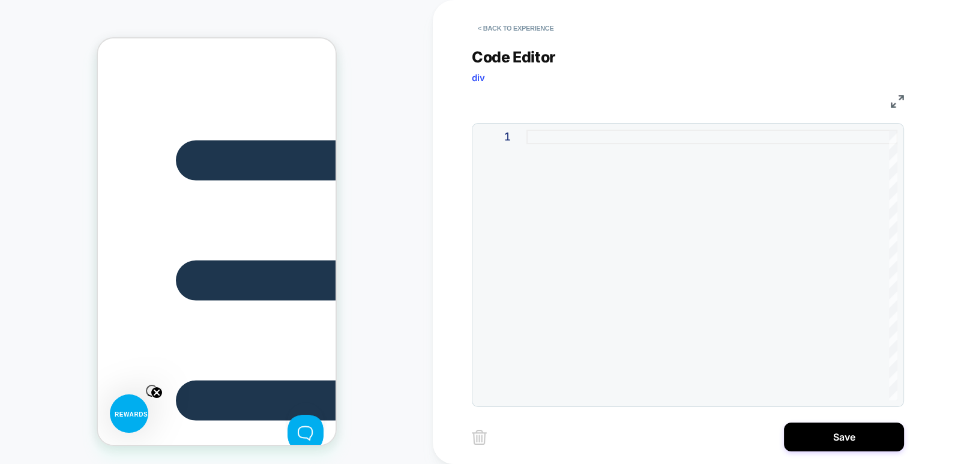
click at [936, 326] on div "< Back to experience Code Editor div JS 1 const newUrl: URL newUrl Save" at bounding box center [697, 232] width 528 height 464
click at [609, 197] on div at bounding box center [711, 265] width 371 height 271
type textarea "**********"
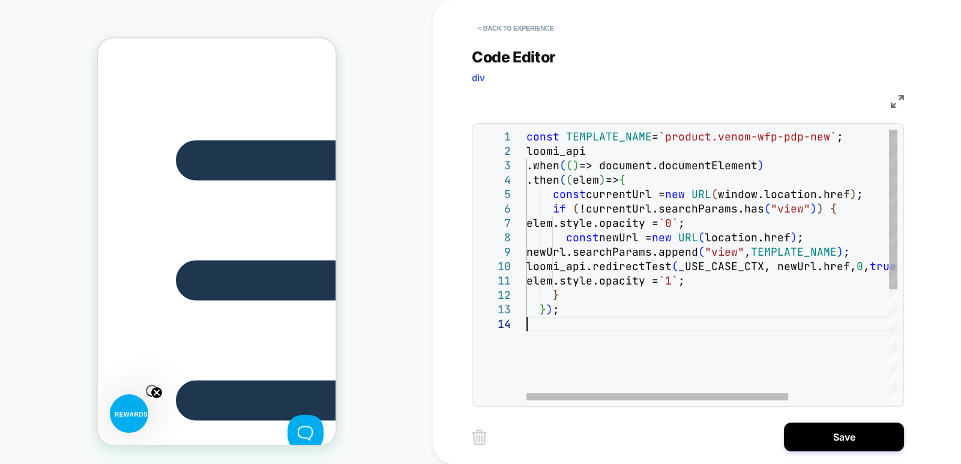
scroll to position [0, 678]
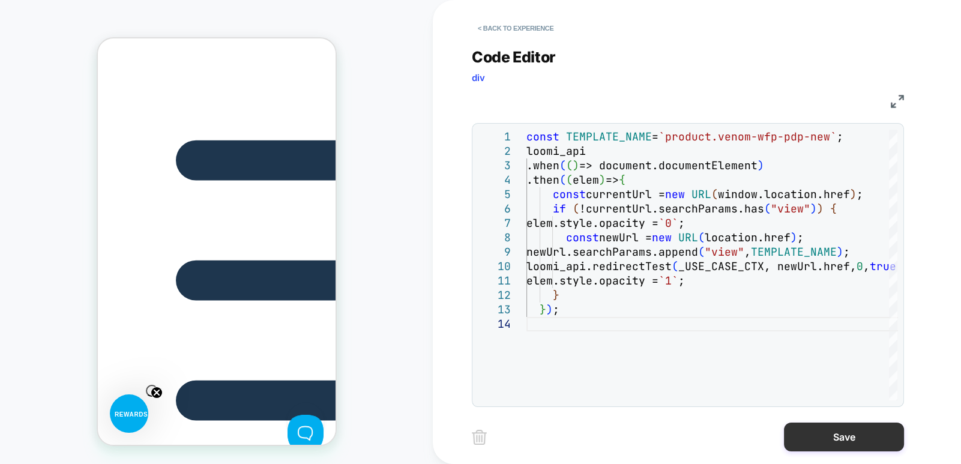
click at [829, 439] on button "Save" at bounding box center [844, 437] width 120 height 29
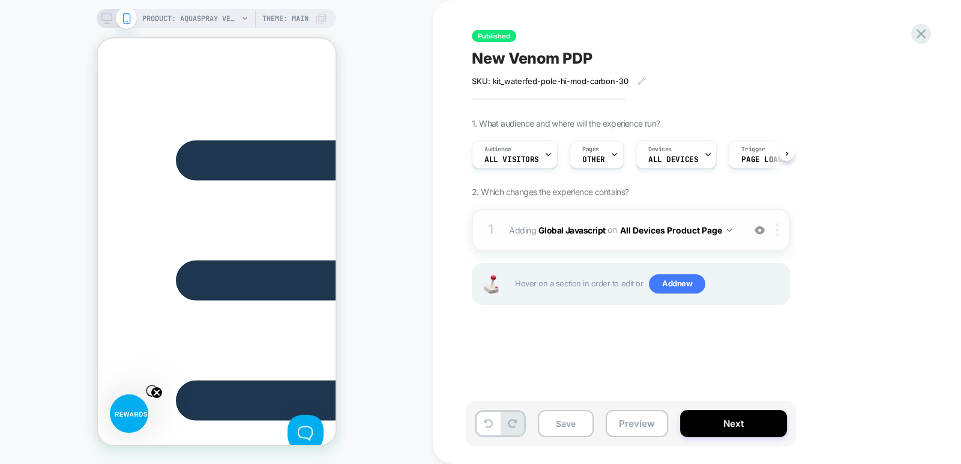
scroll to position [0, 848]
click at [777, 227] on img at bounding box center [777, 229] width 2 height 13
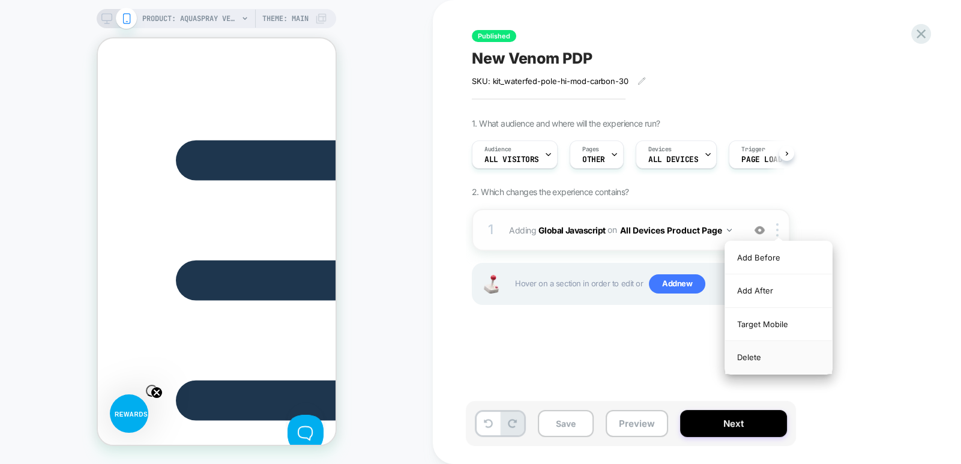
click at [754, 356] on div "Delete" at bounding box center [778, 357] width 107 height 32
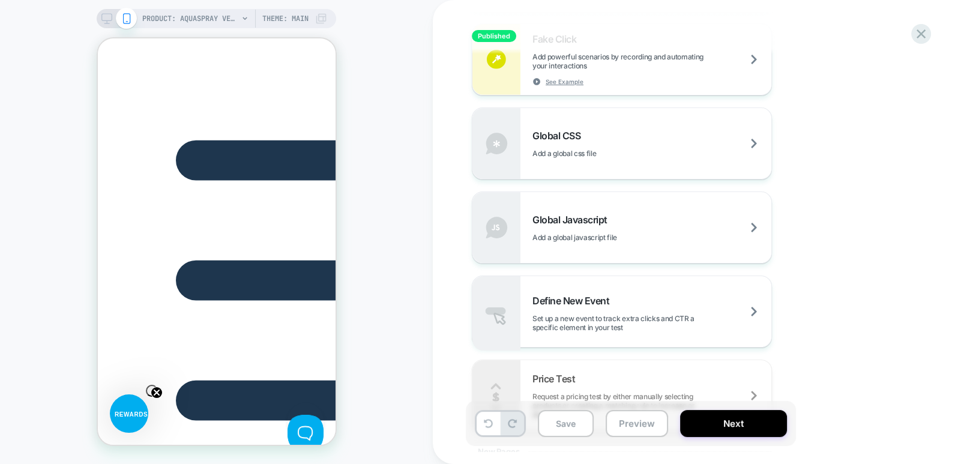
scroll to position [720, 0]
click at [555, 214] on span "Global Javascript" at bounding box center [572, 217] width 81 height 12
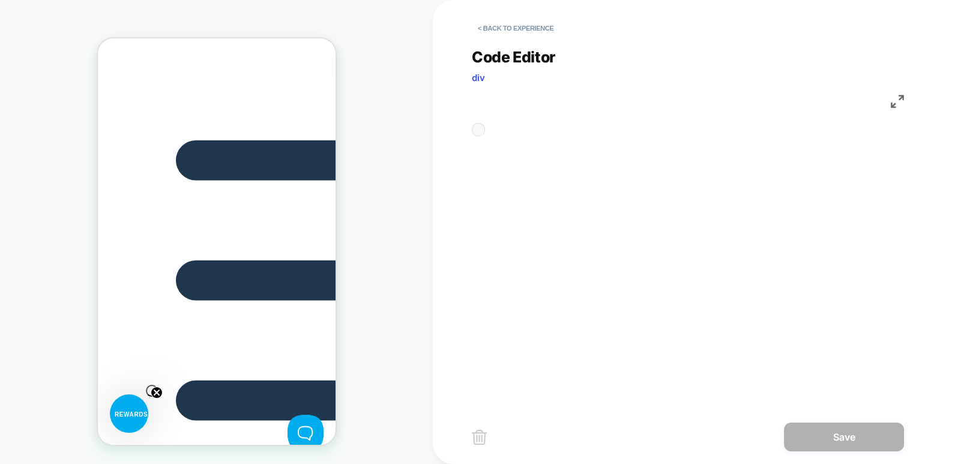
scroll to position [0, 1017]
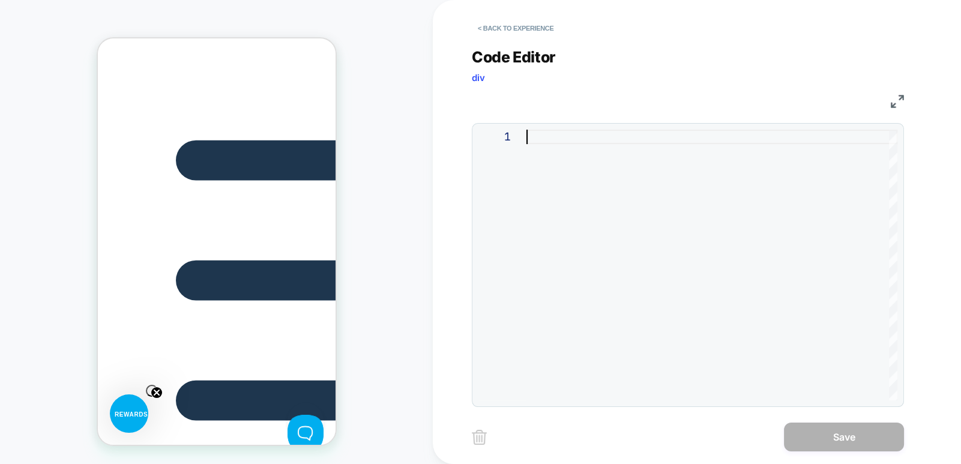
click at [598, 140] on div at bounding box center [711, 265] width 371 height 271
type textarea "**********"
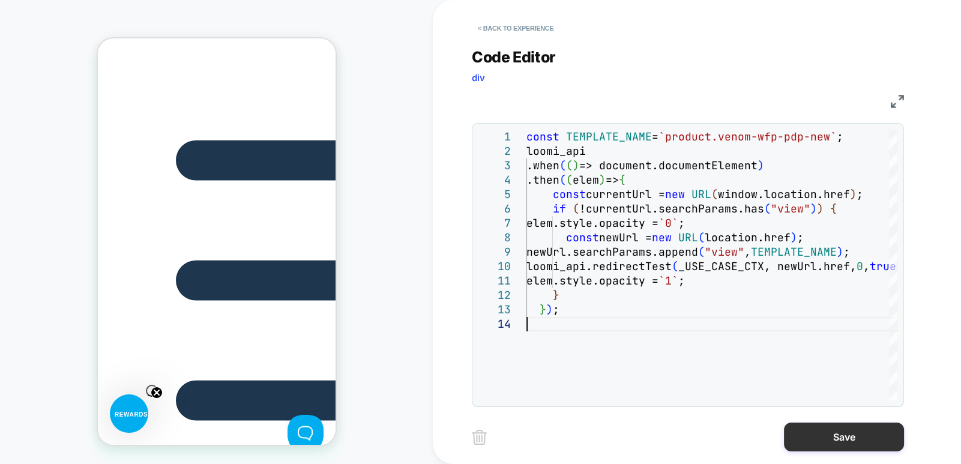
scroll to position [0, 1187]
click at [828, 443] on button "Save" at bounding box center [844, 437] width 120 height 29
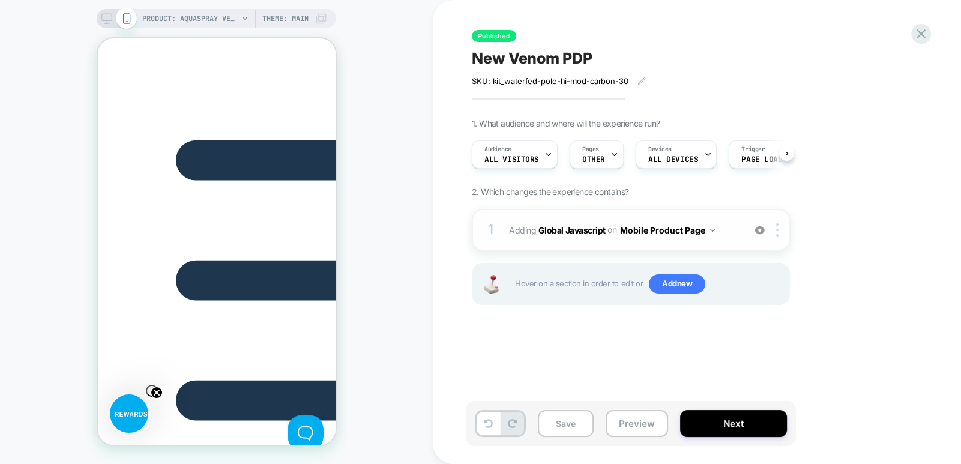
scroll to position [0, 1357]
click at [712, 229] on img at bounding box center [712, 230] width 5 height 3
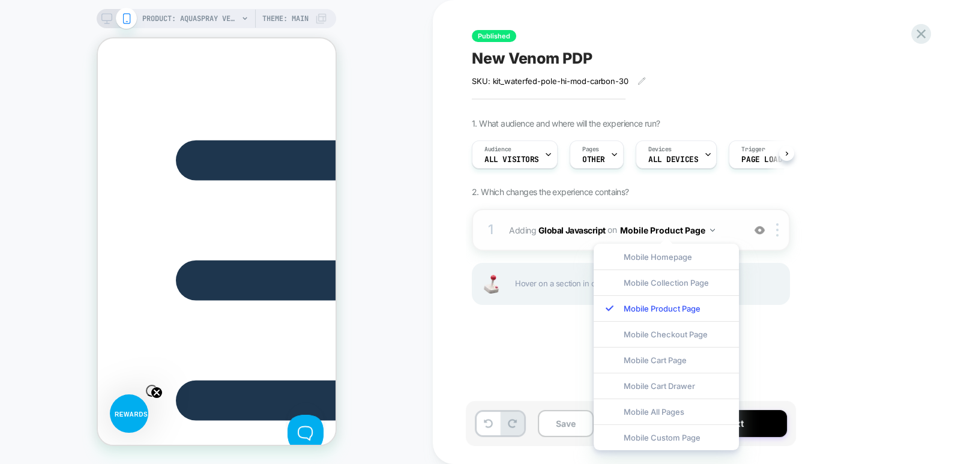
scroll to position [0, 0]
click at [777, 232] on img at bounding box center [777, 229] width 2 height 13
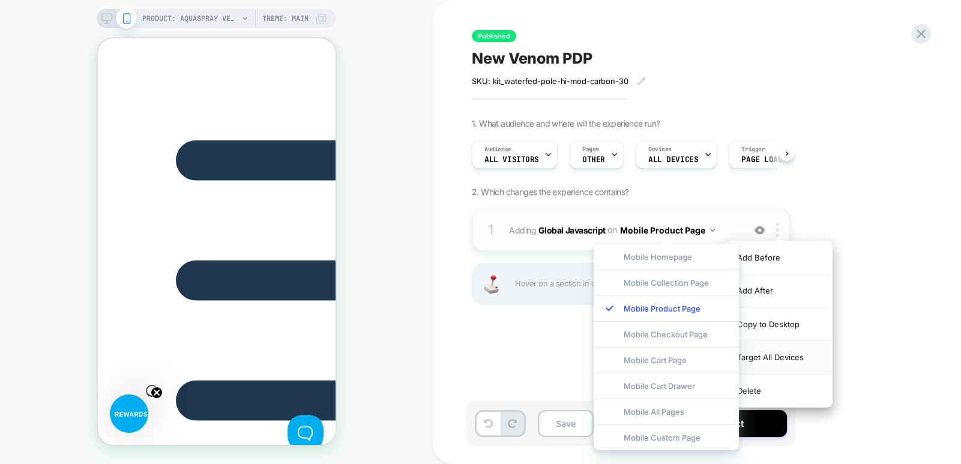
click at [780, 355] on div "Target All Devices" at bounding box center [778, 357] width 107 height 33
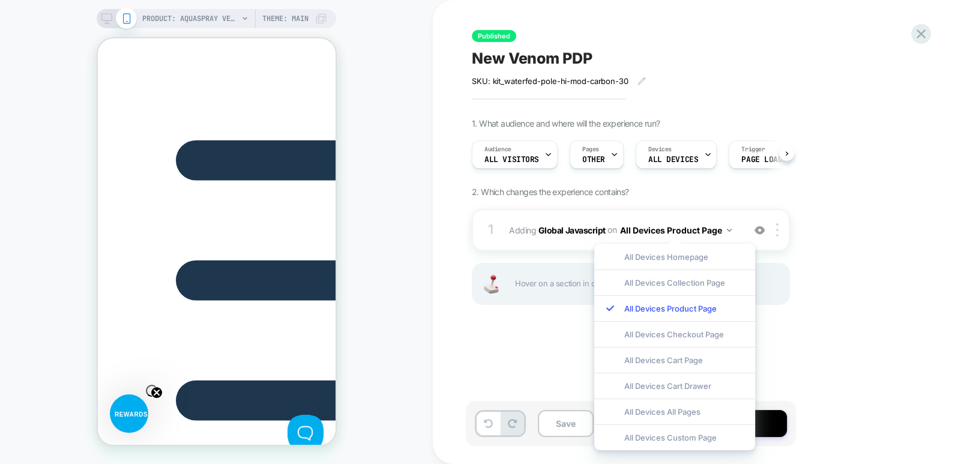
click at [889, 292] on div "1. What audience and where will the experience run? Audience All Visitors Pages…" at bounding box center [691, 226] width 438 height 217
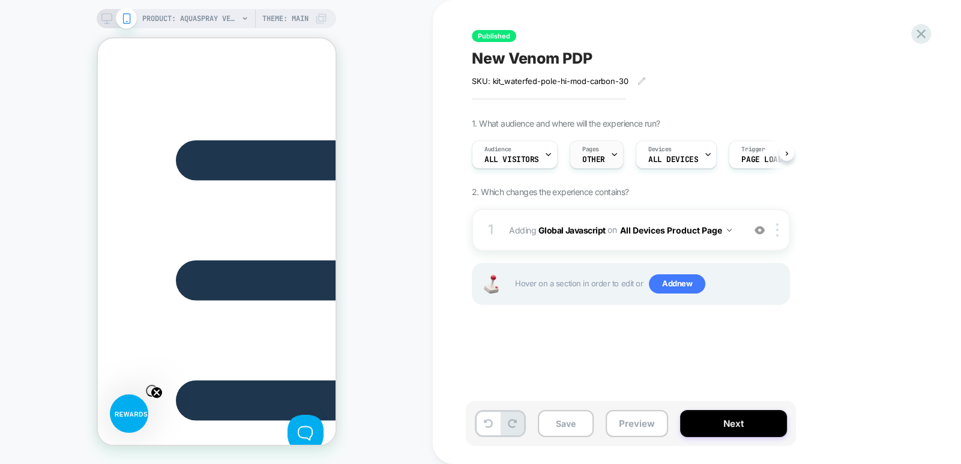
scroll to position [0, 339]
click at [788, 151] on icon at bounding box center [786, 153] width 5 height 5
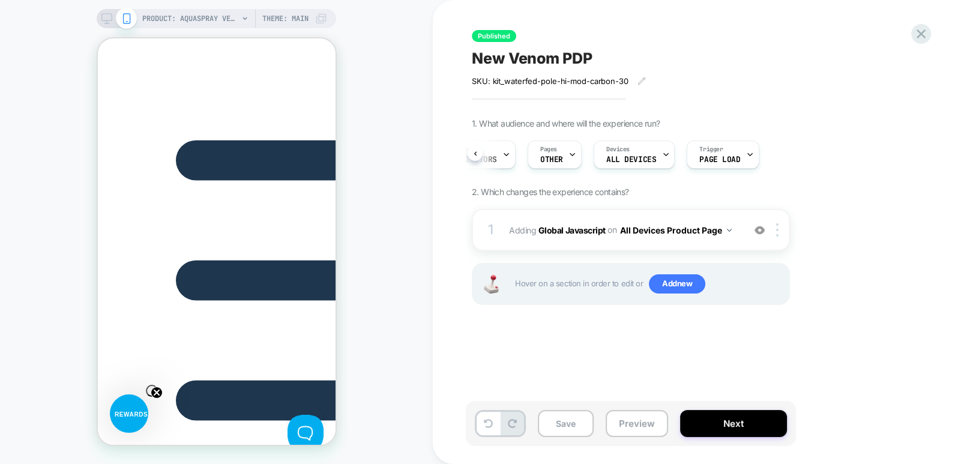
scroll to position [0, 509]
click at [740, 422] on button "Next" at bounding box center [733, 423] width 107 height 27
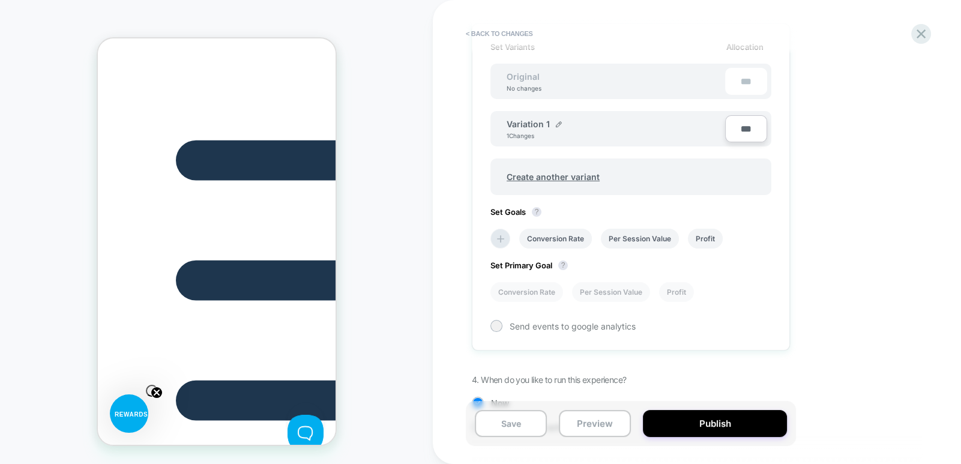
scroll to position [360, 0]
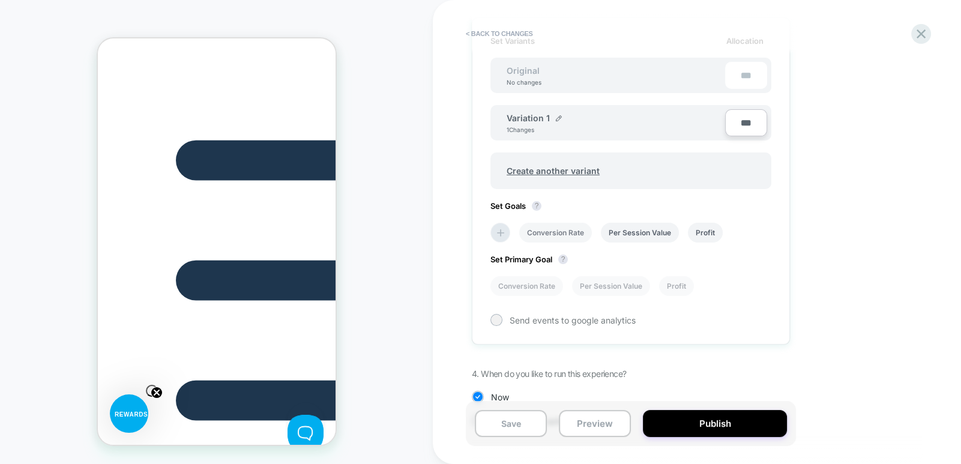
click at [567, 228] on li "Conversion Rate" at bounding box center [555, 233] width 73 height 20
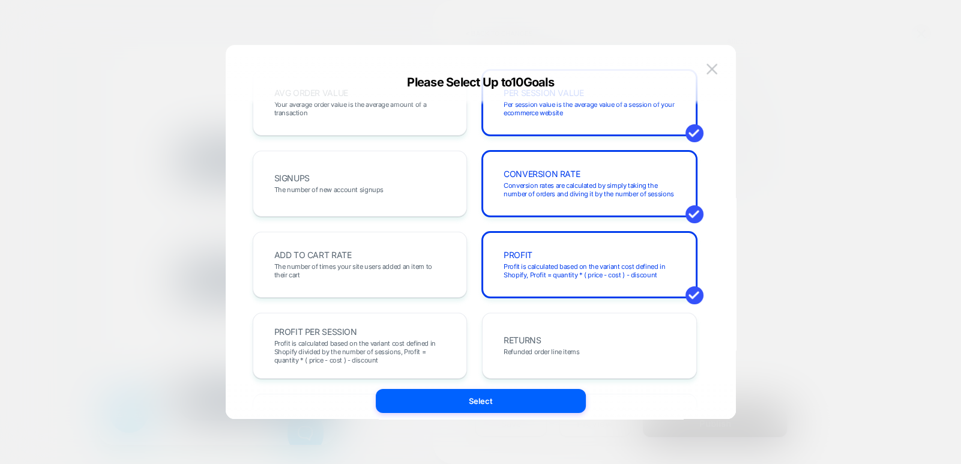
scroll to position [119, 0]
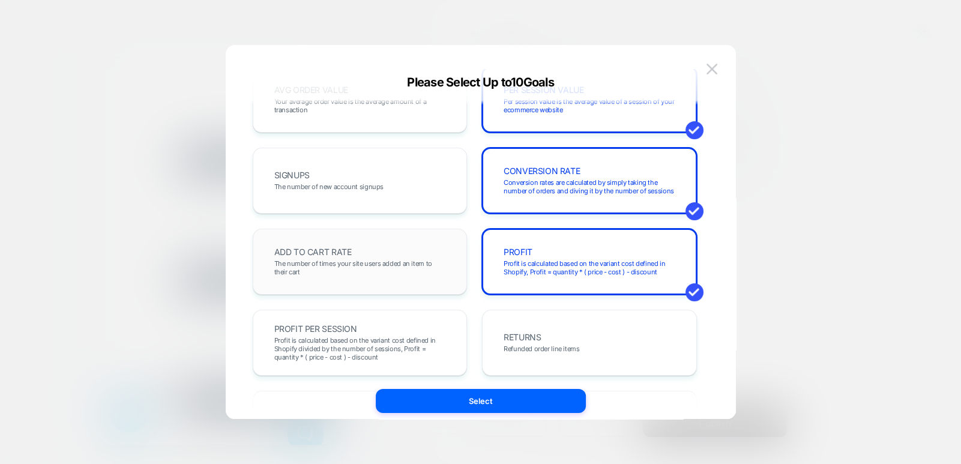
click at [374, 248] on div "ADD TO CART RATE The number of times your site users added an item to their cart" at bounding box center [360, 261] width 190 height 41
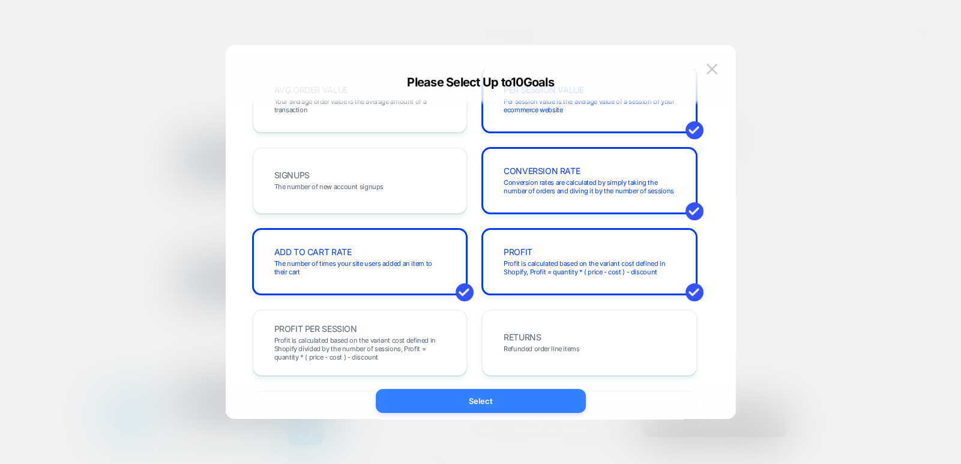
scroll to position [0, 1017]
click at [478, 406] on button "Select" at bounding box center [481, 401] width 210 height 24
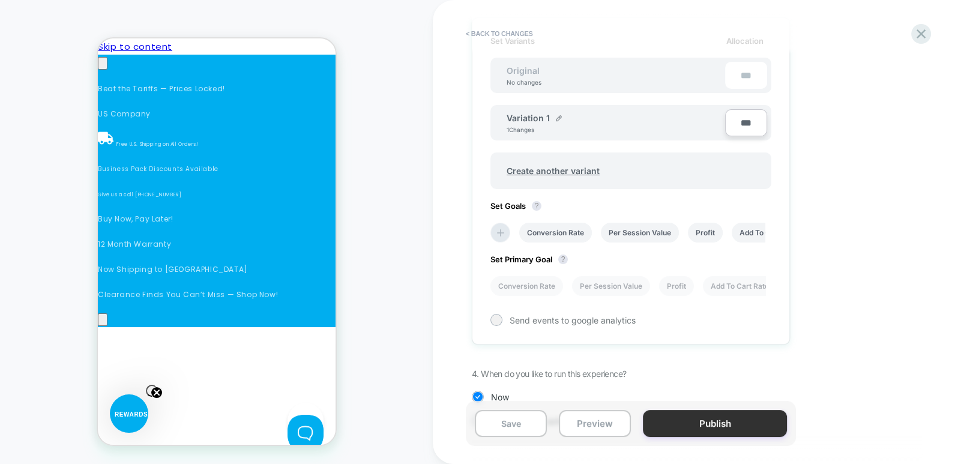
scroll to position [0, 1357]
click at [730, 423] on button "Publish" at bounding box center [715, 423] width 144 height 27
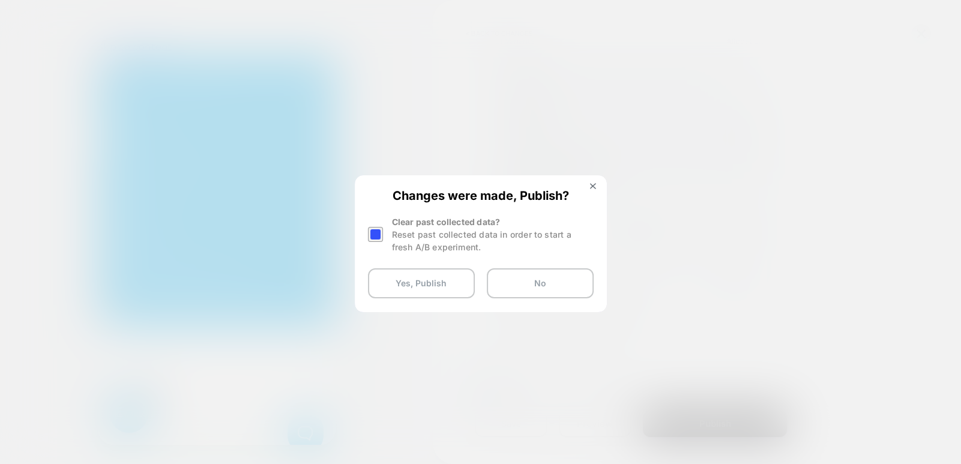
click at [378, 233] on div at bounding box center [375, 234] width 15 height 15
click at [410, 290] on button "Yes, Publish" at bounding box center [421, 283] width 107 height 30
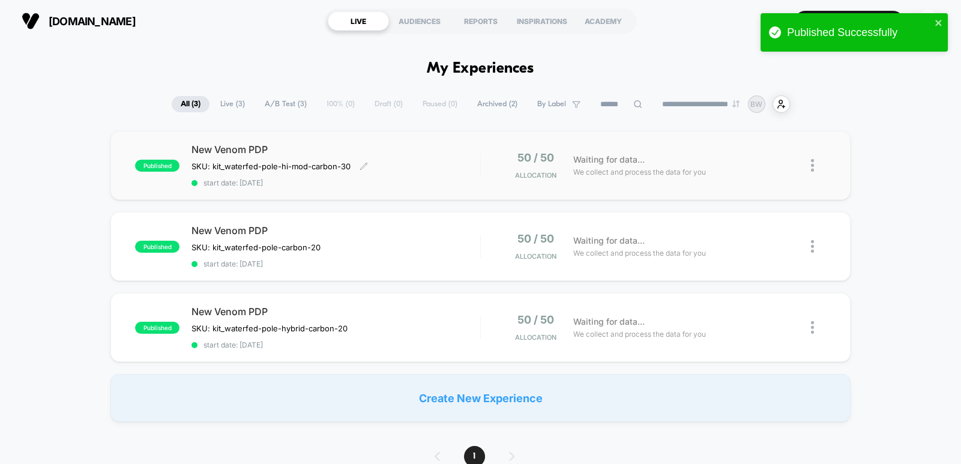
click at [433, 161] on div "New Venom PDP SKU: kit_waterfed-pole-hi-mod-carbon-30 Click to edit experience …" at bounding box center [335, 165] width 289 height 44
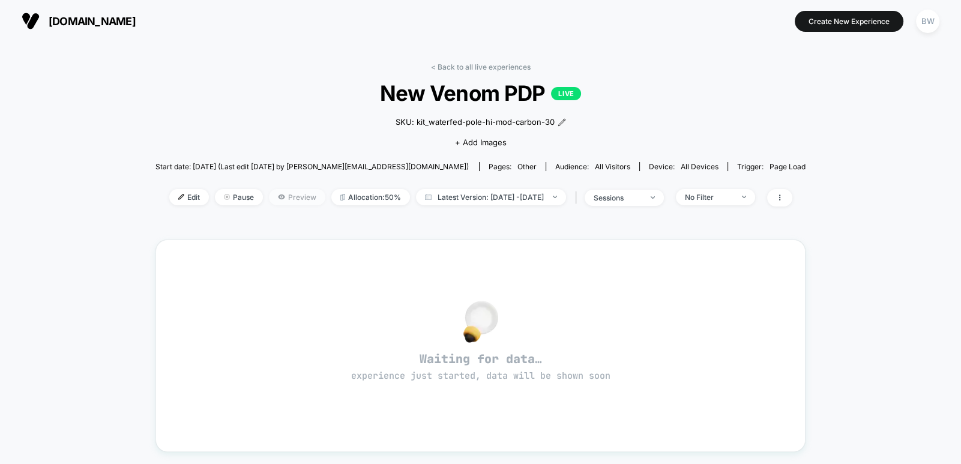
click at [278, 196] on icon at bounding box center [281, 196] width 7 height 5
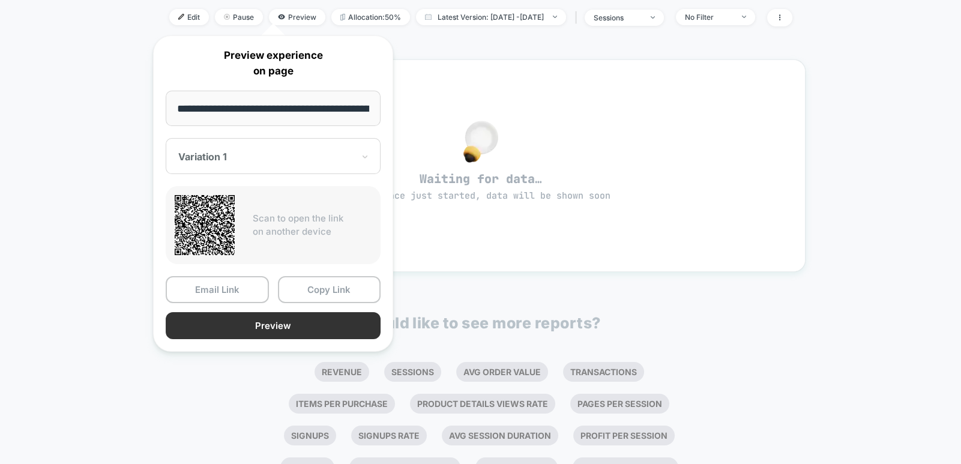
click at [287, 325] on button "Preview" at bounding box center [273, 325] width 215 height 27
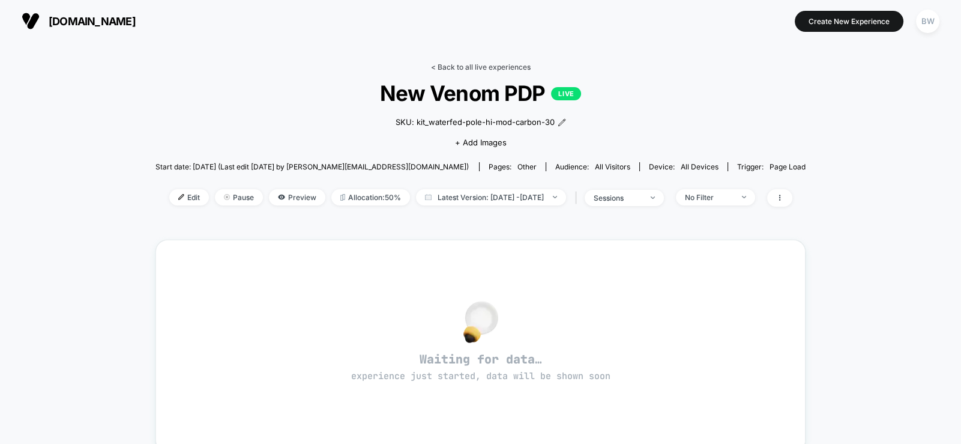
click at [460, 65] on link "< Back to all live experiences" at bounding box center [481, 66] width 100 height 9
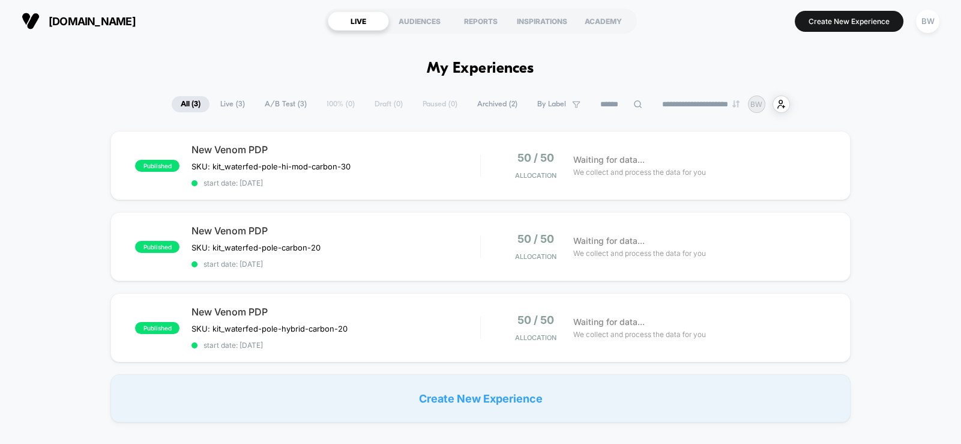
click at [481, 100] on span "Archived ( 2 )" at bounding box center [497, 104] width 58 height 16
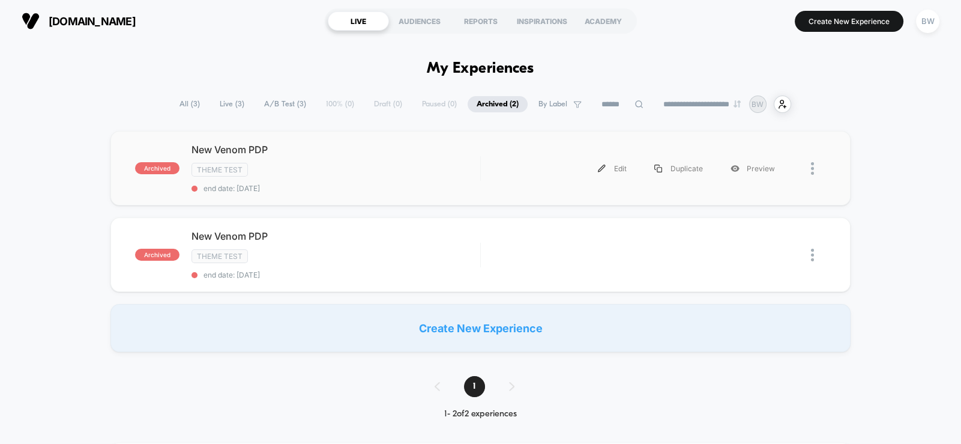
click at [820, 173] on div at bounding box center [818, 168] width 15 height 27
click at [747, 215] on div "Delete" at bounding box center [751, 210] width 108 height 27
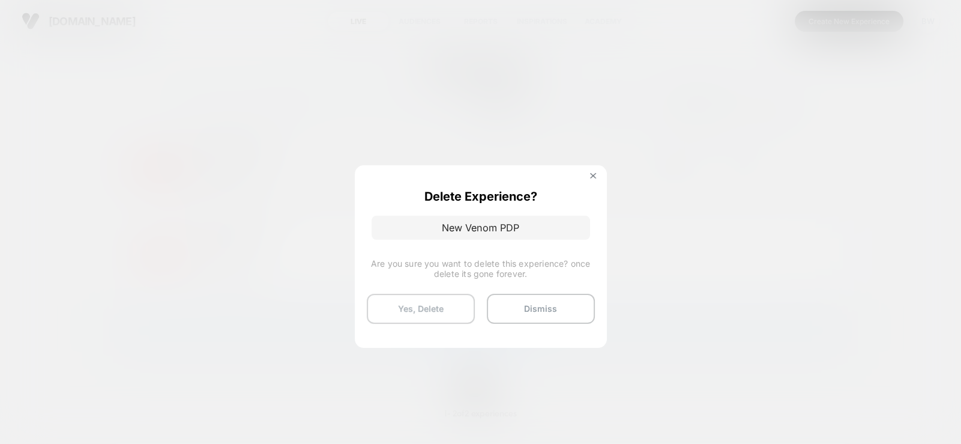
click at [447, 310] on button "Yes, Delete" at bounding box center [421, 308] width 108 height 30
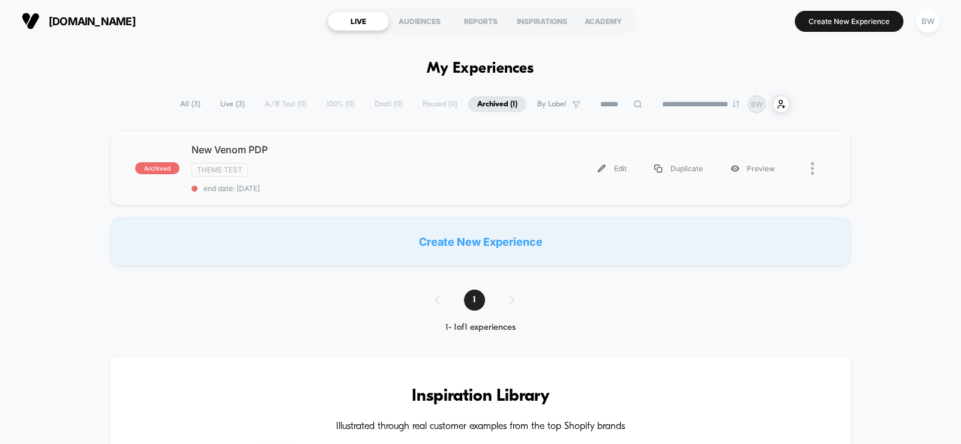
click at [810, 172] on div at bounding box center [807, 168] width 37 height 27
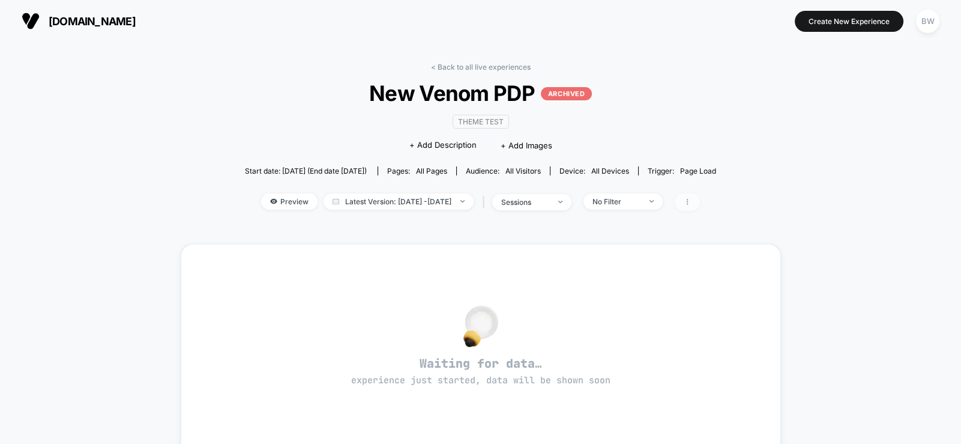
click at [700, 200] on span at bounding box center [687, 201] width 25 height 17
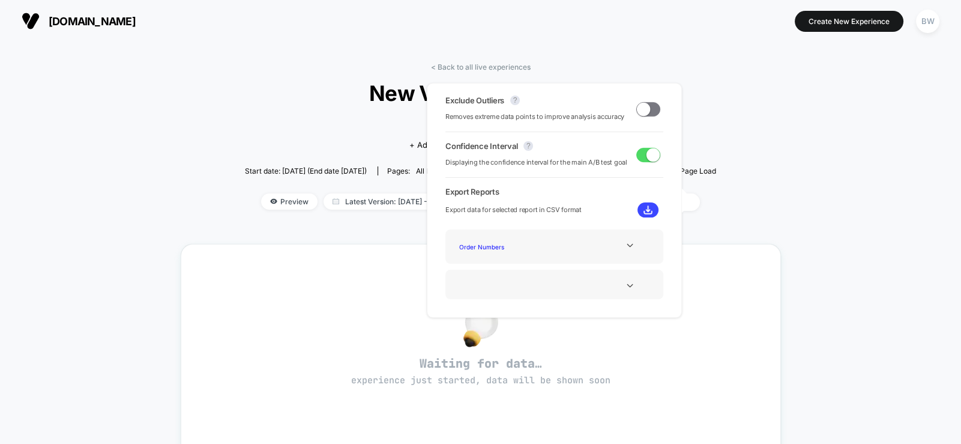
click at [811, 180] on div "< Back to all live experiences New Venom PDP ARCHIVED Theme Test Click to edit …" at bounding box center [480, 388] width 961 height 693
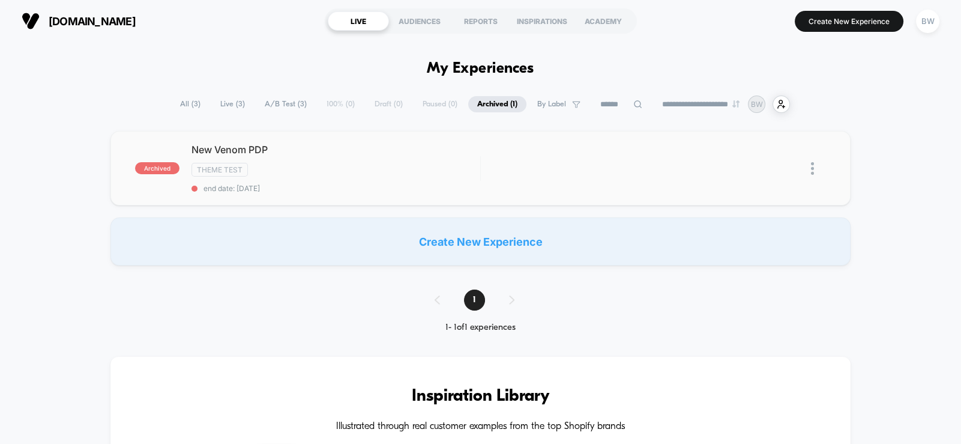
click at [811, 167] on img at bounding box center [812, 168] width 3 height 13
click at [754, 203] on div "Delete" at bounding box center [751, 210] width 108 height 27
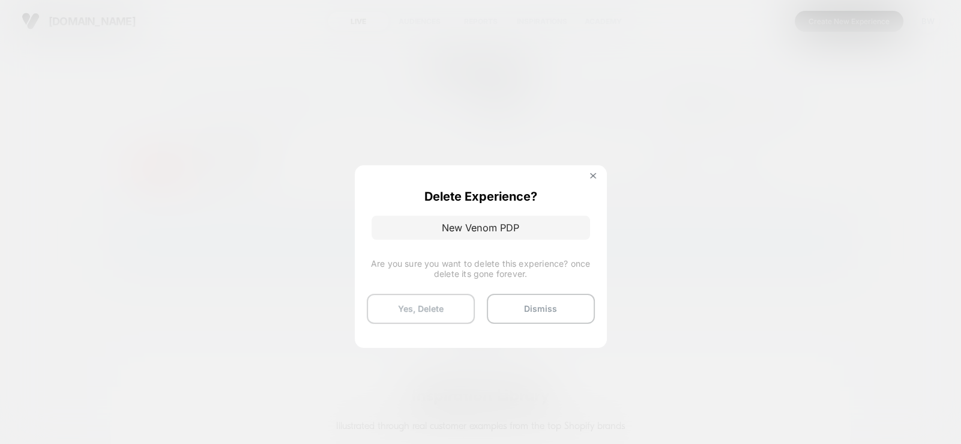
click at [432, 304] on button "Yes, Delete" at bounding box center [421, 308] width 108 height 30
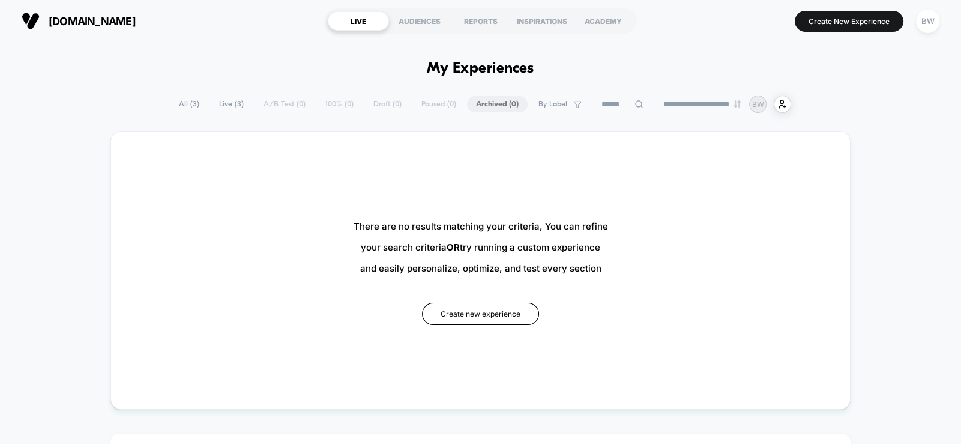
click at [218, 101] on span "Live ( 3 )" at bounding box center [231, 104] width 43 height 16
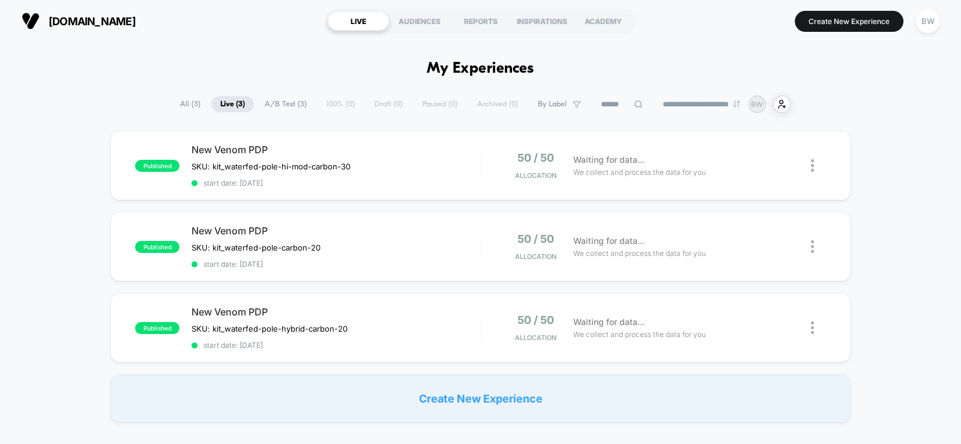
click at [270, 100] on span "A/B Test ( 3 )" at bounding box center [286, 104] width 60 height 16
